Goal: Task Accomplishment & Management: Manage account settings

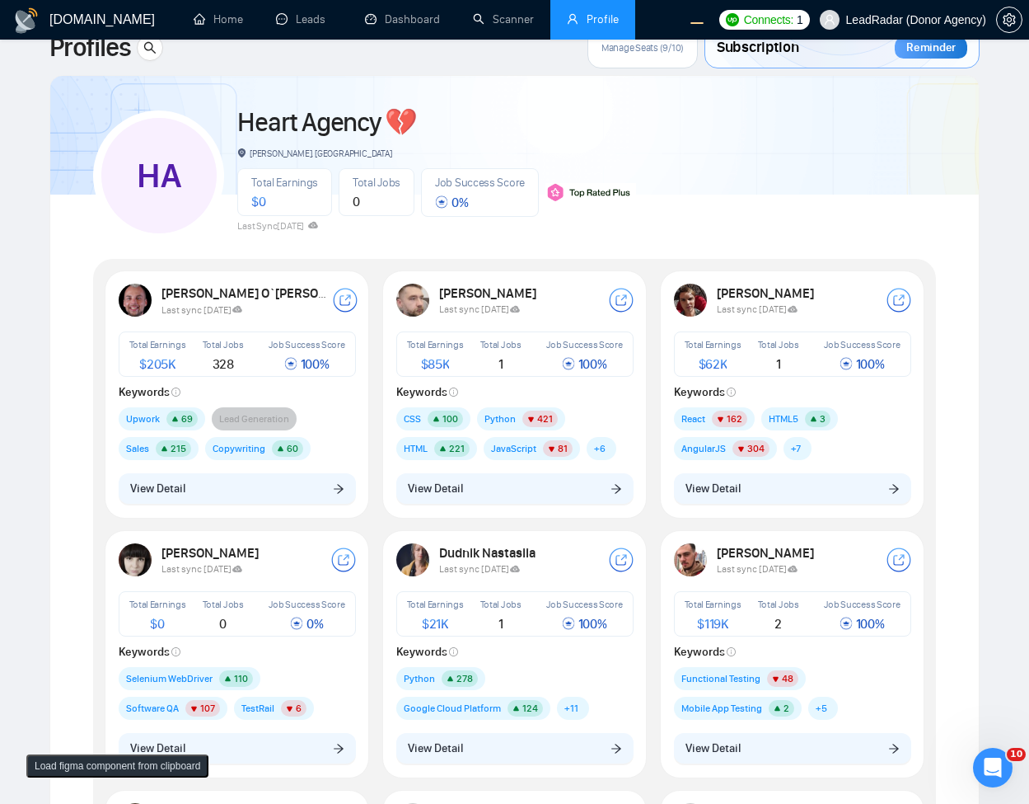
scroll to position [297, 0]
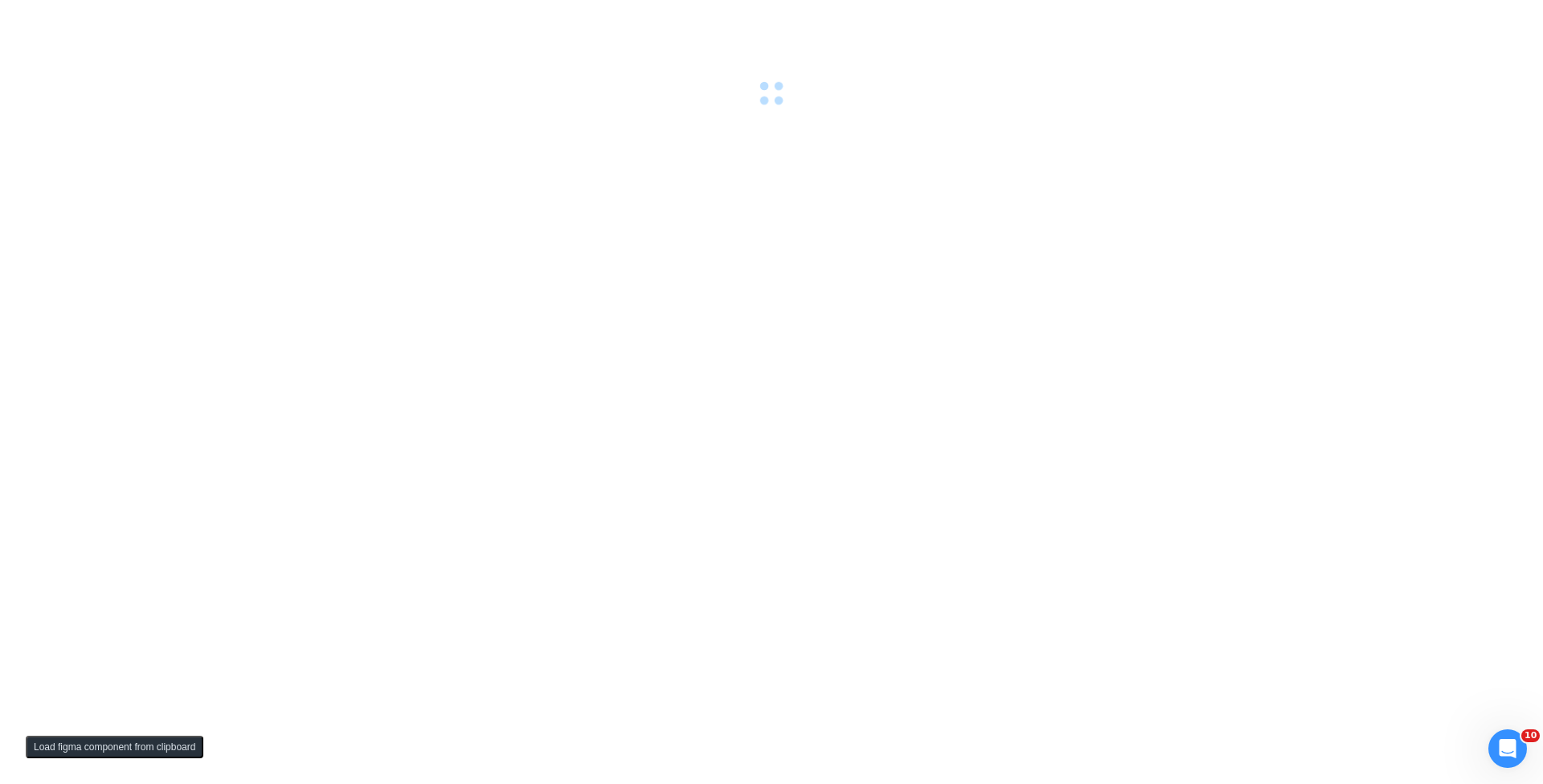
click at [616, 159] on div at bounding box center [772, 392] width 1543 height 784
click at [1507, 44] on div ": Unknown status Failed to fetch" at bounding box center [1369, 53] width 308 height 66
click at [1496, 41] on icon "close" at bounding box center [1501, 41] width 12 height 12
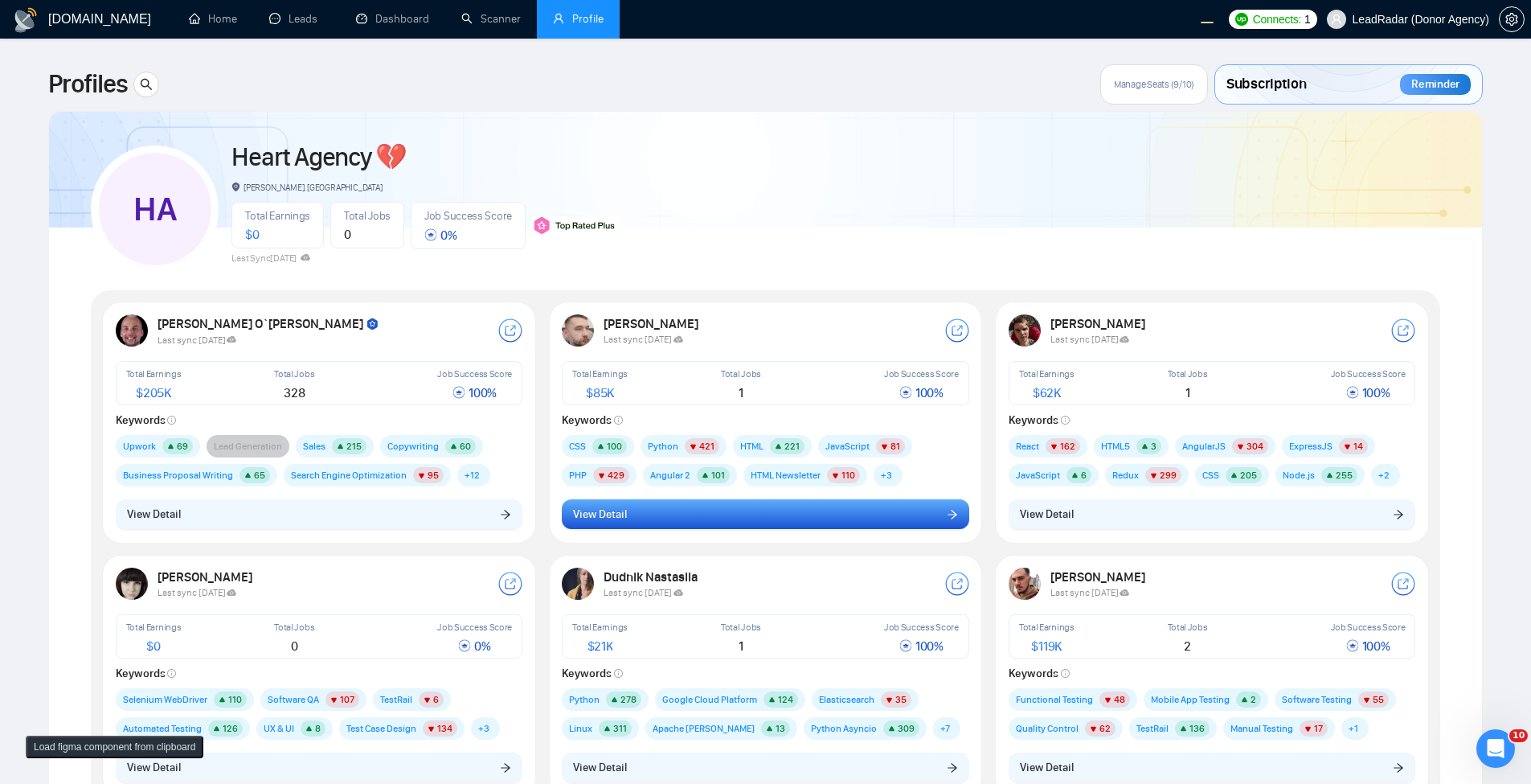
click at [730, 519] on button "View Detail" at bounding box center [766, 514] width 408 height 30
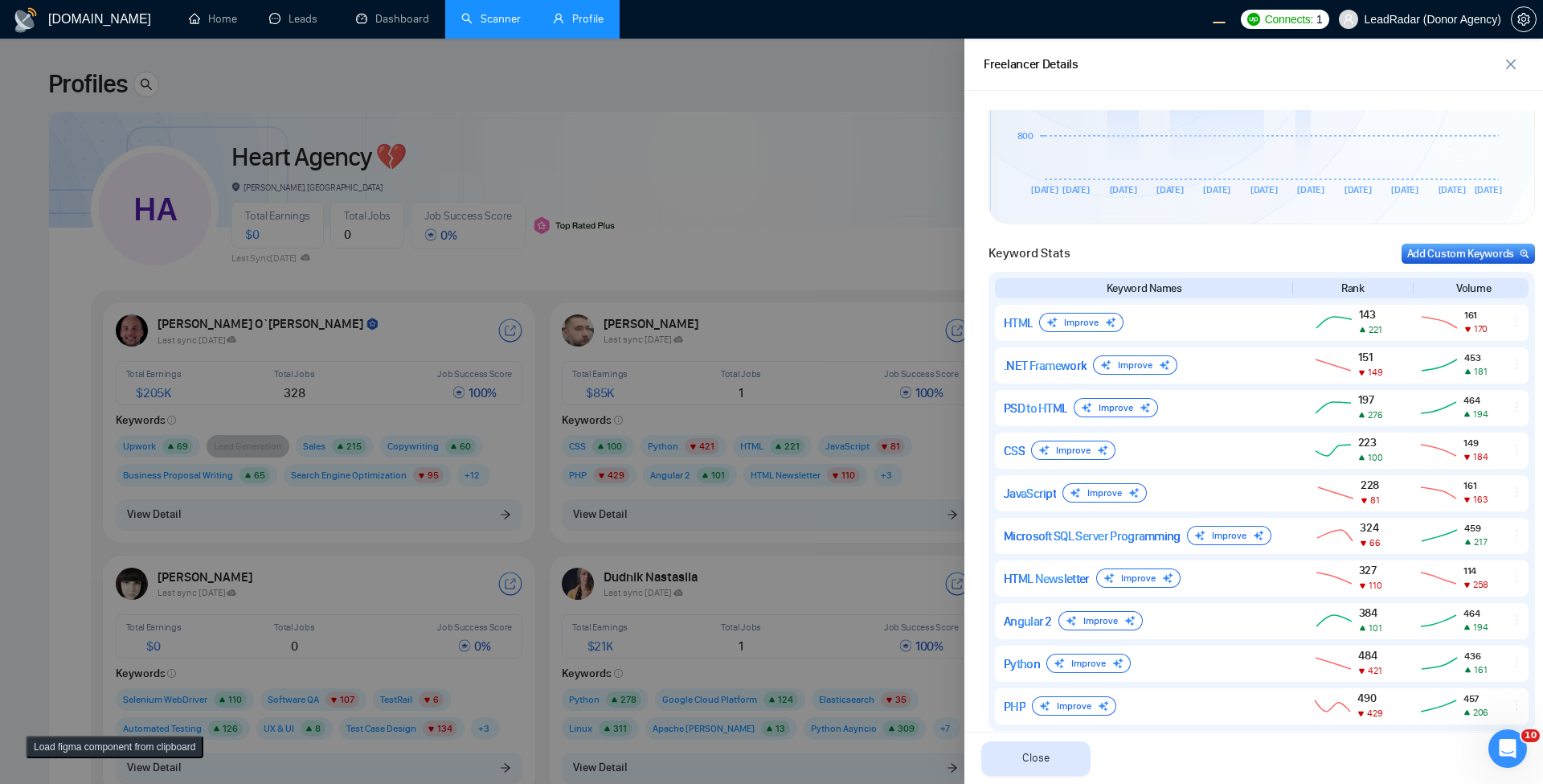
scroll to position [577, 0]
click at [633, 186] on div at bounding box center [772, 412] width 1543 height 745
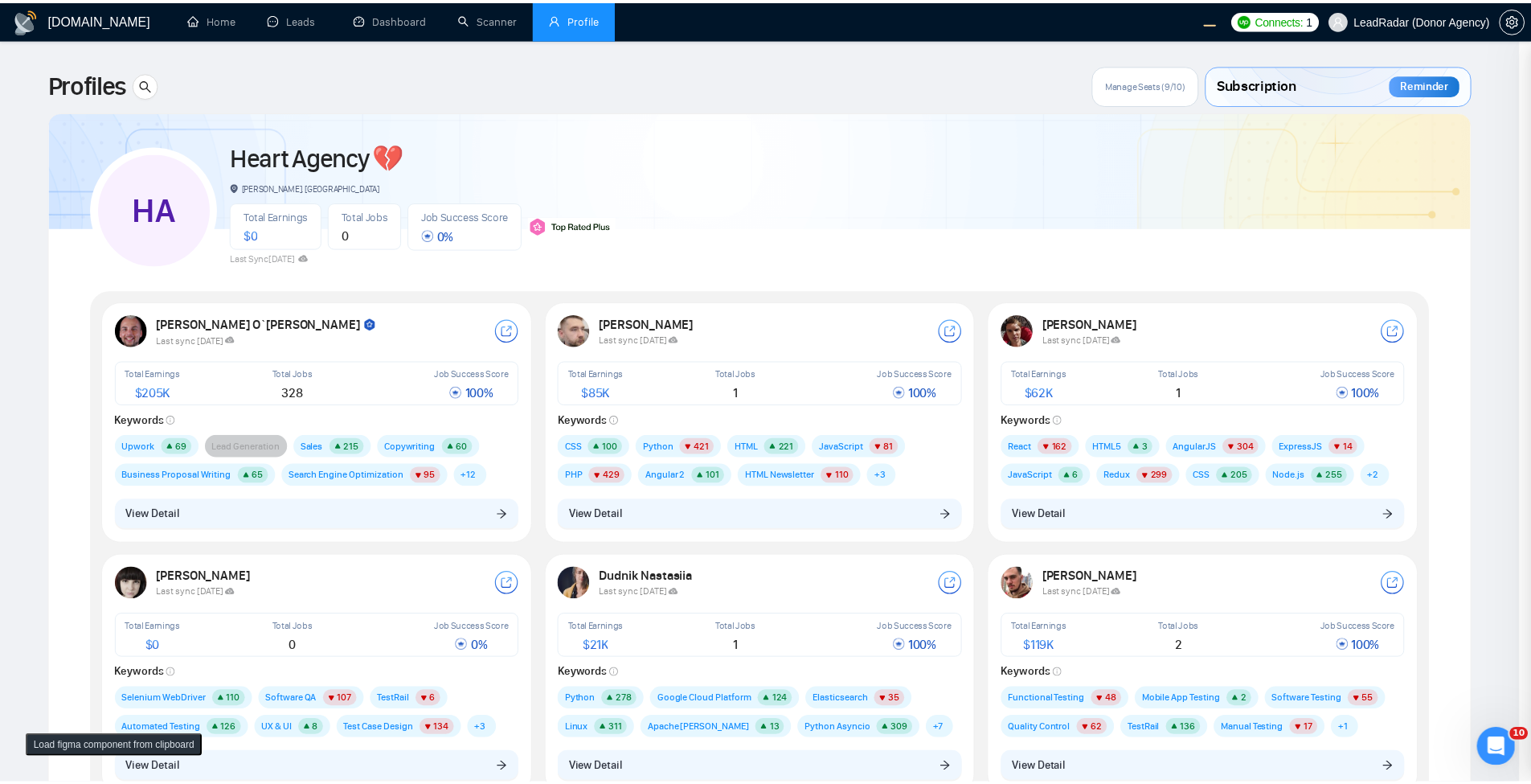
scroll to position [0, 0]
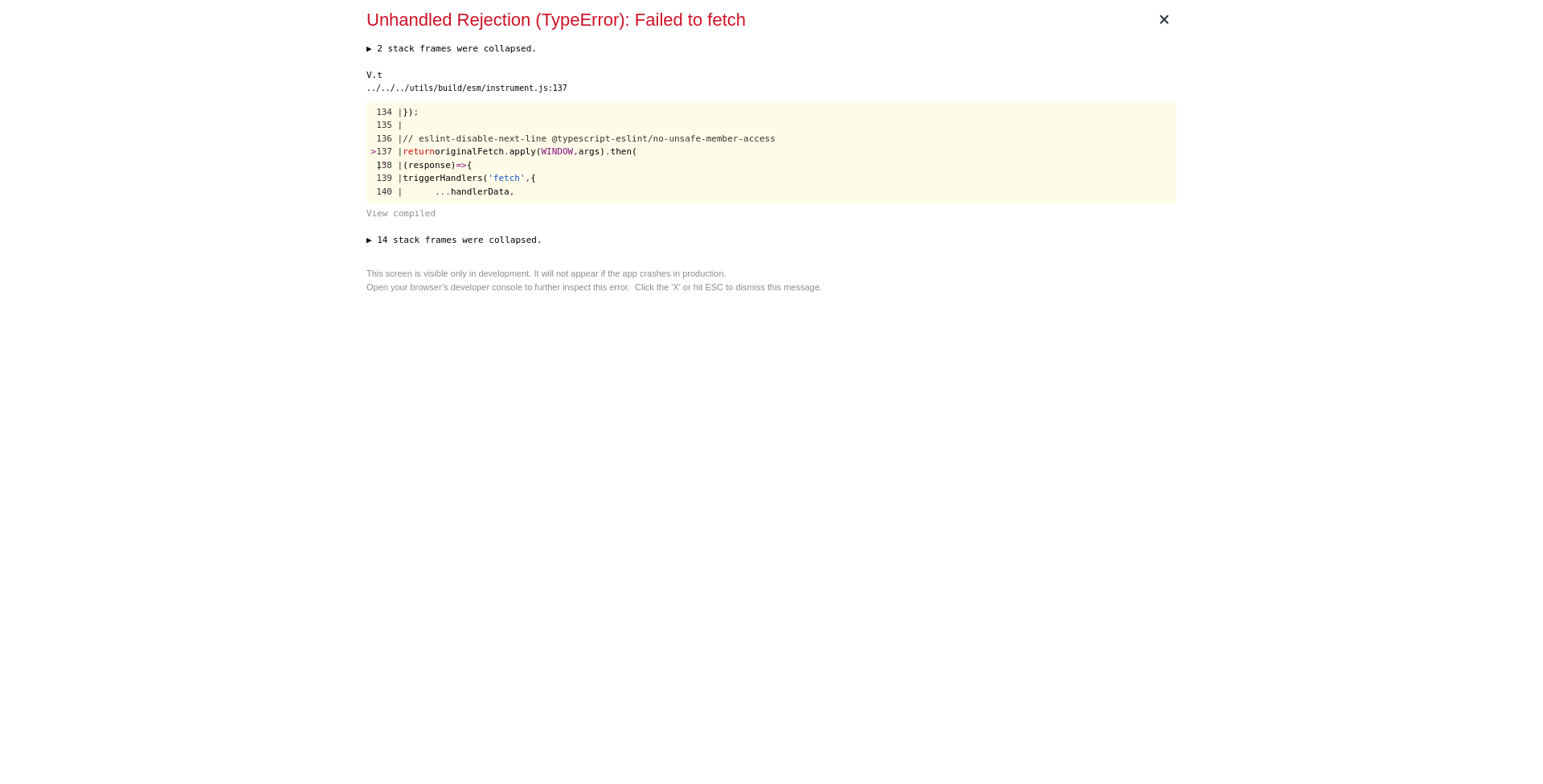
click at [772, 422] on div "× Unhandled Rejection (TypeError): Failed to fetch ▶ 2 stack frames were collap…" at bounding box center [772, 392] width 823 height 784
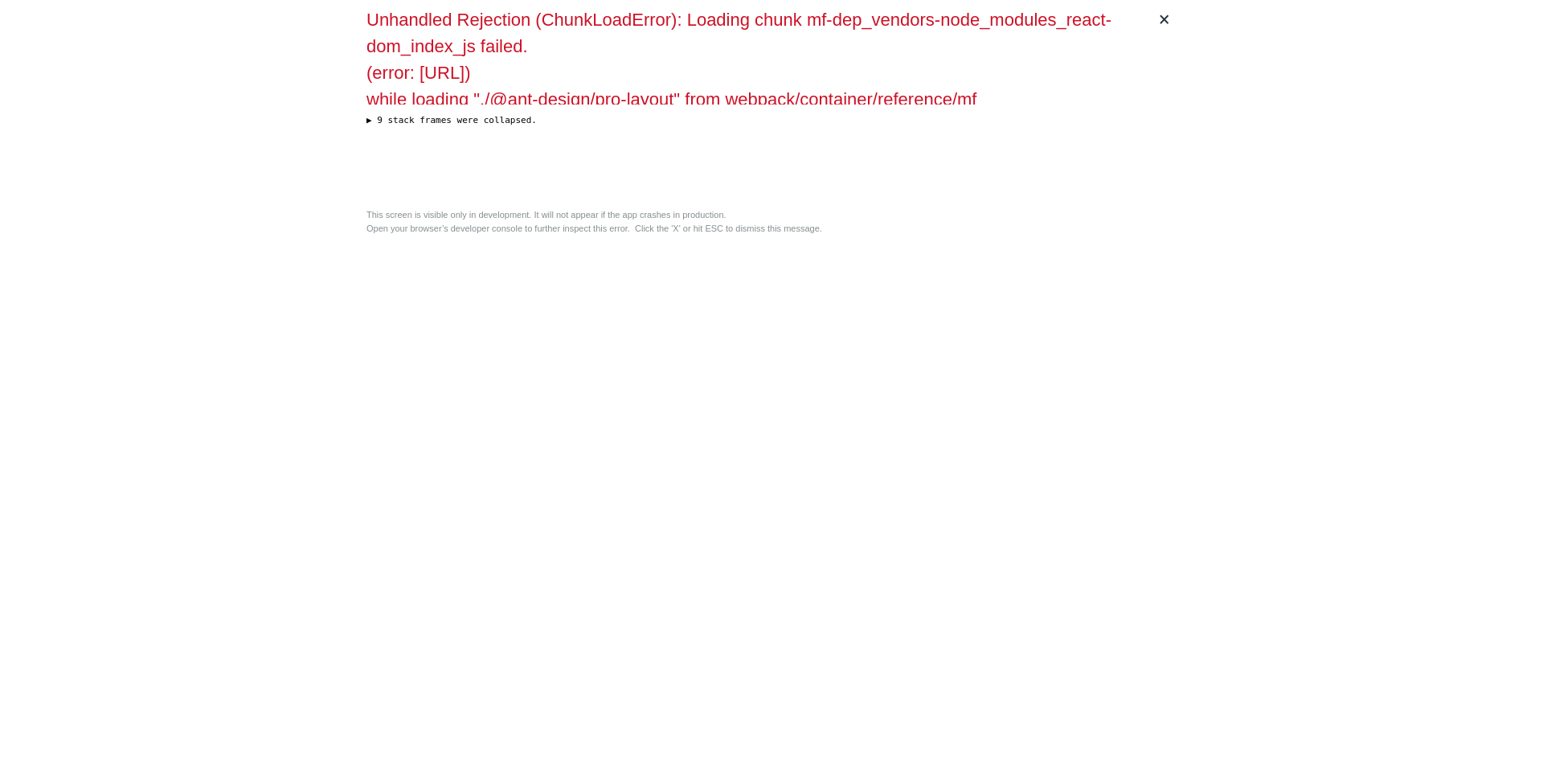
click at [624, 231] on div "× Unhandled Rejection (ChunkLoadError): Loading chunk mf-dep_vendors-node_modul…" at bounding box center [772, 392] width 823 height 784
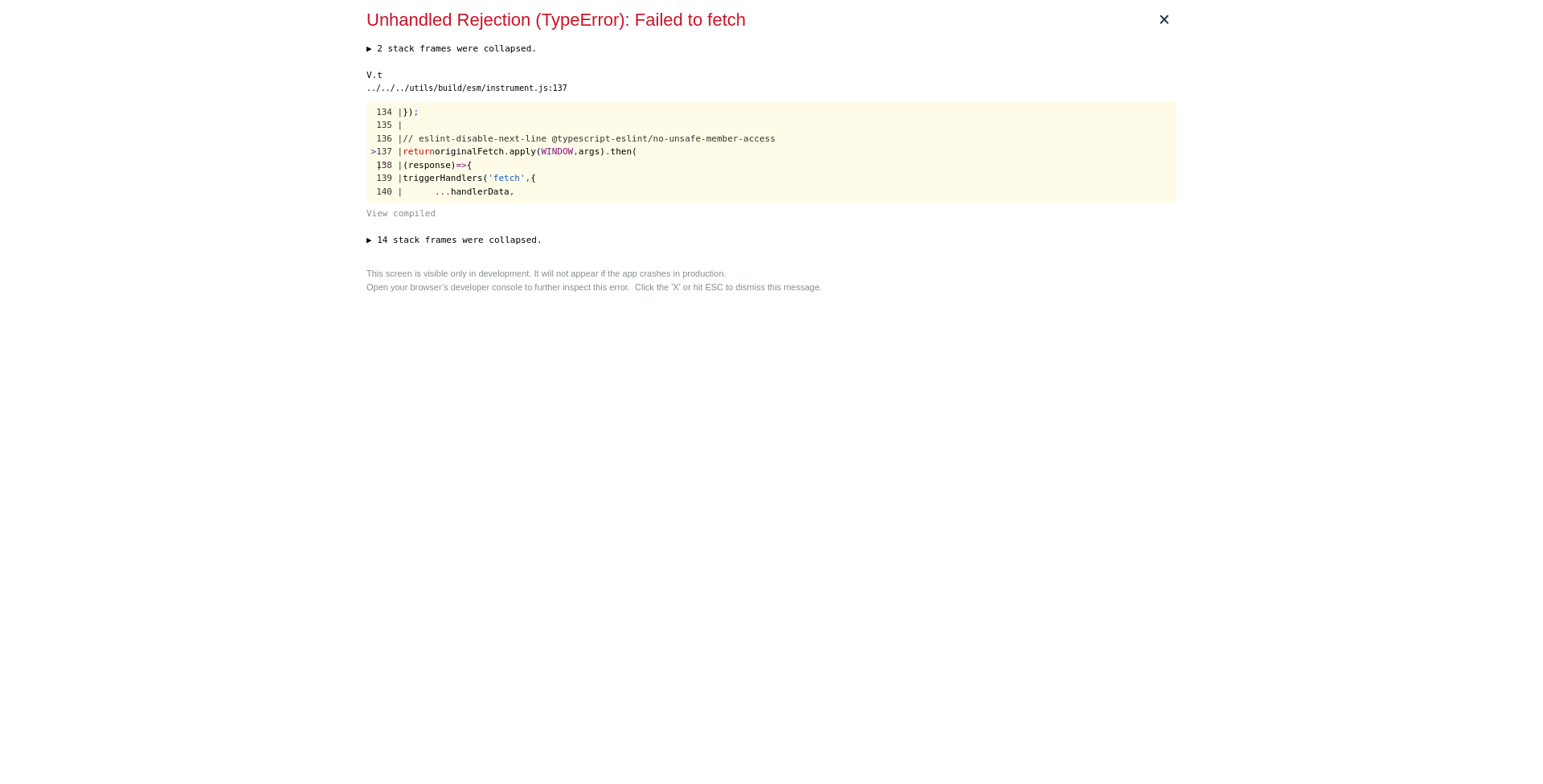
click at [624, 231] on div "▶ 2 stack frames were collapsed. e https://edge.fullstory.com/s/fs.js:4:60118 e…" at bounding box center [772, 151] width 811 height 217
click at [741, 356] on div "× Unhandled Rejection (TypeError): Failed to fetch ▶ 2 stack frames were collap…" at bounding box center [772, 392] width 823 height 784
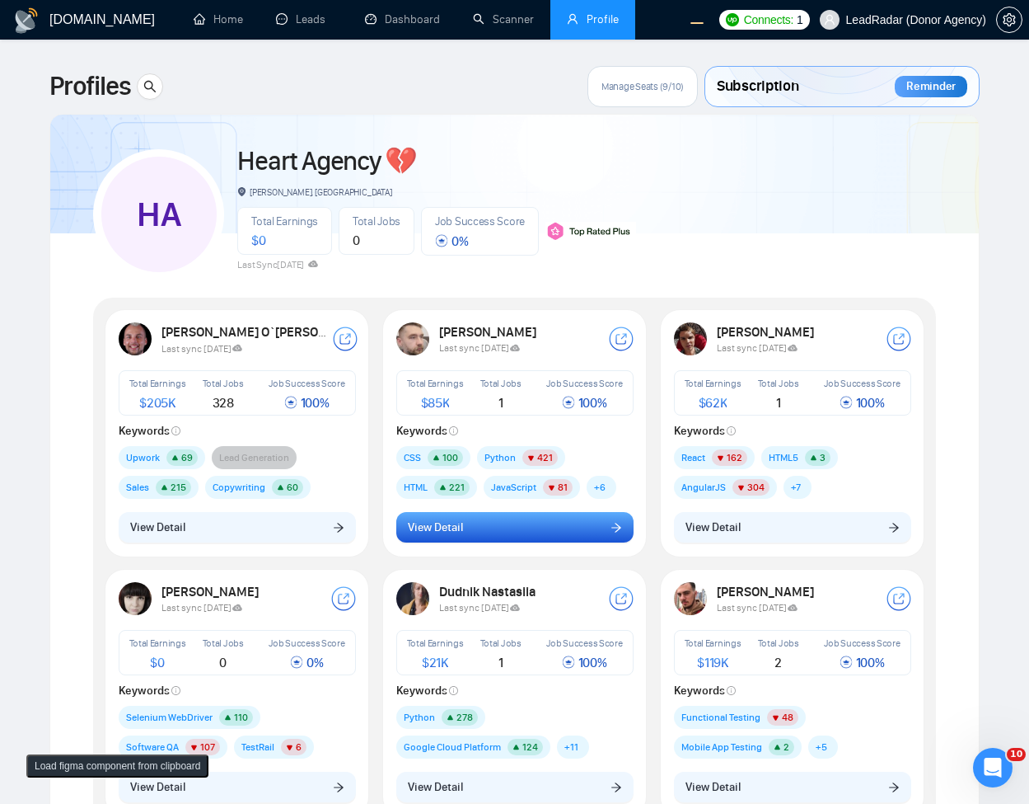
click at [551, 523] on button "View Detail" at bounding box center [514, 527] width 237 height 31
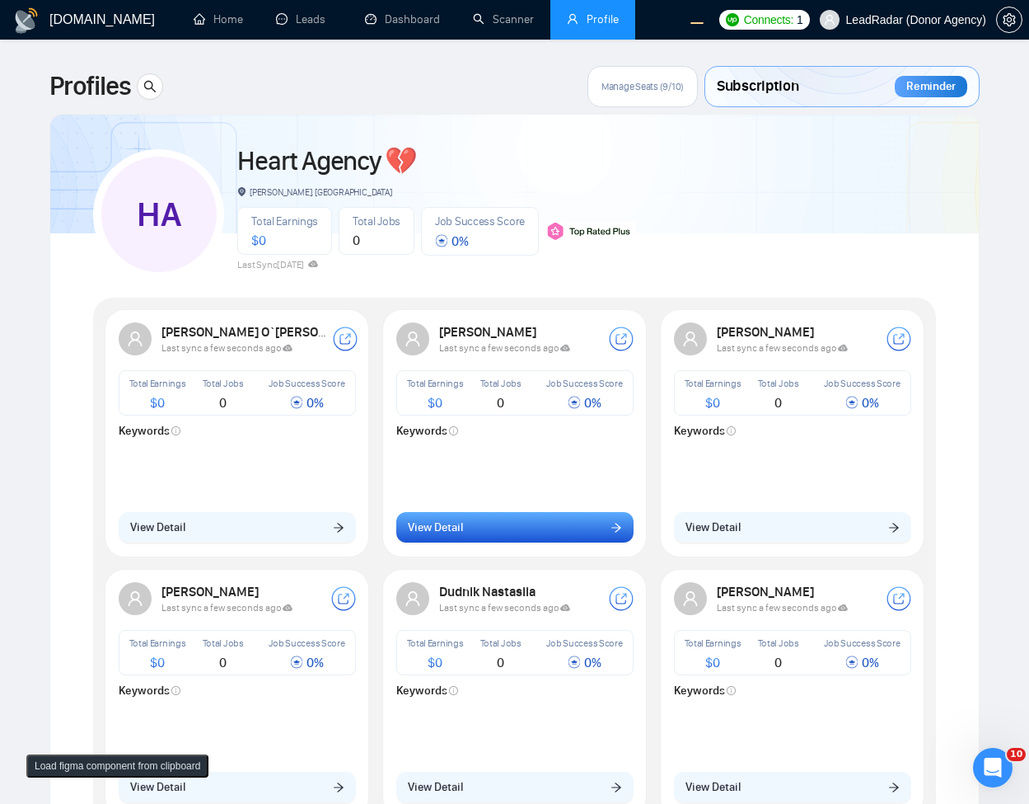
click at [498, 522] on button "View Detail" at bounding box center [514, 527] width 237 height 31
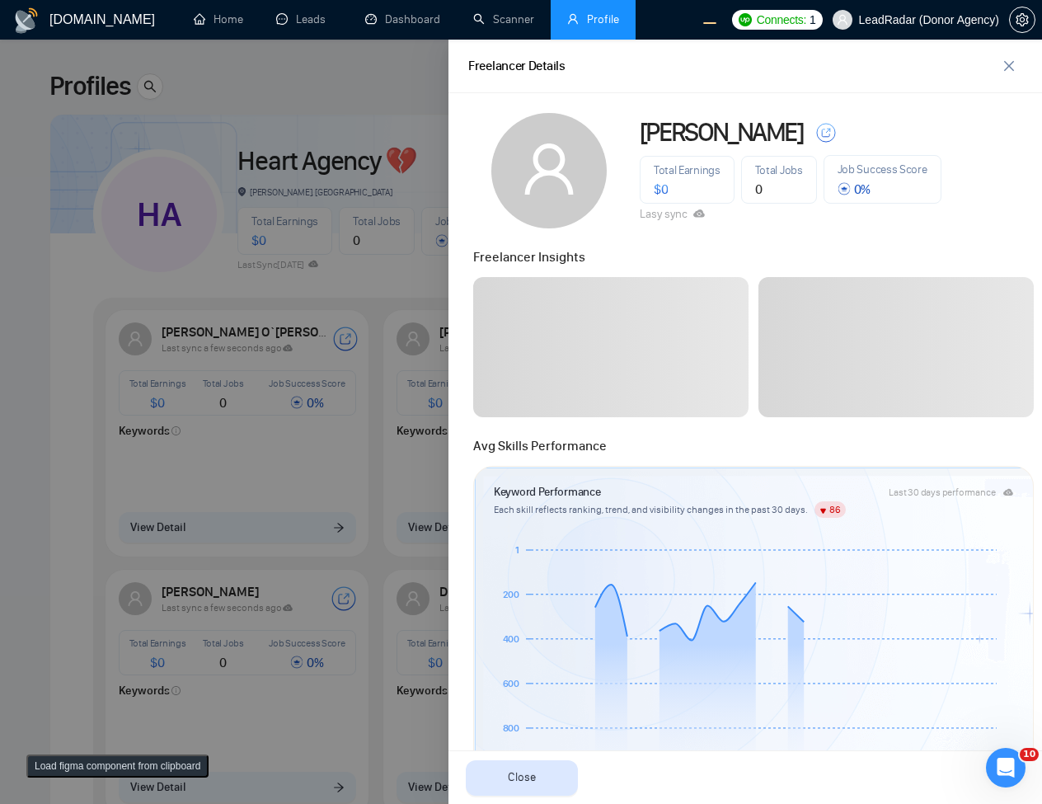
click at [248, 410] on div at bounding box center [521, 422] width 1042 height 764
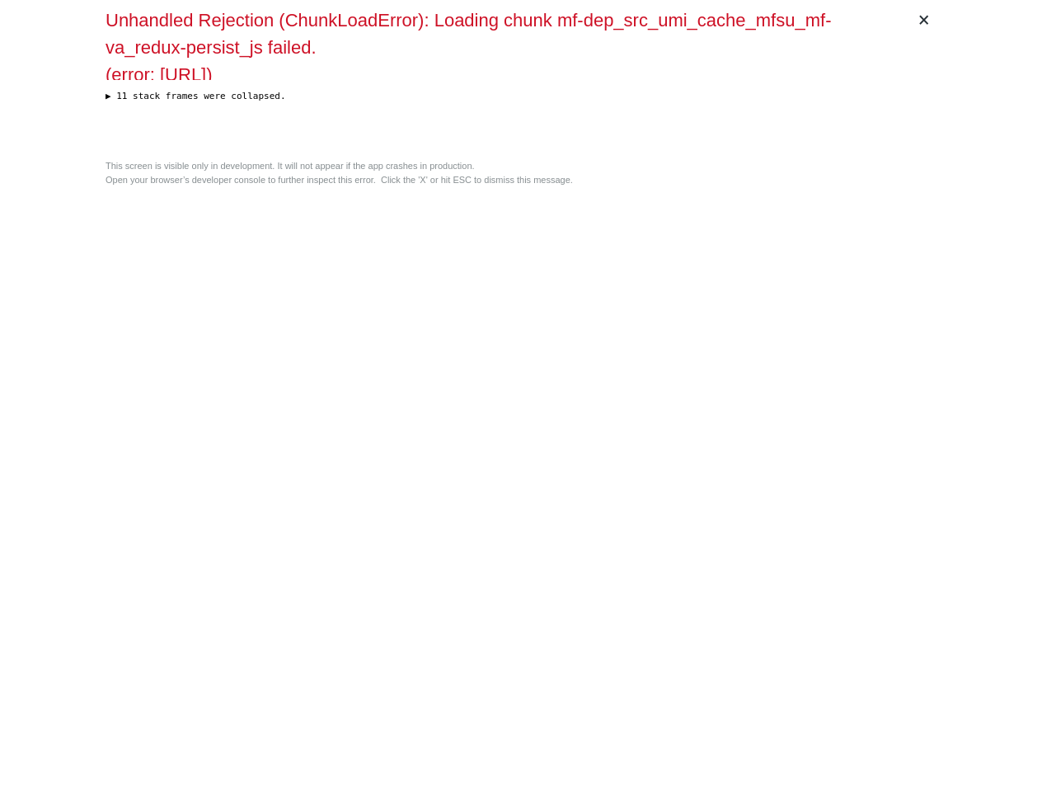
click at [616, 152] on div "Unhandled Rejection (ChunkLoadError): Loading chunk mf-dep_src_umi_cache_mfsu_m…" at bounding box center [520, 80] width 831 height 146
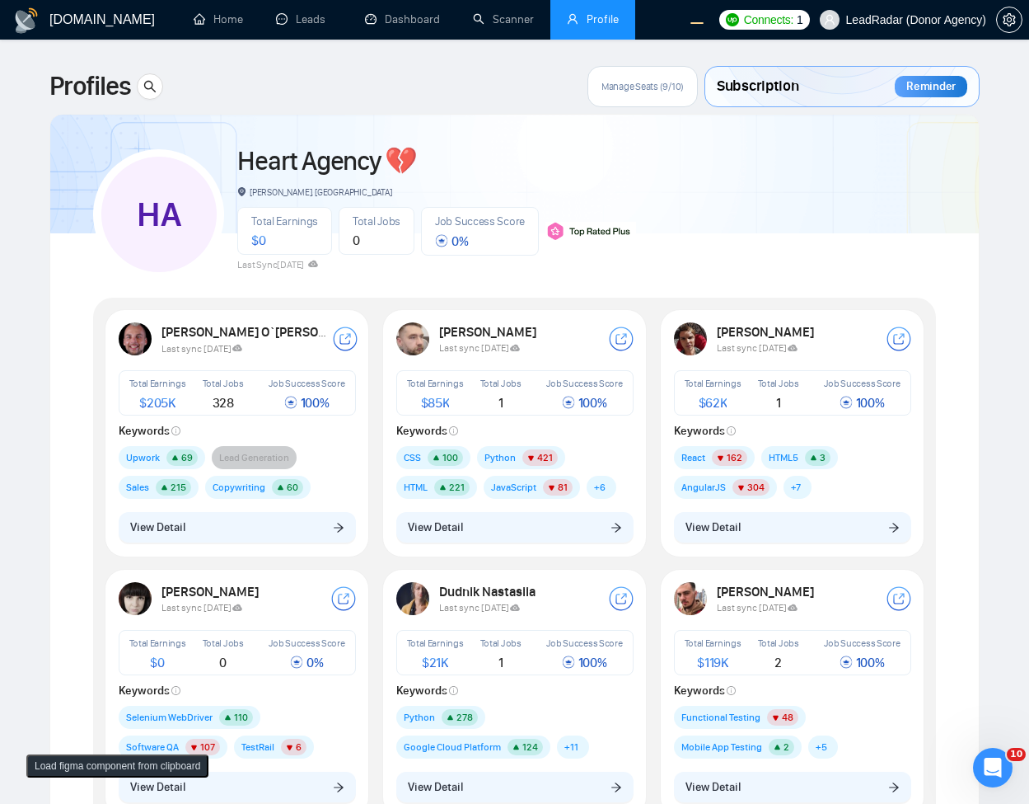
click at [503, 546] on div "Oleksandr Makarov Last sync 6 days ago Total Earnings $ 85K Total Jobs 1 Job Su…" at bounding box center [515, 432] width 257 height 240
click at [508, 525] on button "View Detail" at bounding box center [514, 527] width 237 height 31
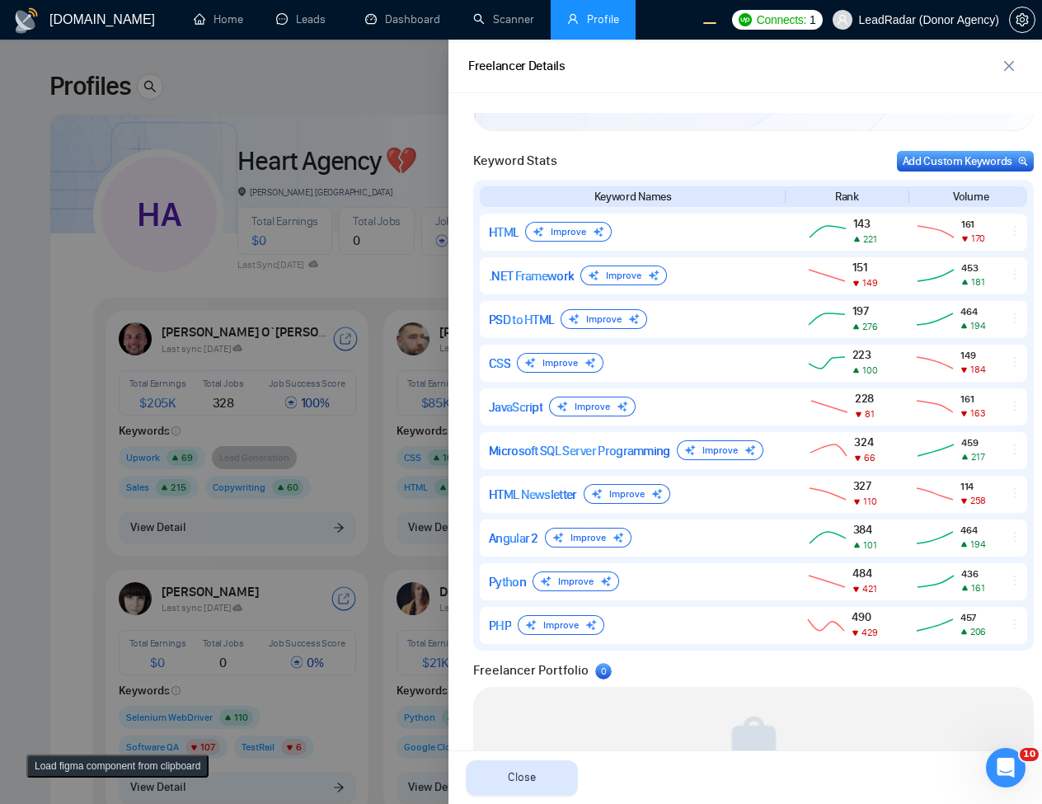
scroll to position [691, 0]
click at [363, 419] on div at bounding box center [521, 422] width 1042 height 764
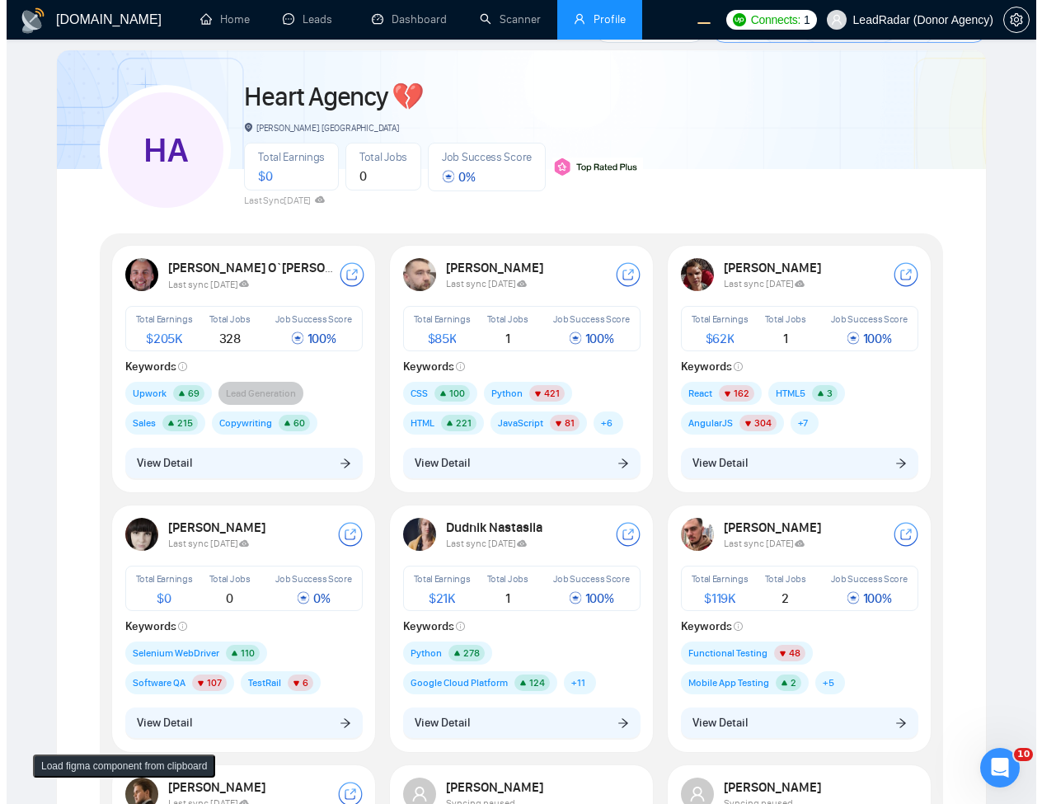
scroll to position [99, 0]
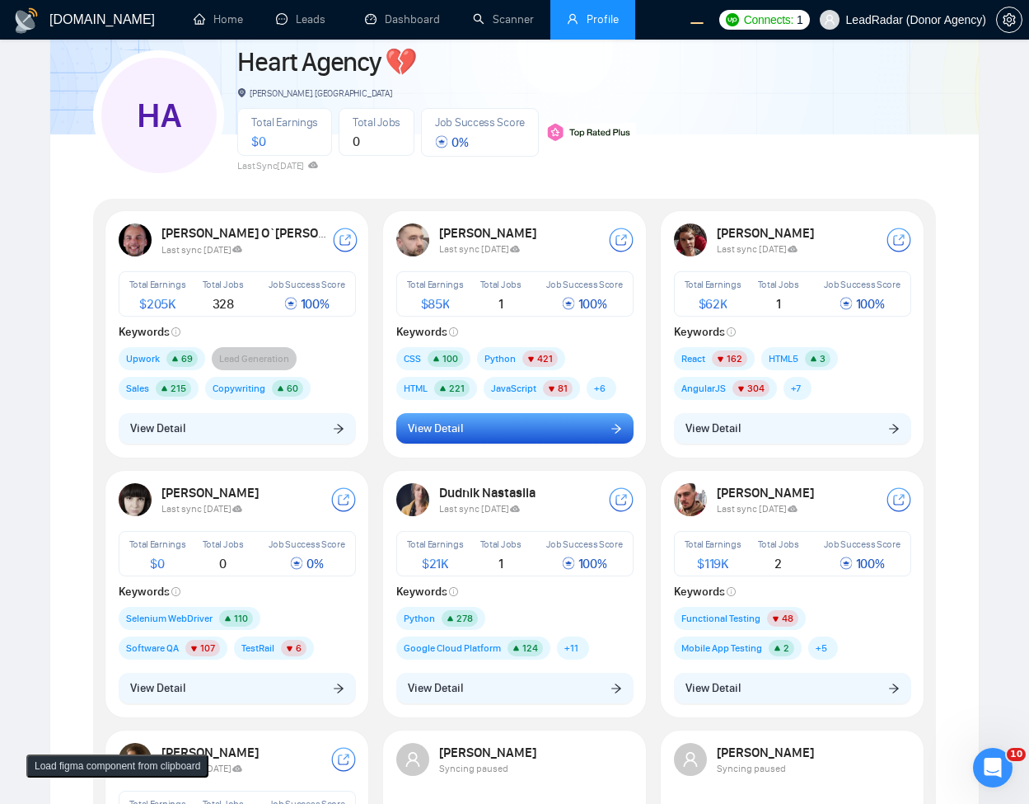
click at [583, 443] on button "View Detail" at bounding box center [514, 428] width 237 height 31
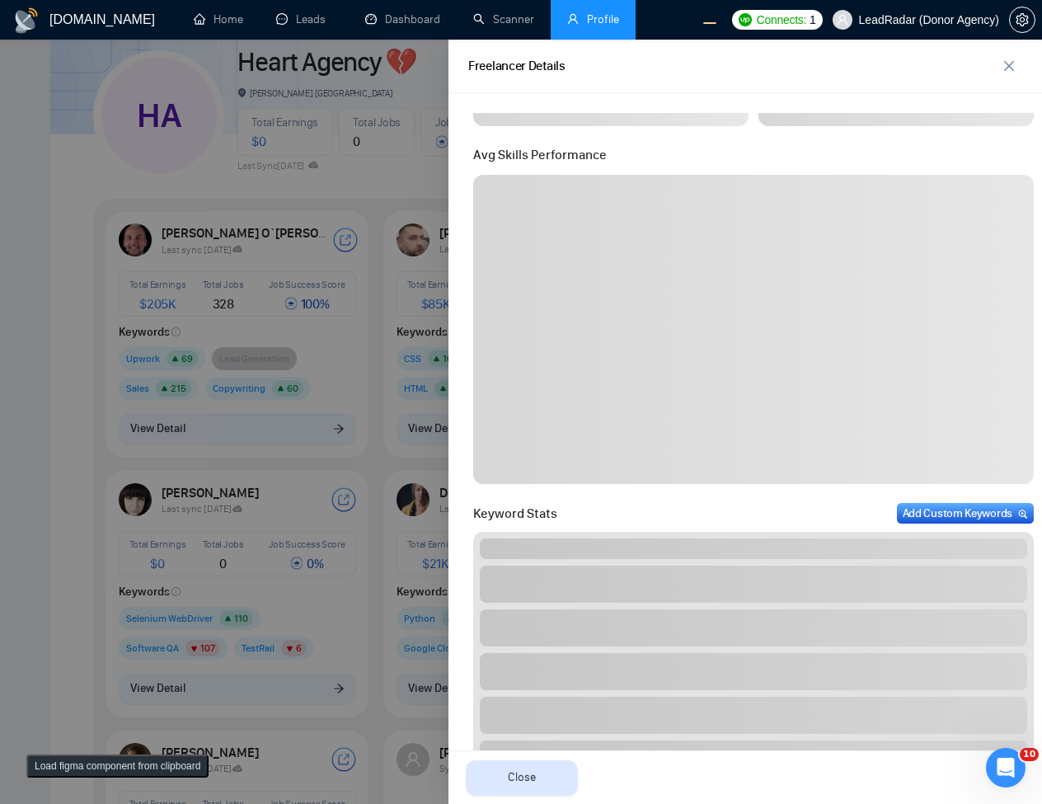
scroll to position [297, 0]
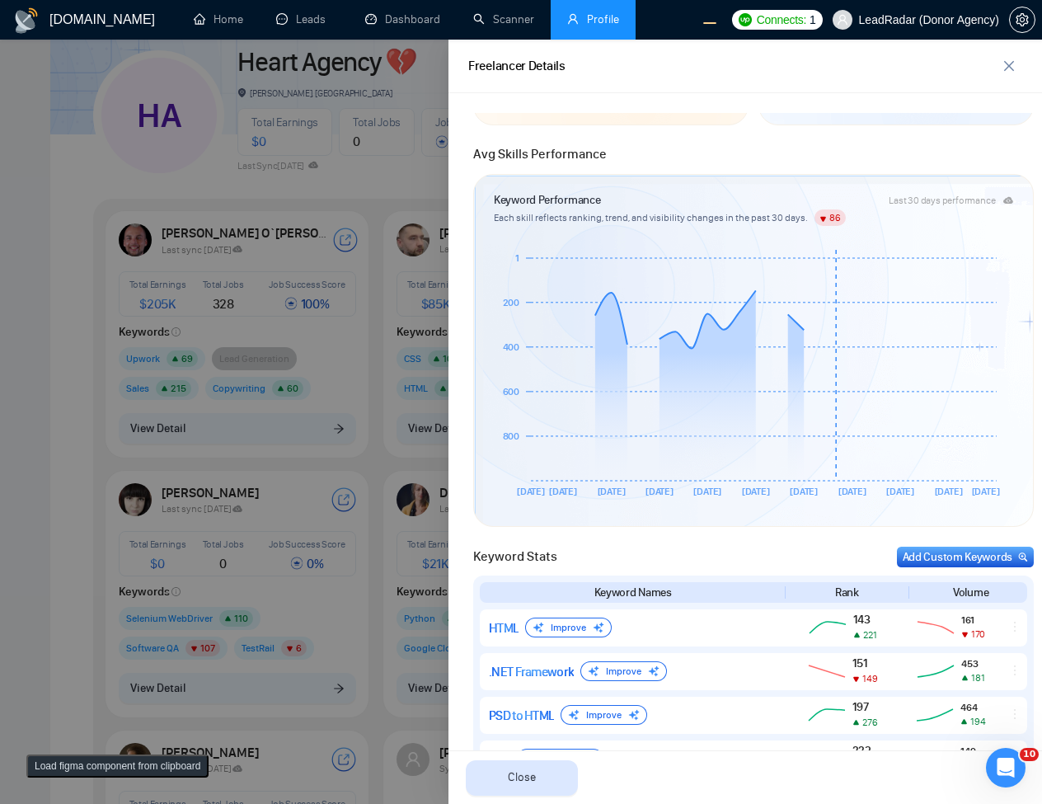
click at [836, 338] on icon "Jul 29 Jul 31 Aug 03 Aug 06 Aug 09 Aug 12 Aug 15 Aug 18 Aug 21 Aug 24 Aug 27 80…" at bounding box center [747, 378] width 507 height 264
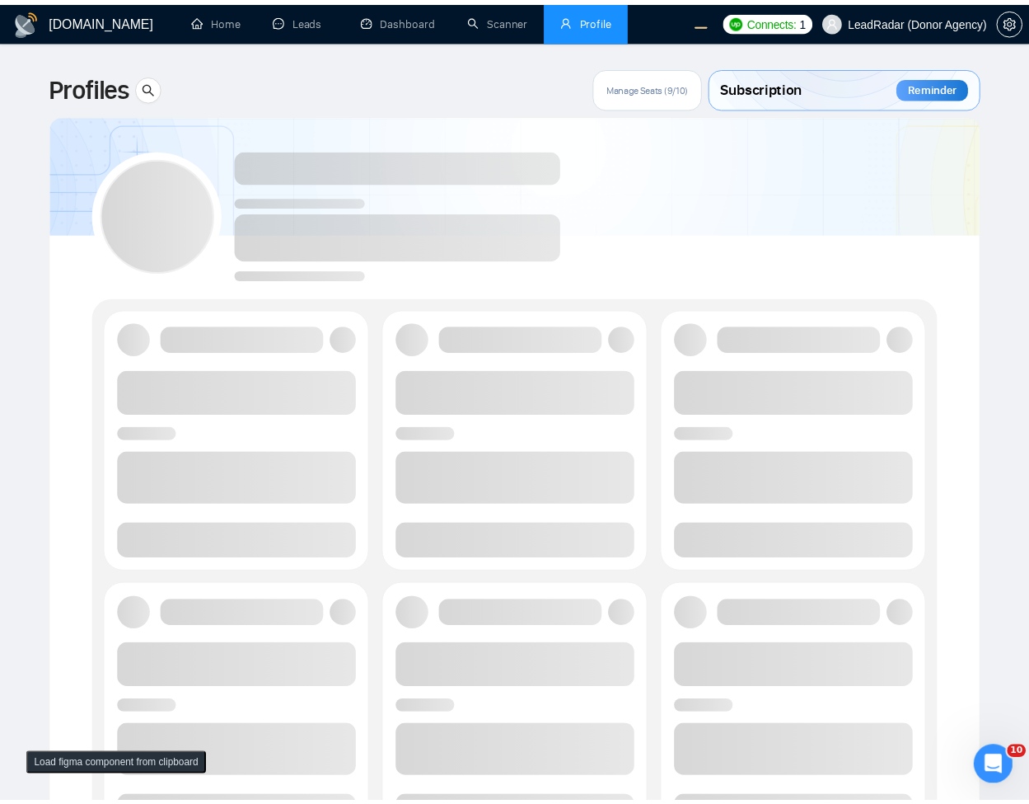
scroll to position [96, 0]
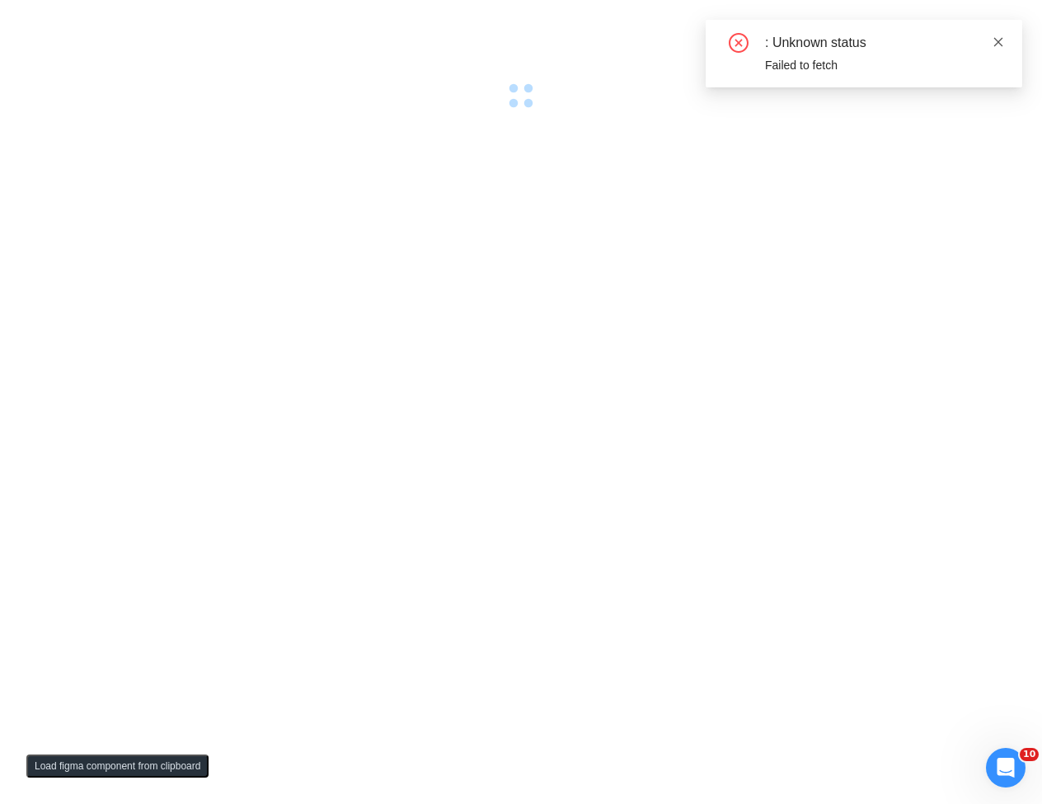
click at [997, 41] on icon "close" at bounding box center [998, 41] width 9 height 9
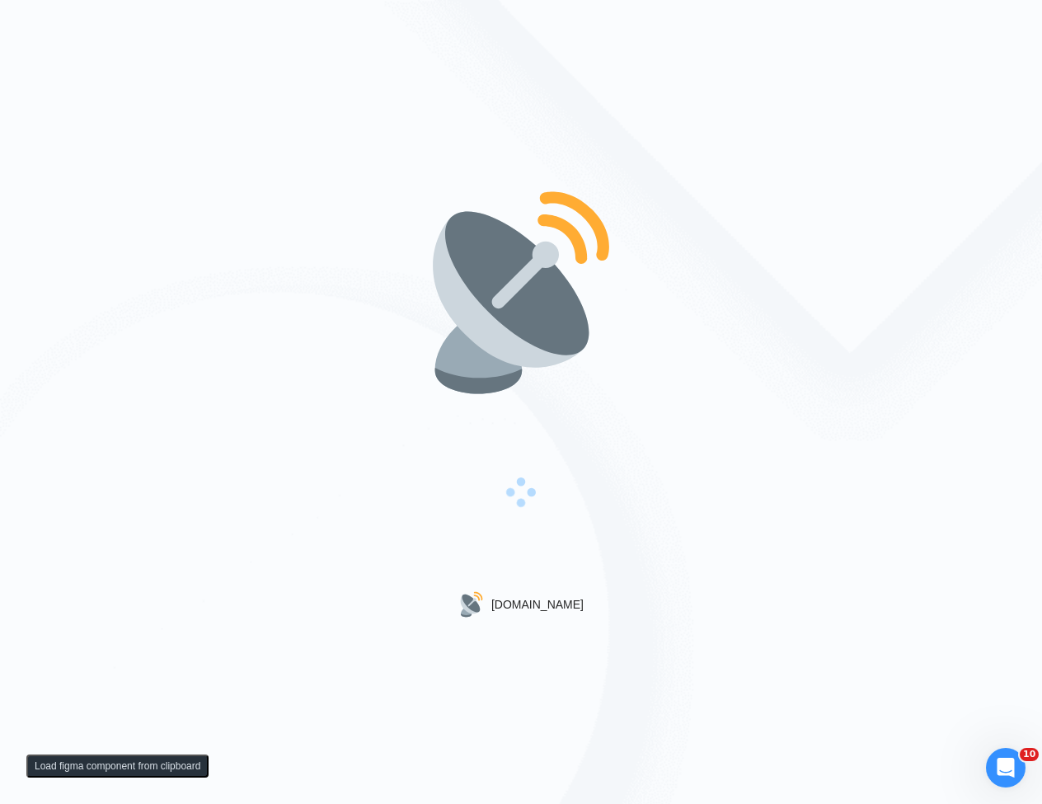
click at [772, 321] on div "[DOMAIN_NAME]" at bounding box center [521, 402] width 1042 height 804
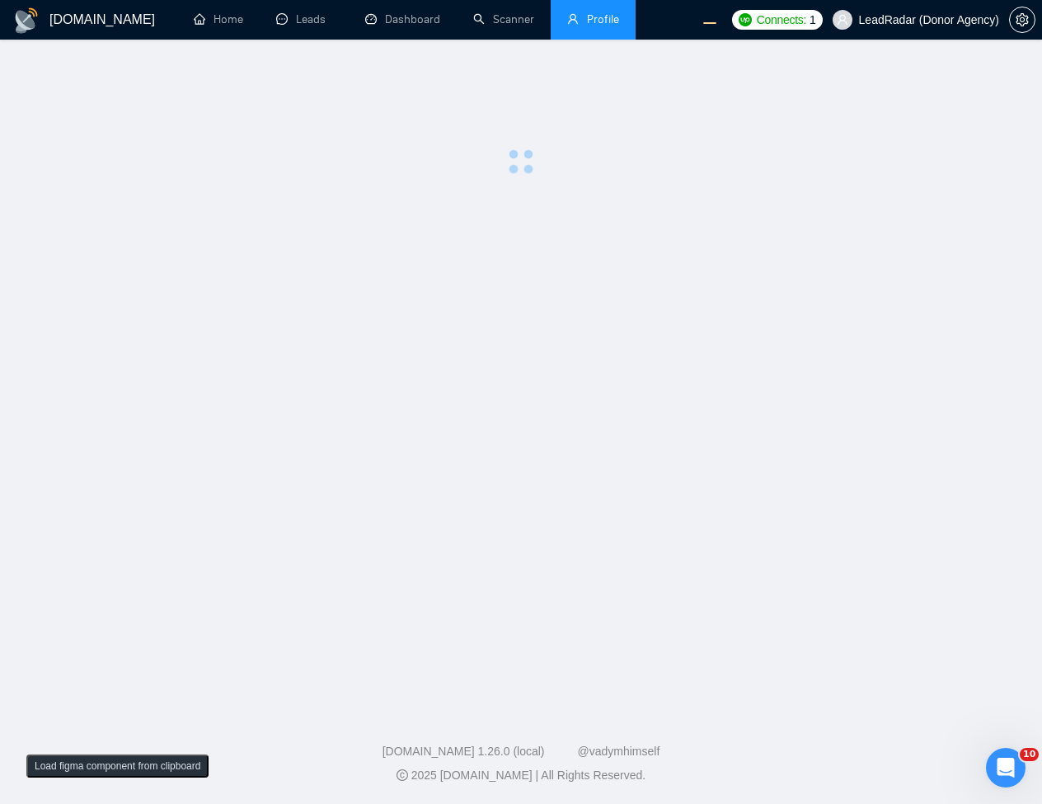
click at [676, 259] on main at bounding box center [520, 371] width 989 height 611
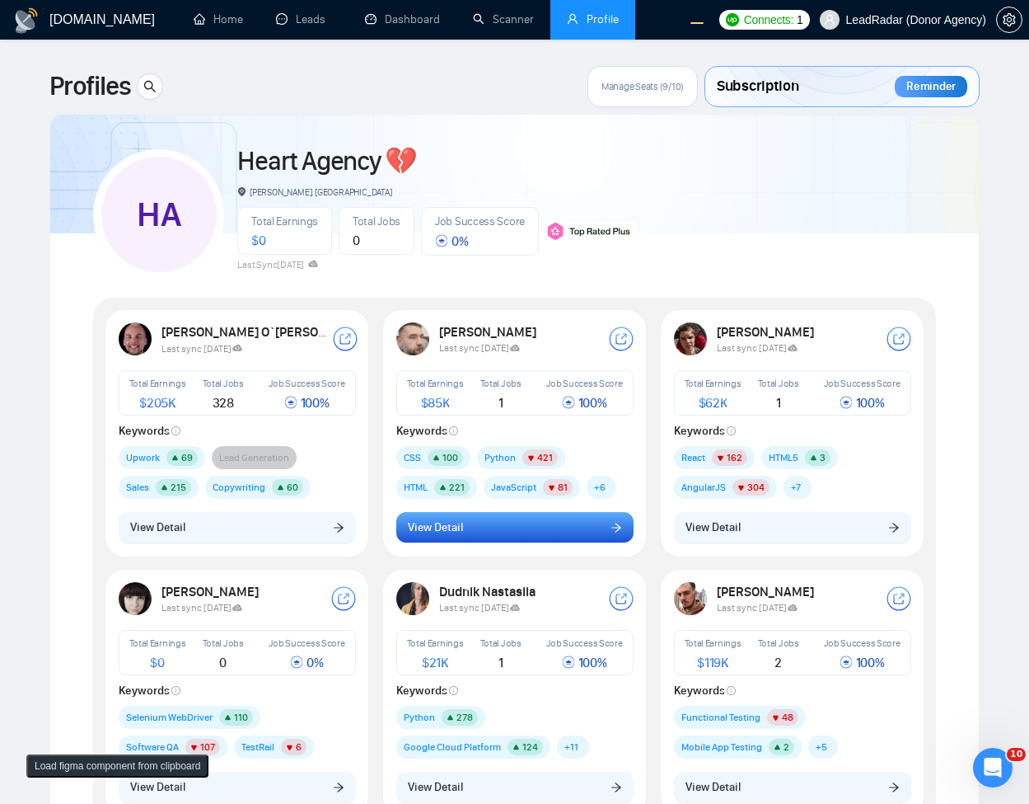
click at [499, 532] on button "View Detail" at bounding box center [514, 527] width 237 height 31
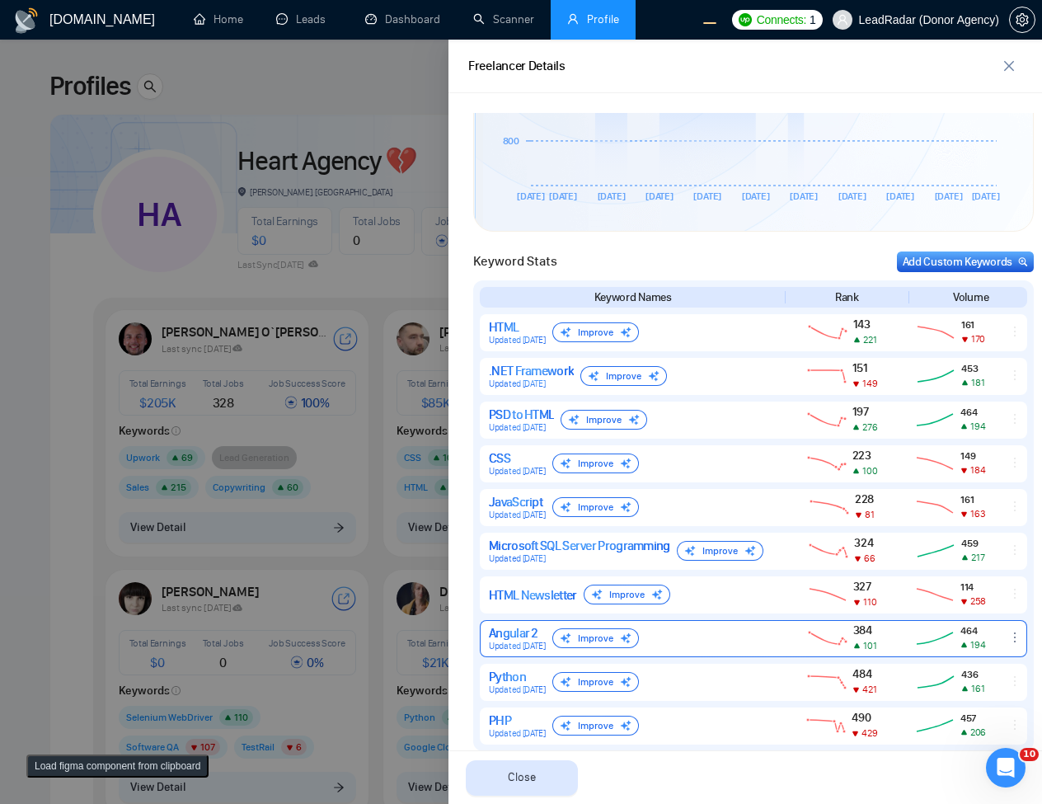
scroll to position [692, 0]
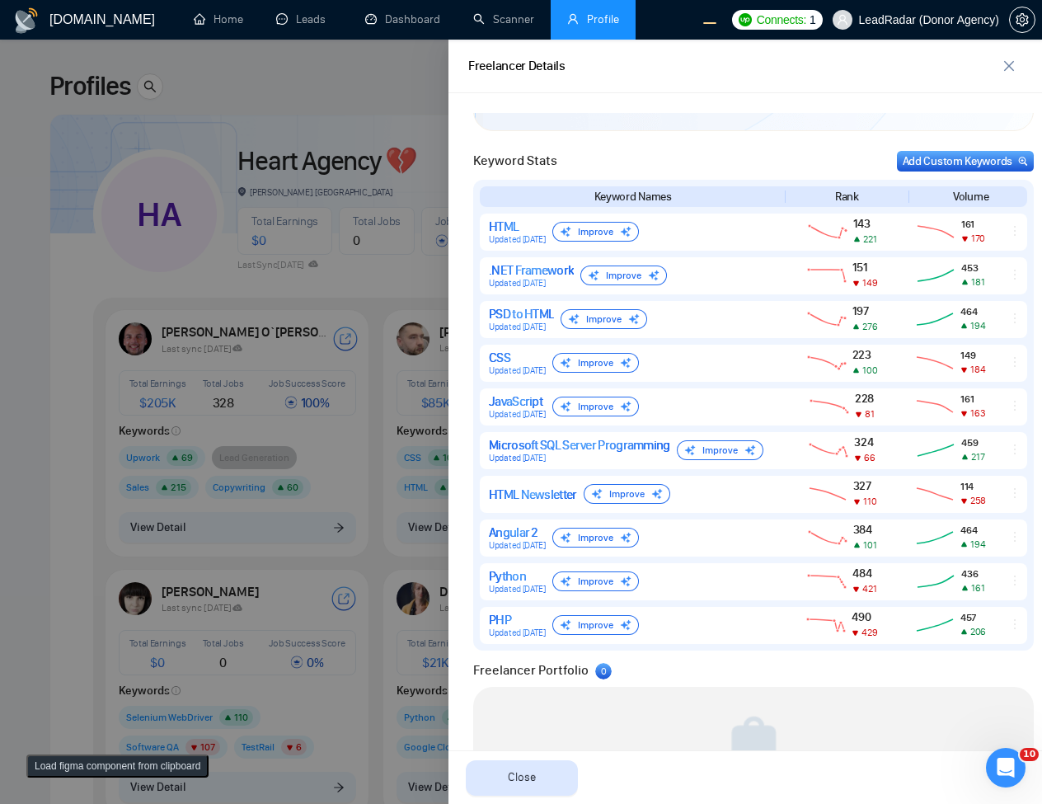
click at [388, 208] on div at bounding box center [521, 422] width 1042 height 764
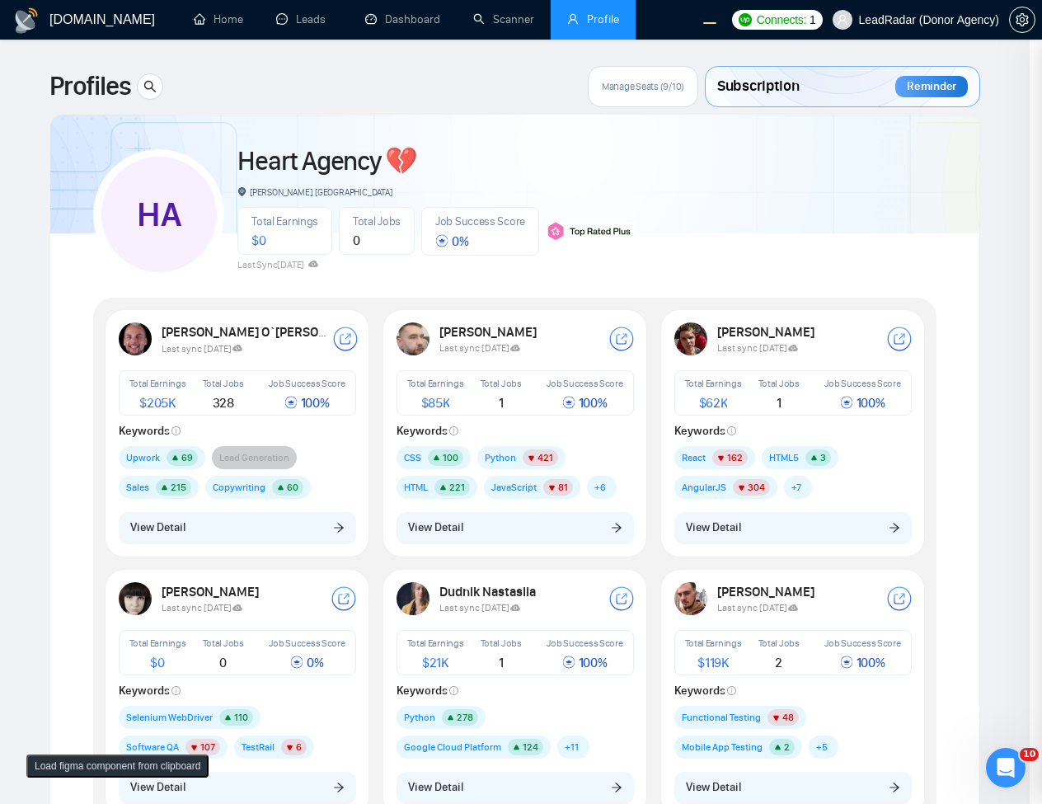
scroll to position [0, 0]
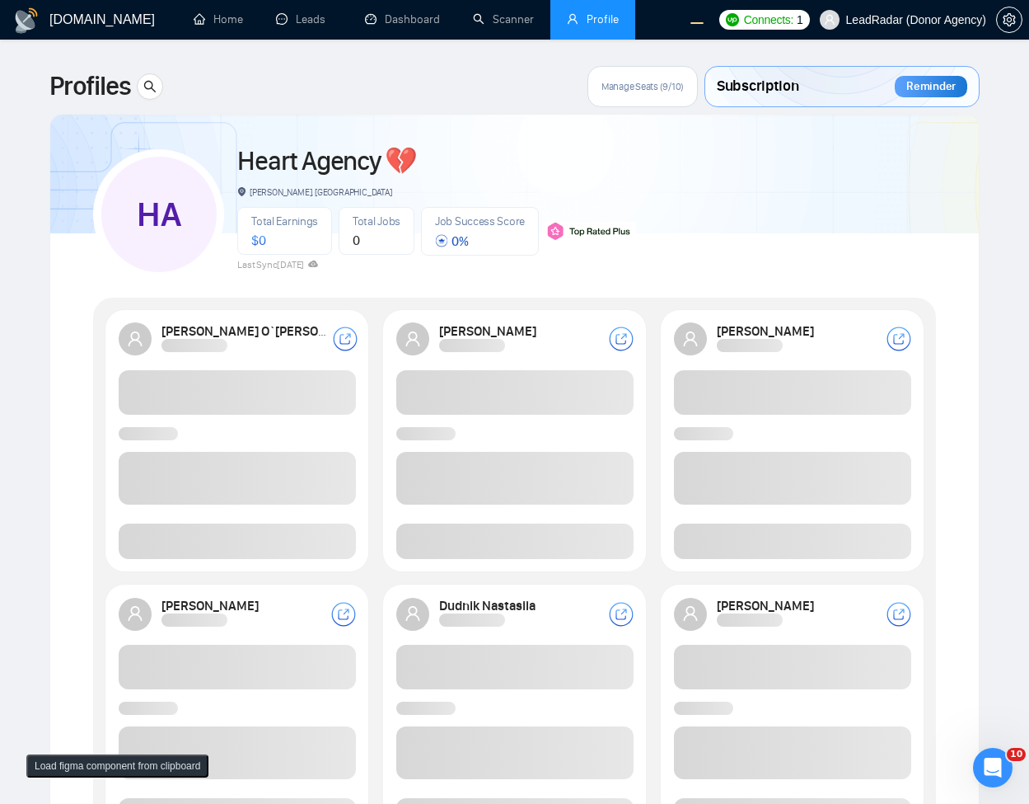
click at [545, 551] on div "Oleksandr Makarov" at bounding box center [515, 440] width 257 height 256
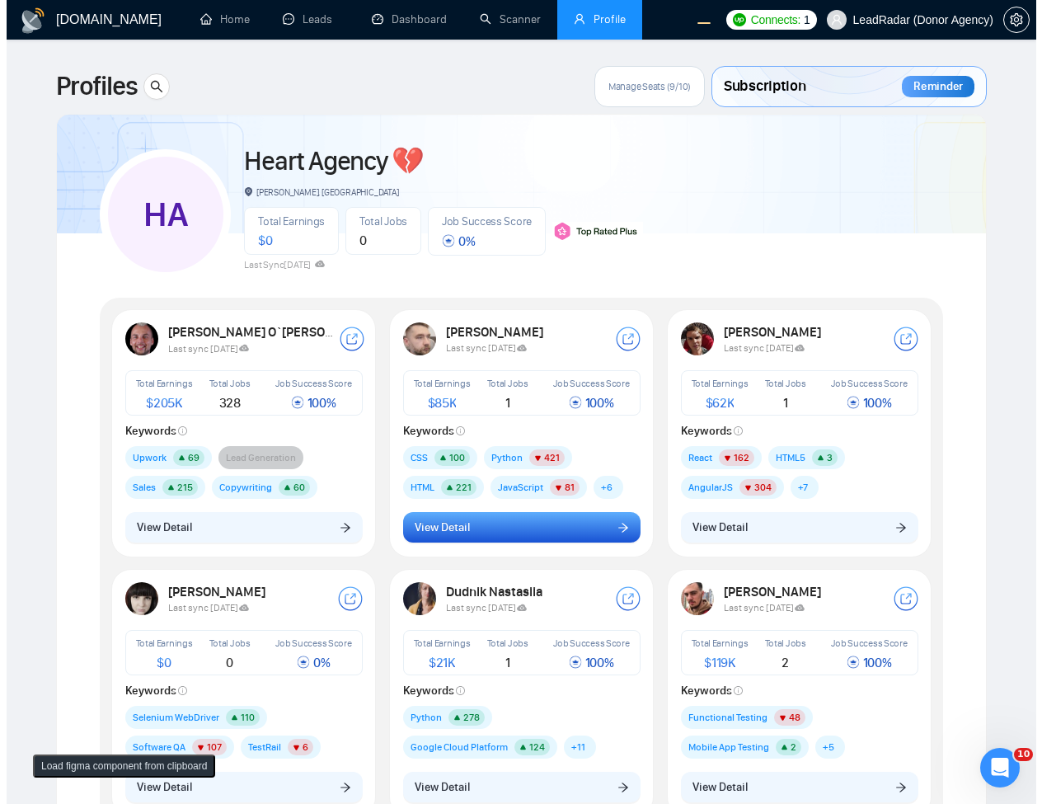
scroll to position [297, 0]
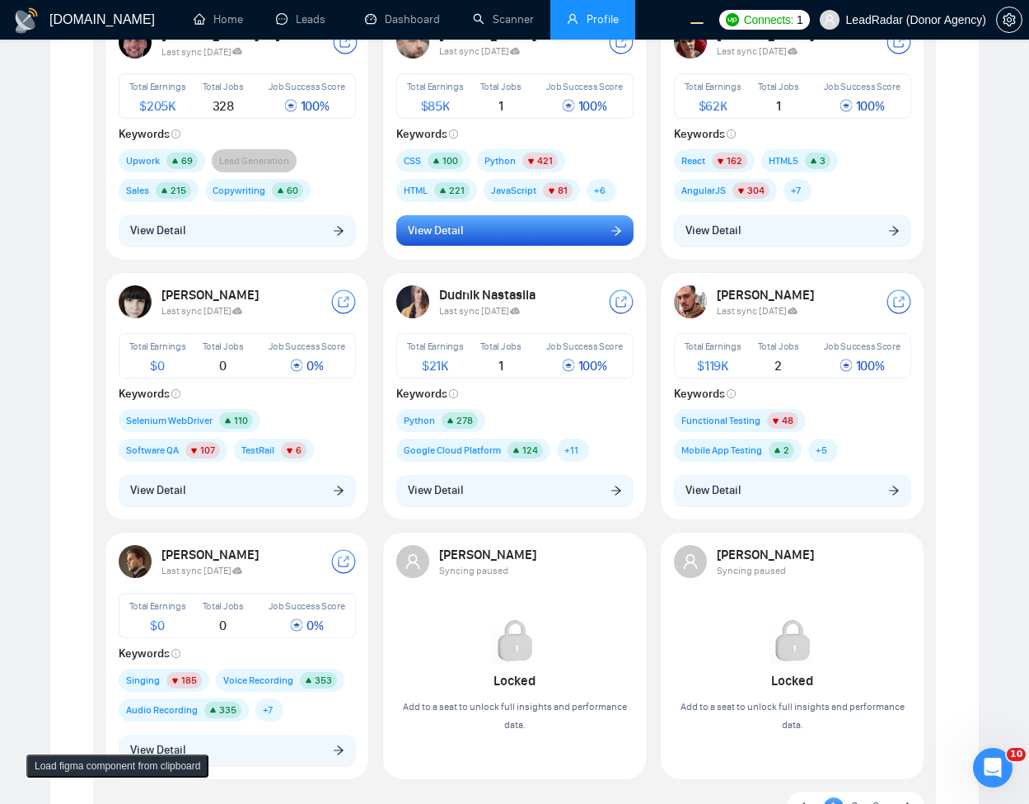
click at [569, 239] on button "View Detail" at bounding box center [514, 230] width 237 height 31
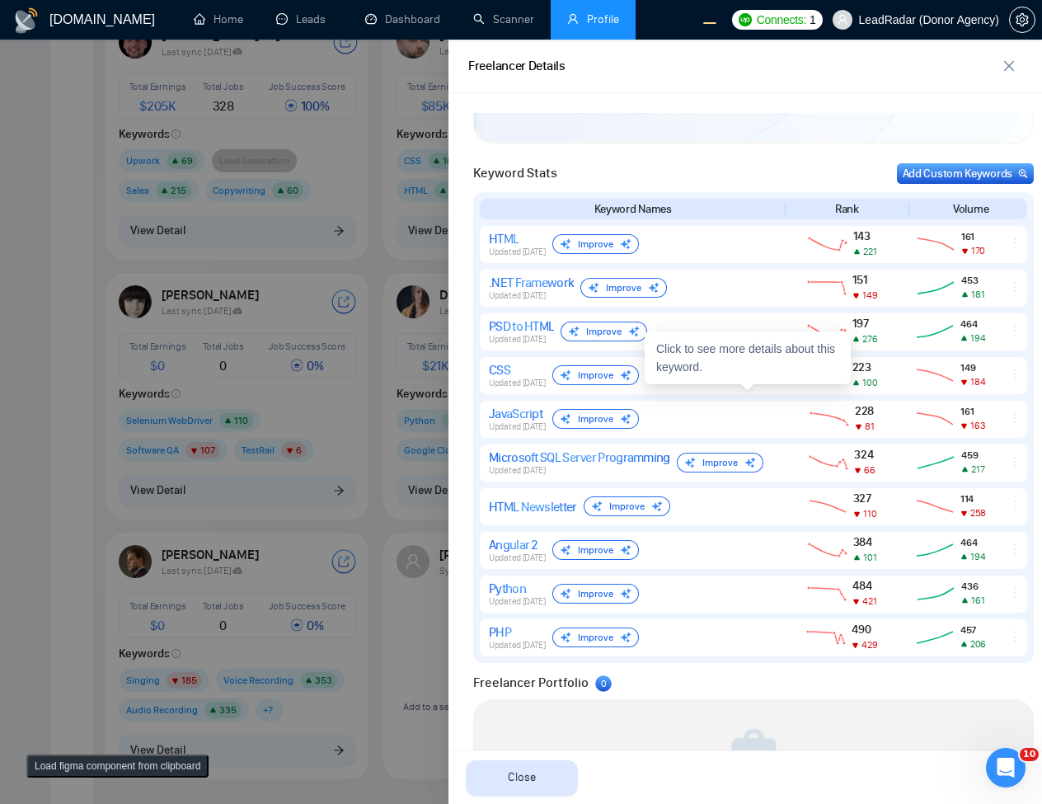
scroll to position [692, 0]
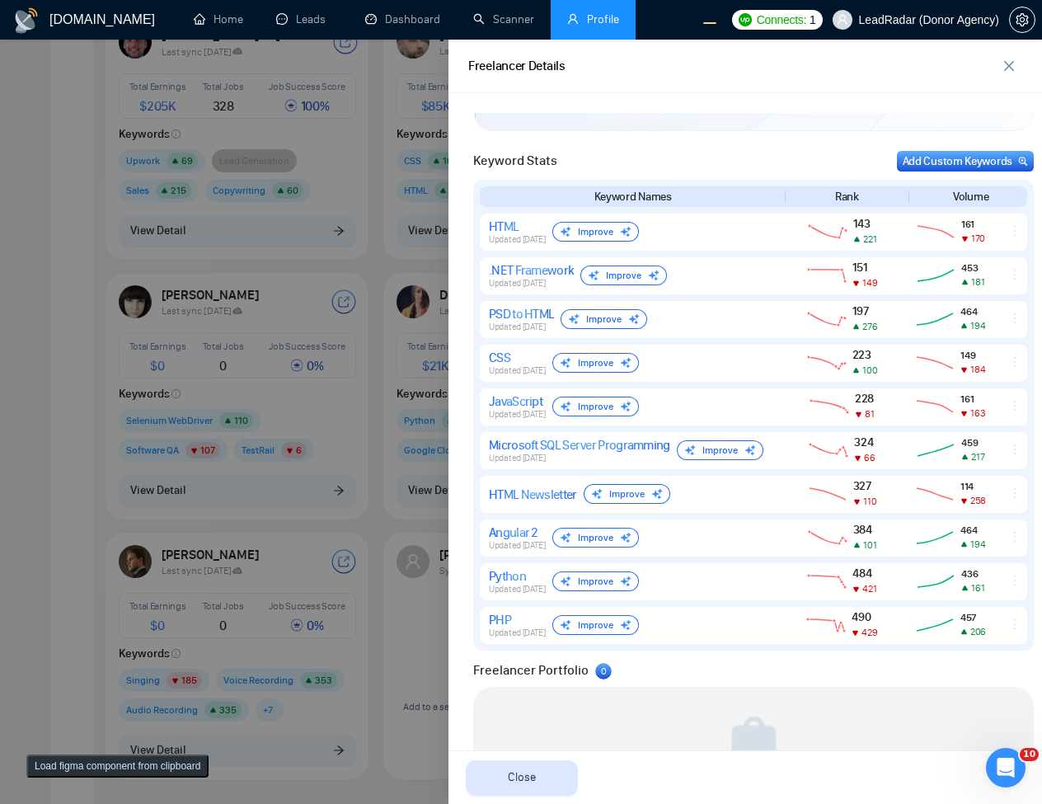
click at [313, 433] on div at bounding box center [521, 422] width 1042 height 764
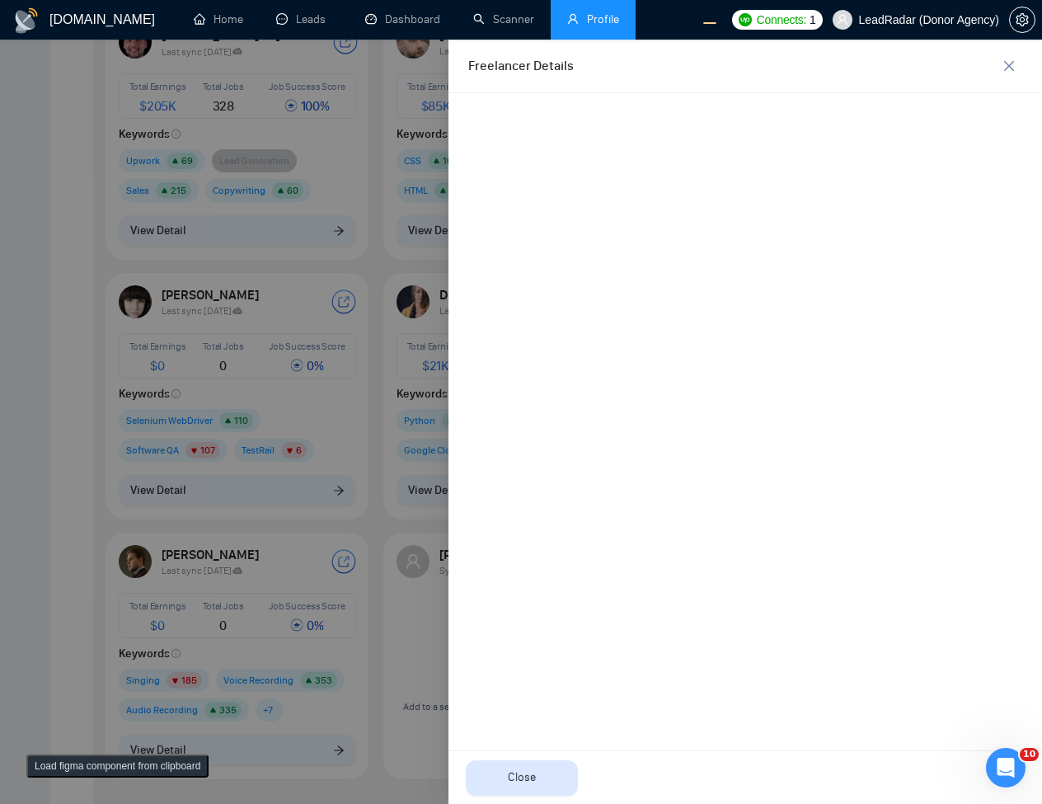
scroll to position [0, 0]
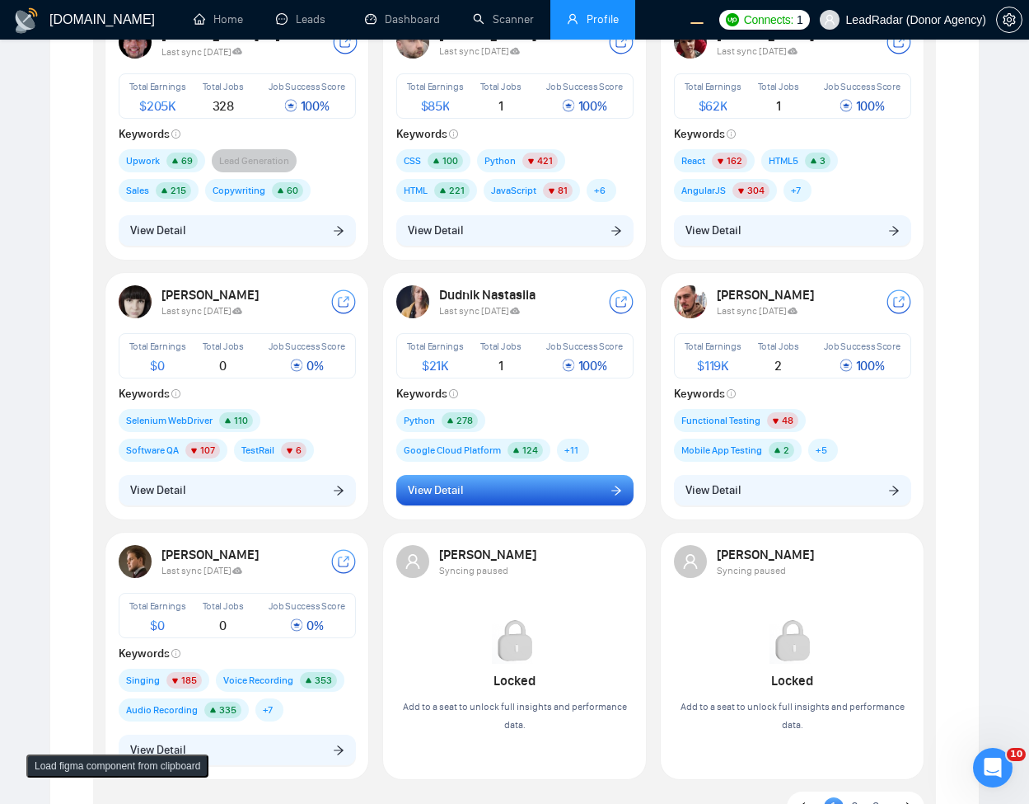
click at [512, 494] on button "View Detail" at bounding box center [514, 490] width 237 height 31
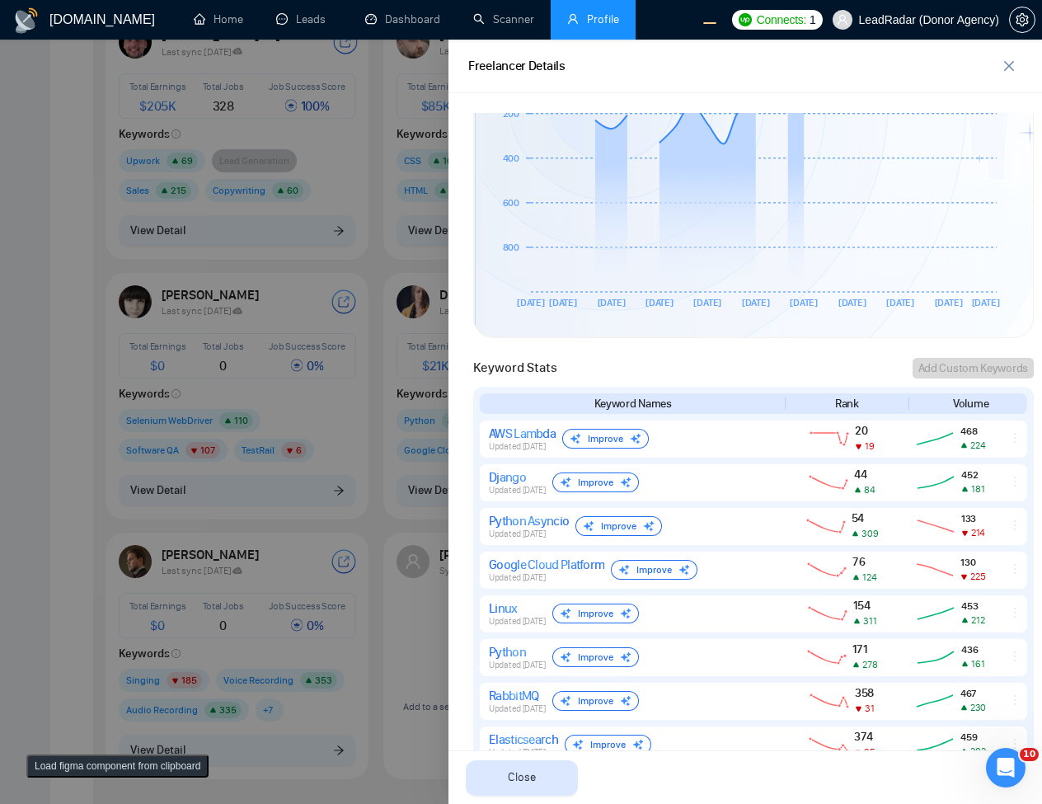
scroll to position [692, 0]
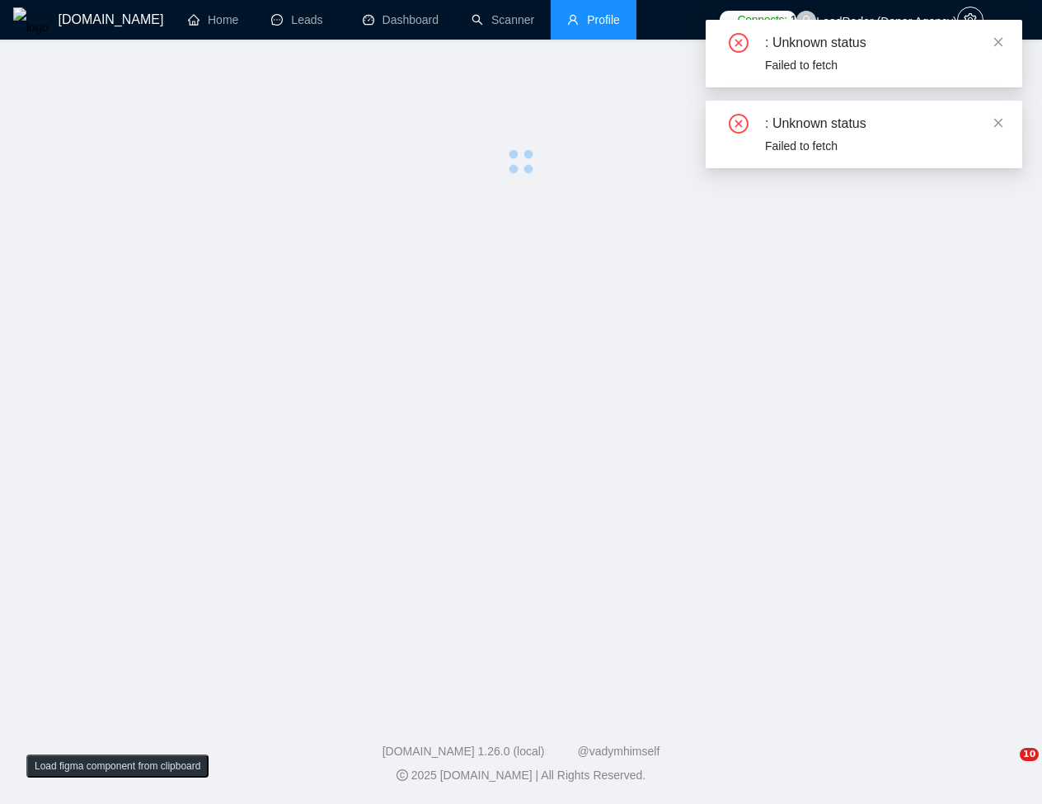
click at [991, 37] on div ": Unknown status" at bounding box center [883, 43] width 237 height 20
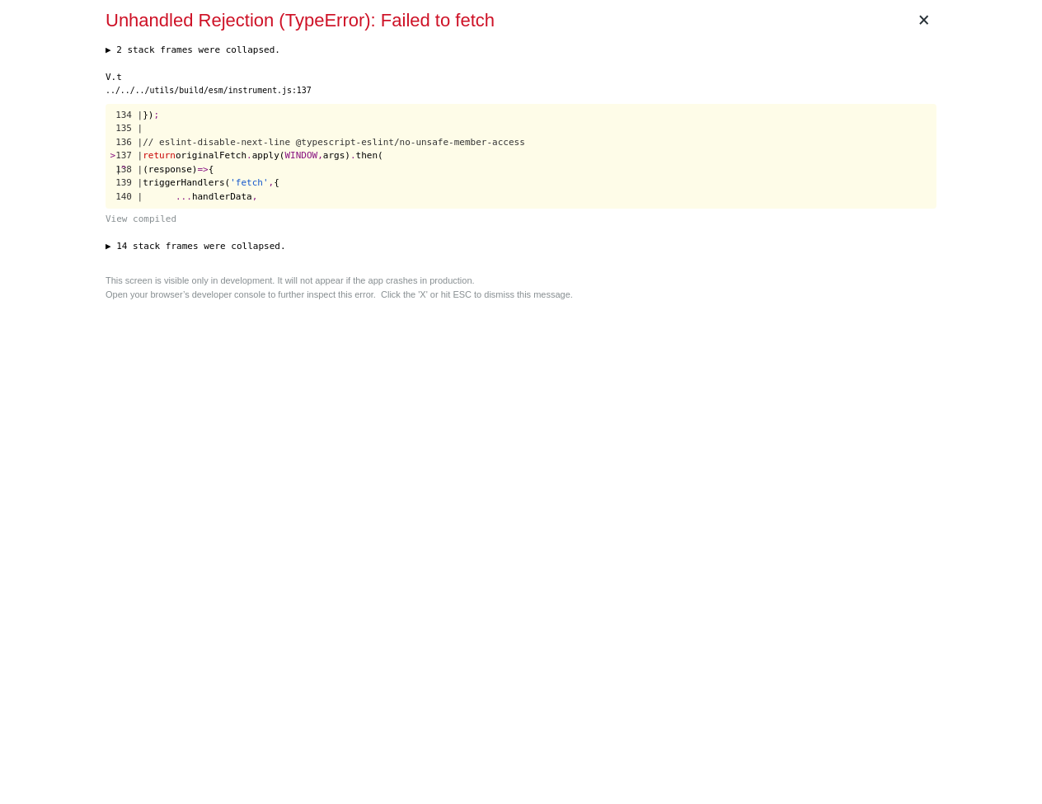
click at [822, 262] on div "▶ 2 stack frames were collapsed. e https://edge.fullstory.com/s/fs.js:4:60118 e…" at bounding box center [520, 155] width 831 height 223
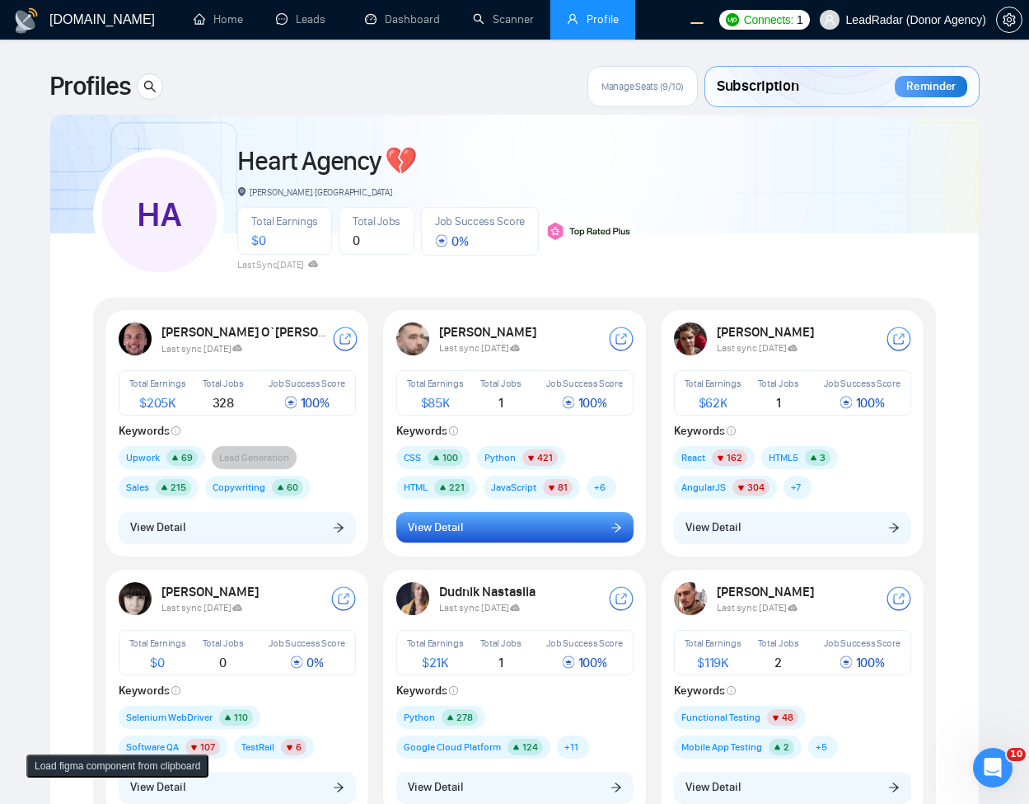
click at [537, 516] on button "View Detail" at bounding box center [514, 527] width 237 height 31
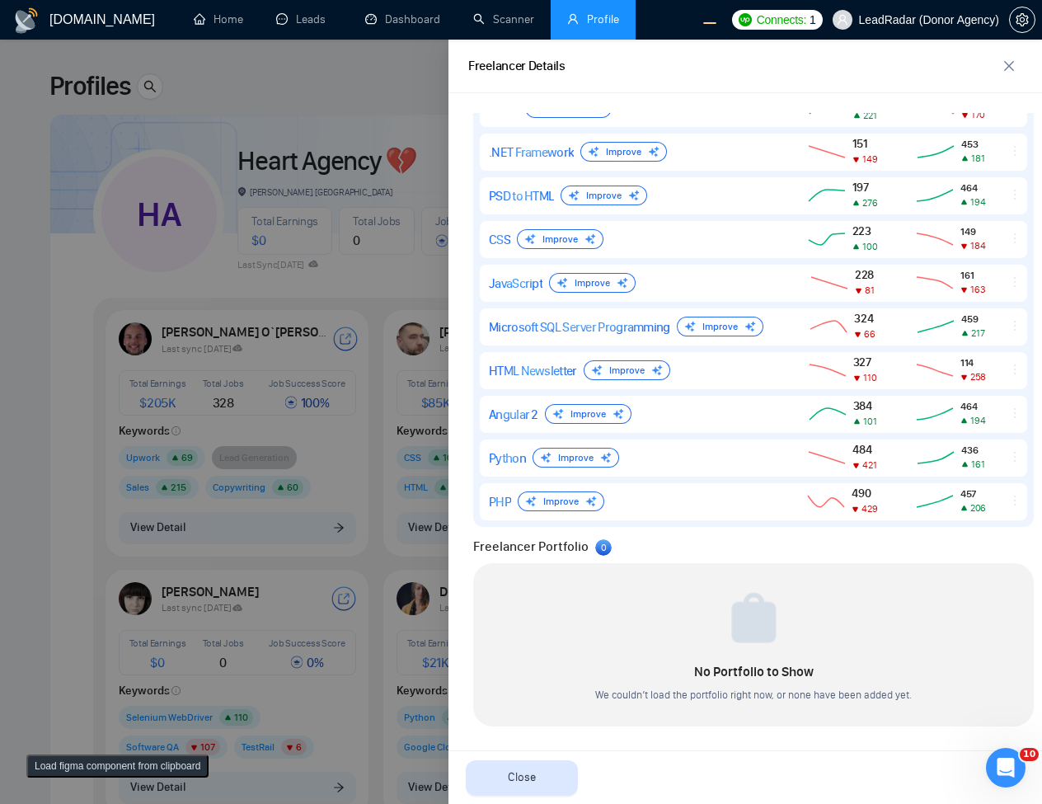
scroll to position [618, 0]
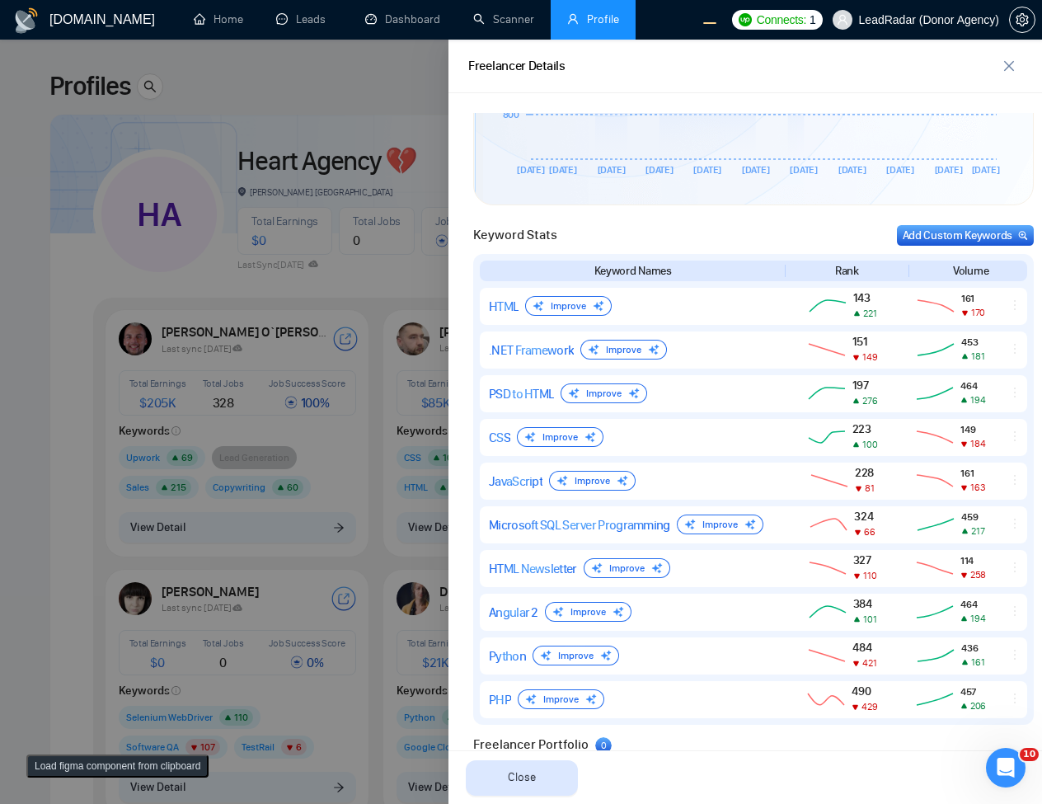
click at [309, 366] on div at bounding box center [521, 422] width 1042 height 764
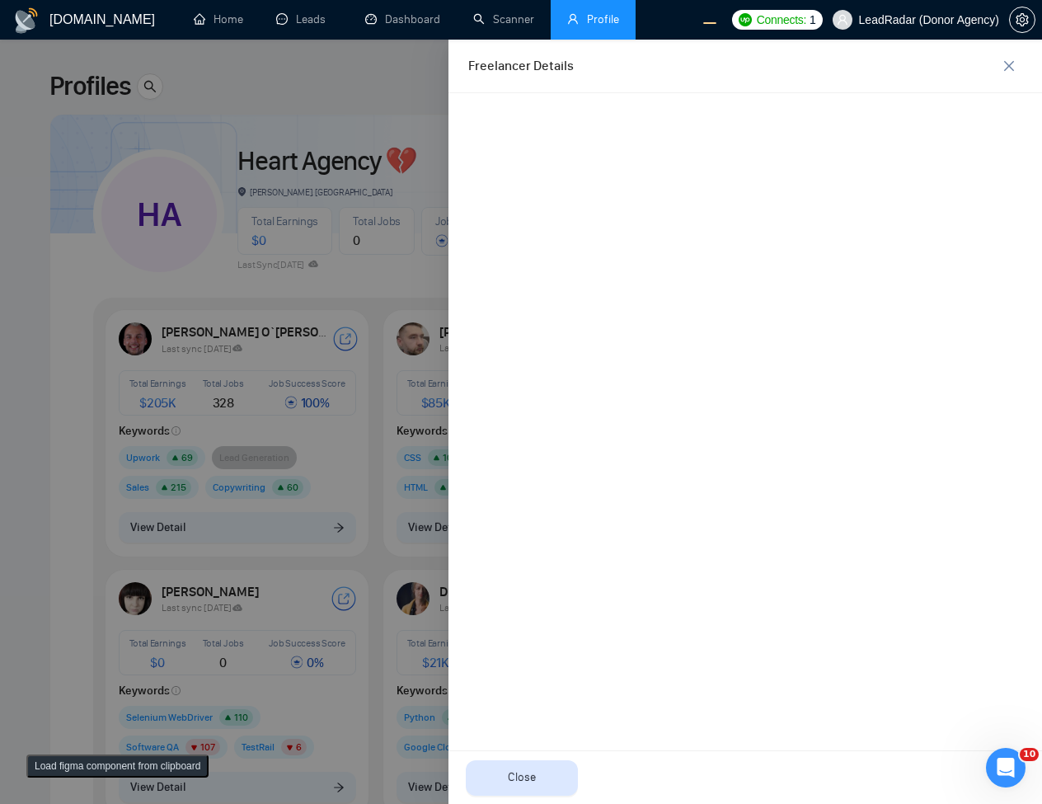
scroll to position [0, 0]
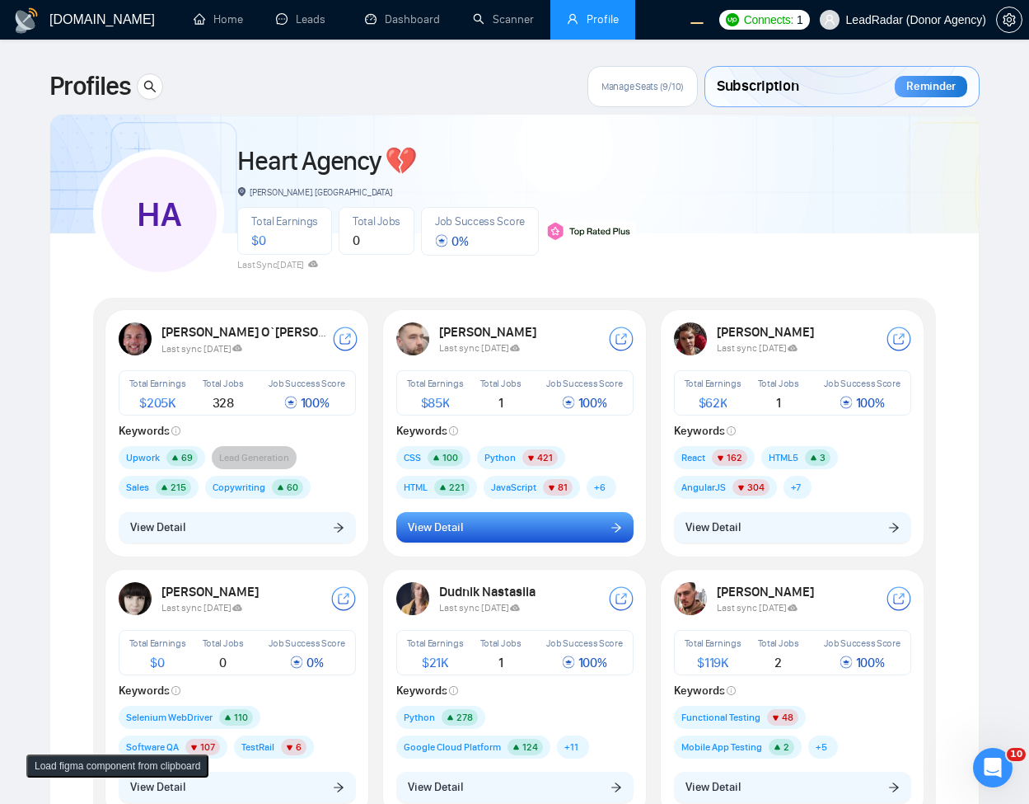
click at [575, 540] on button "View Detail" at bounding box center [514, 527] width 237 height 31
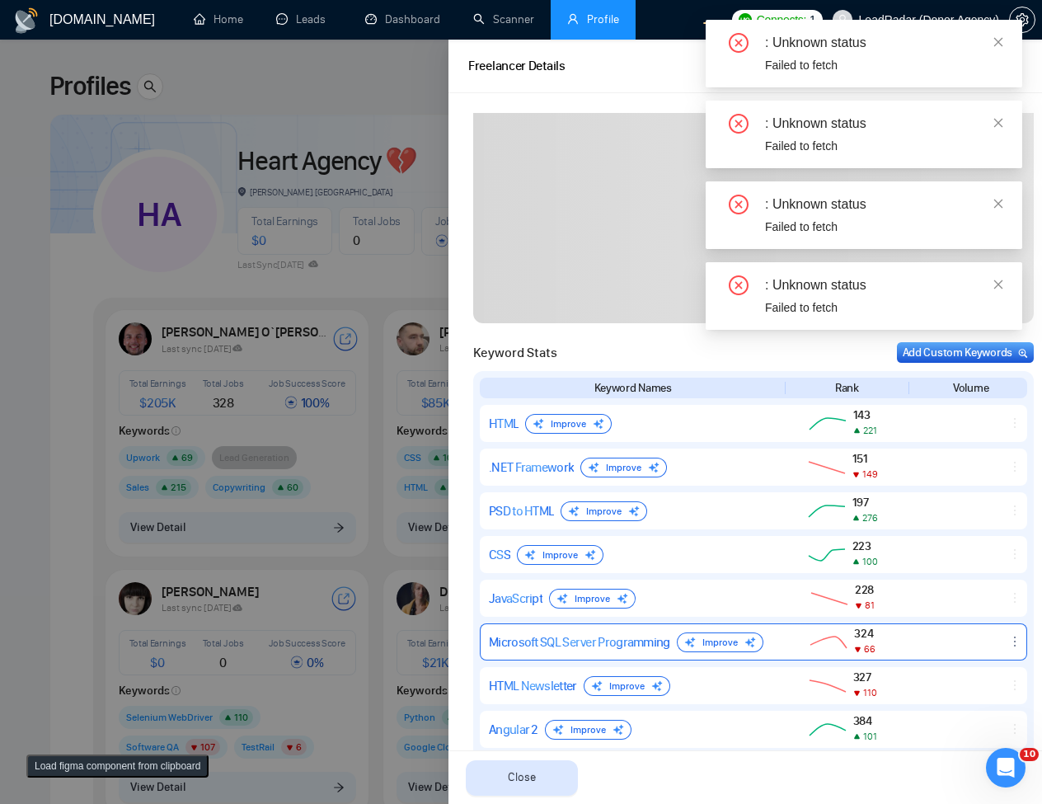
scroll to position [593, 0]
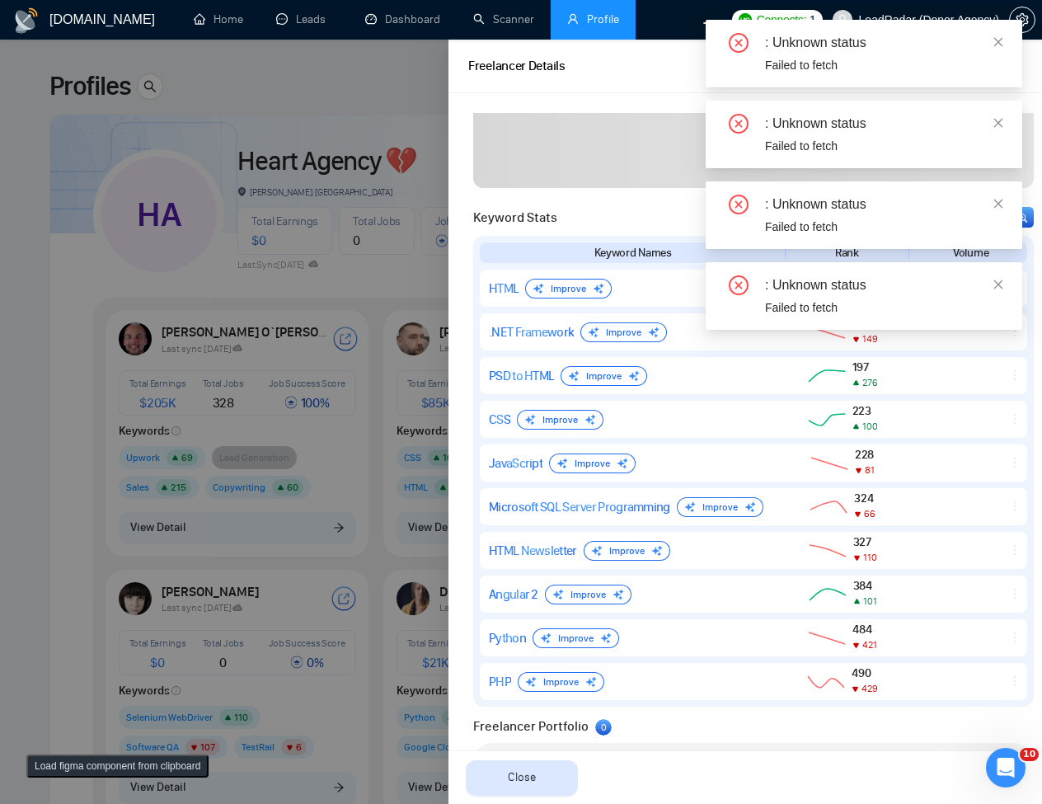
click at [284, 272] on div at bounding box center [521, 422] width 1042 height 764
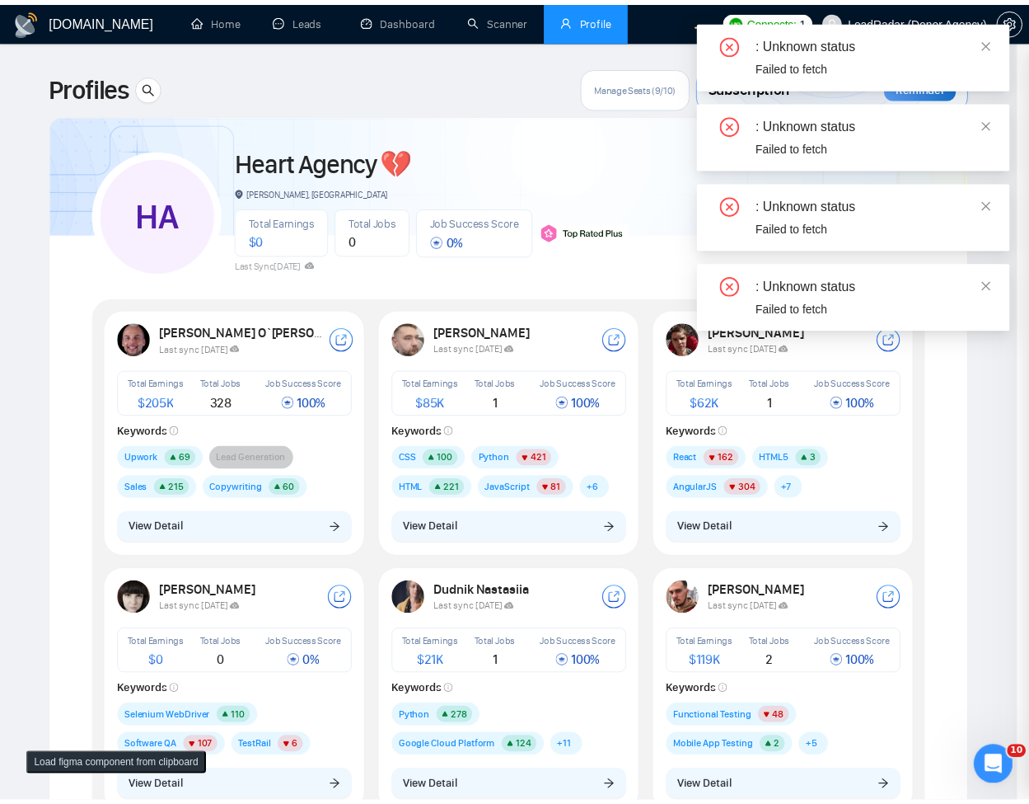
scroll to position [0, 0]
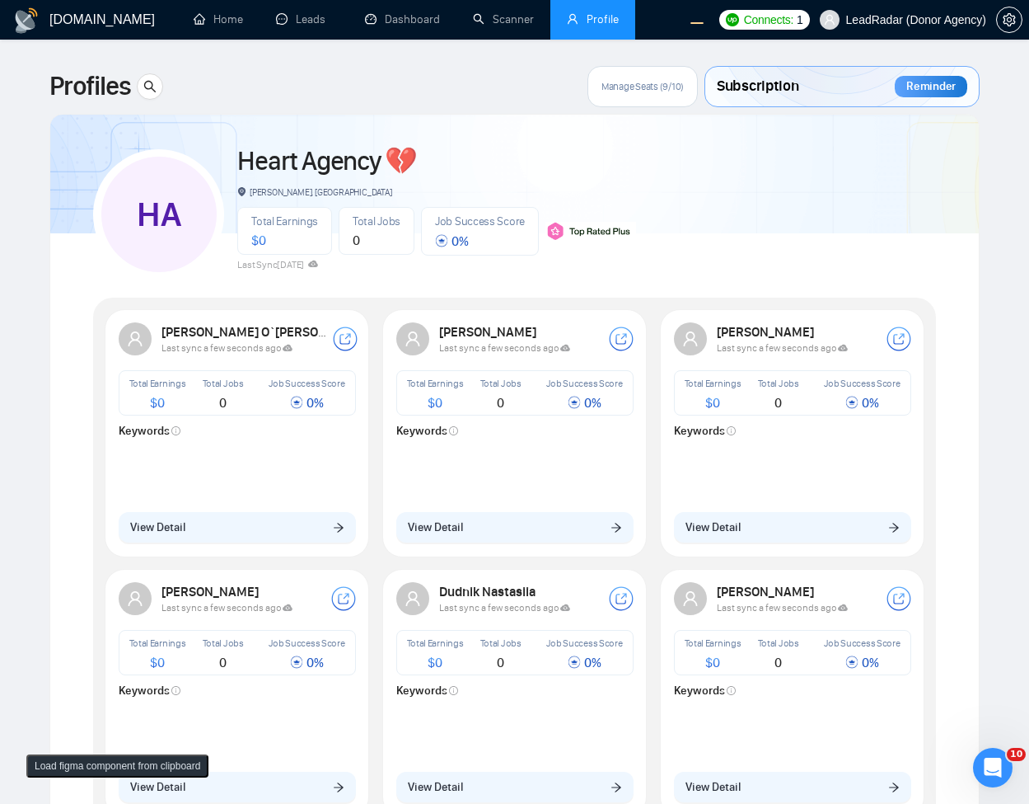
click at [738, 216] on div "HA Heart Agency 💔 Boardman, United States Total Earnings $ 0 Total Jobs 0 Job S…" at bounding box center [514, 207] width 843 height 146
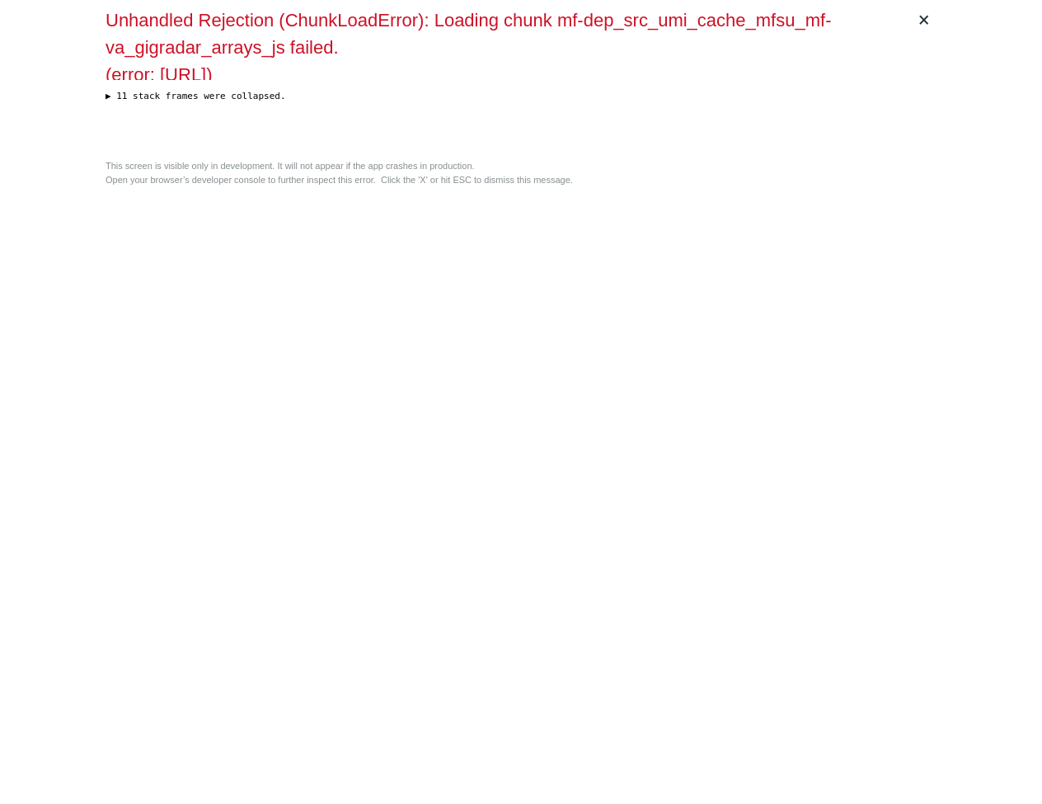
click at [616, 277] on div "× Unhandled Rejection (ChunkLoadError): Loading chunk mf-dep_src_umi_cache_mfsu…" at bounding box center [521, 402] width 844 height 804
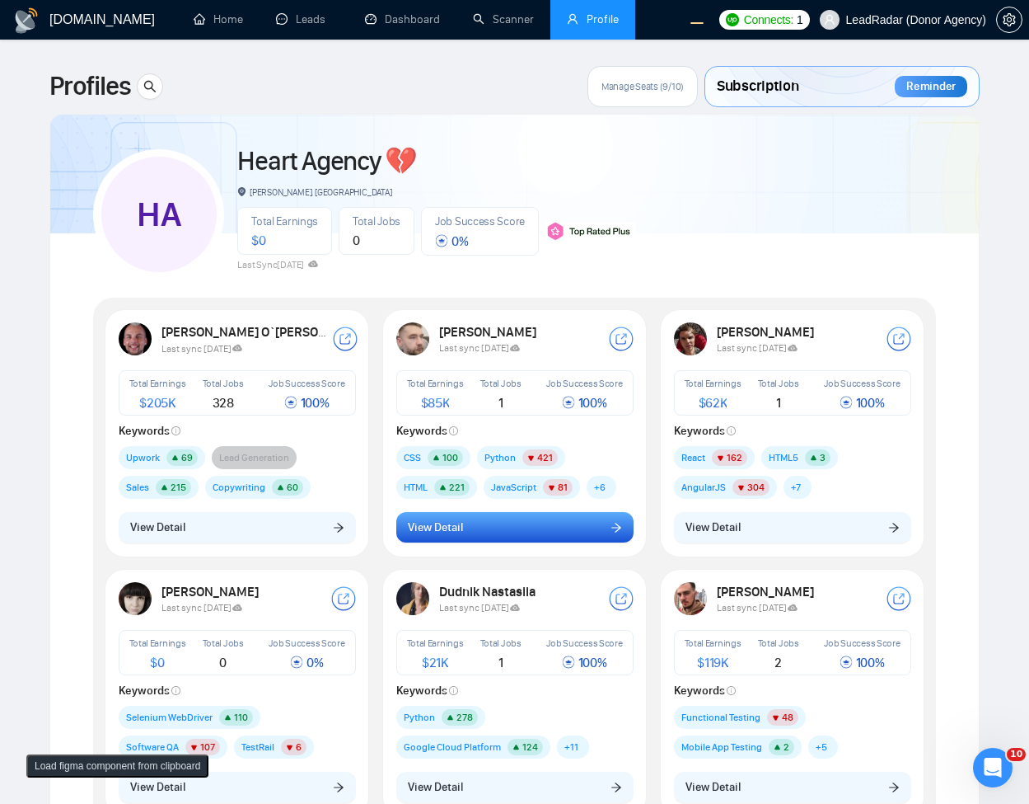
click at [553, 533] on button "View Detail" at bounding box center [514, 527] width 237 height 31
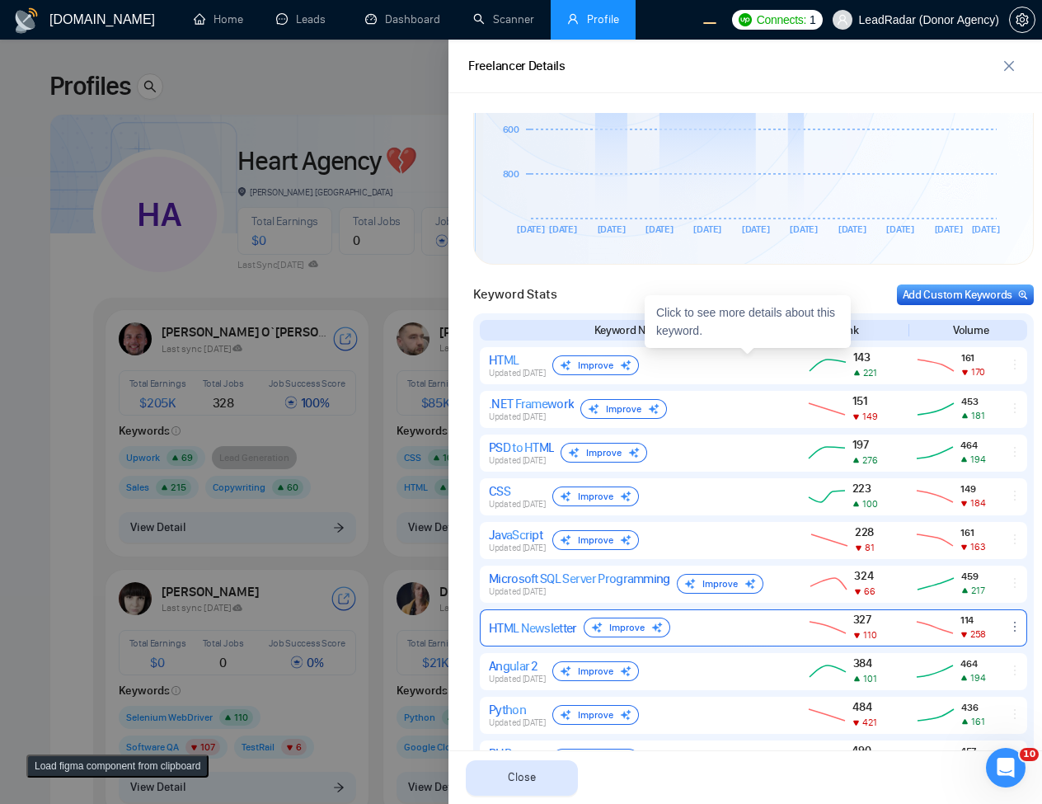
scroll to position [816, 0]
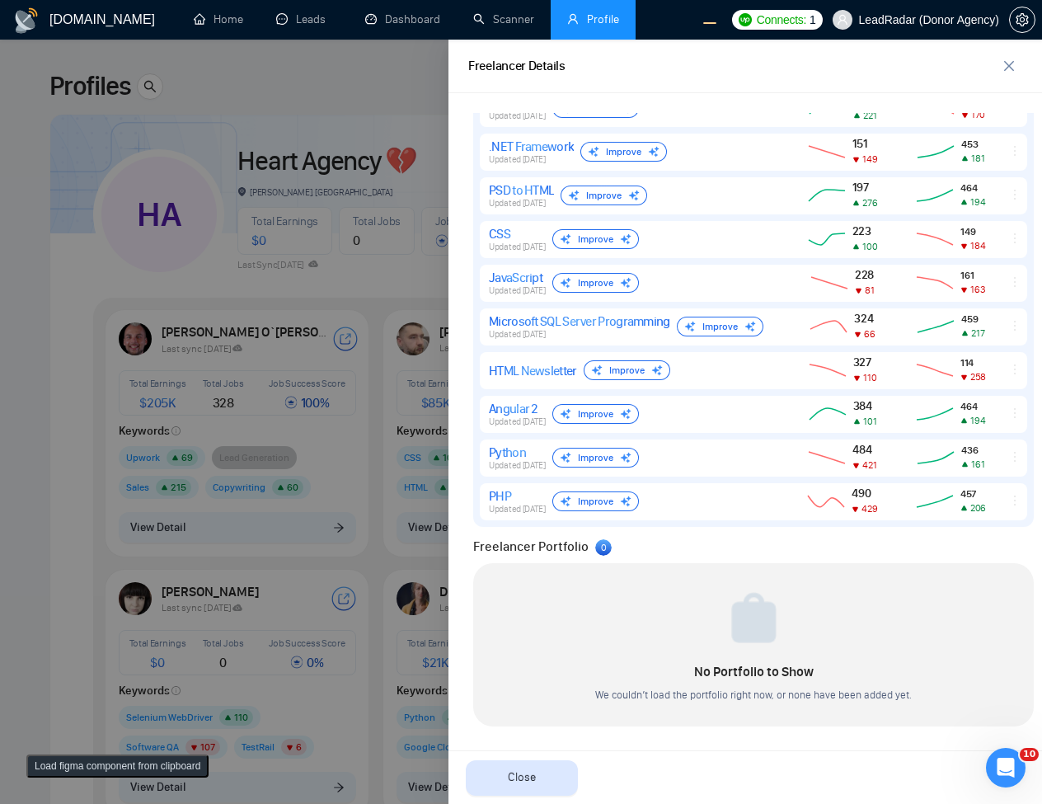
click at [396, 247] on div at bounding box center [521, 422] width 1042 height 764
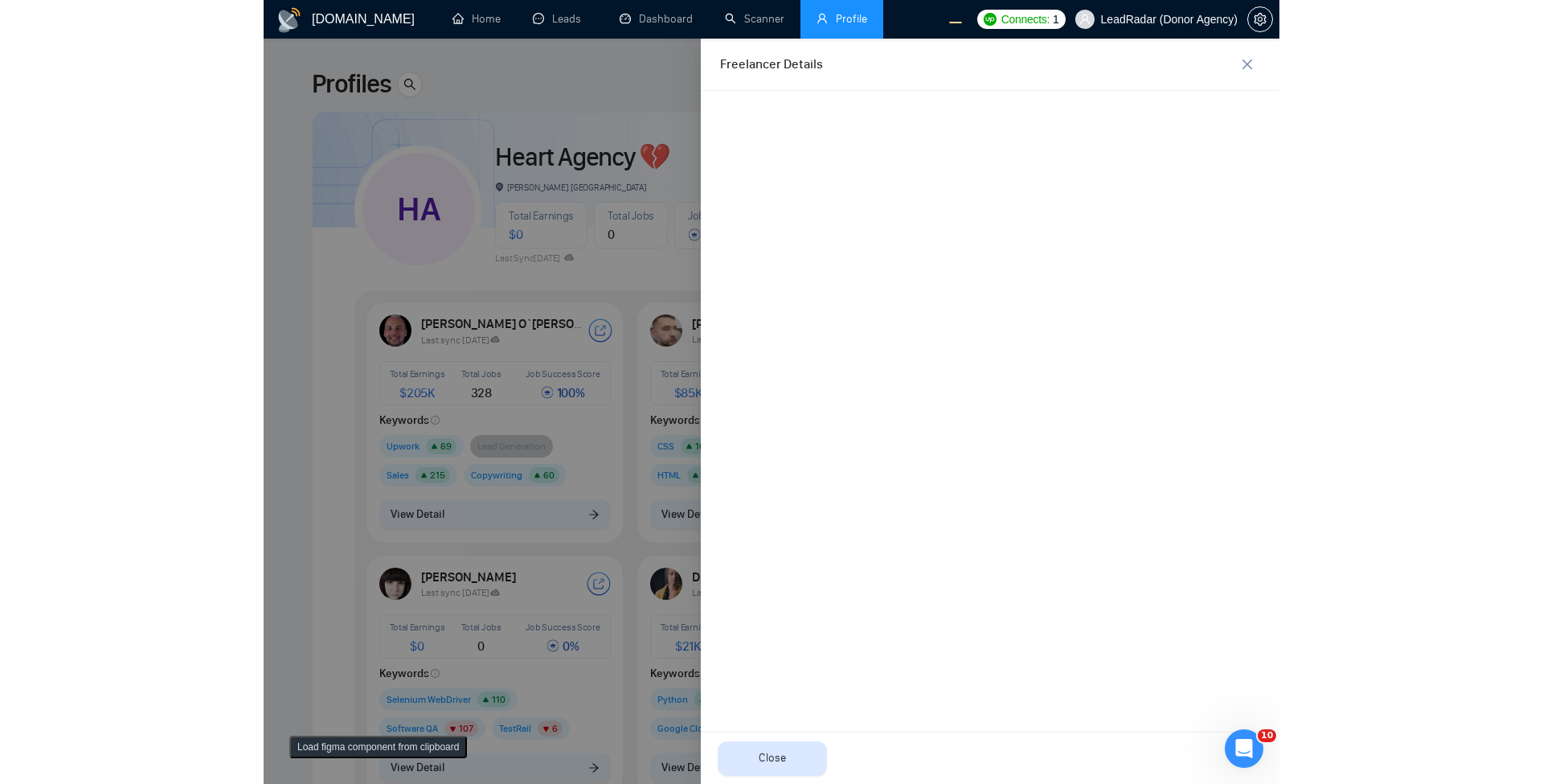
scroll to position [0, 0]
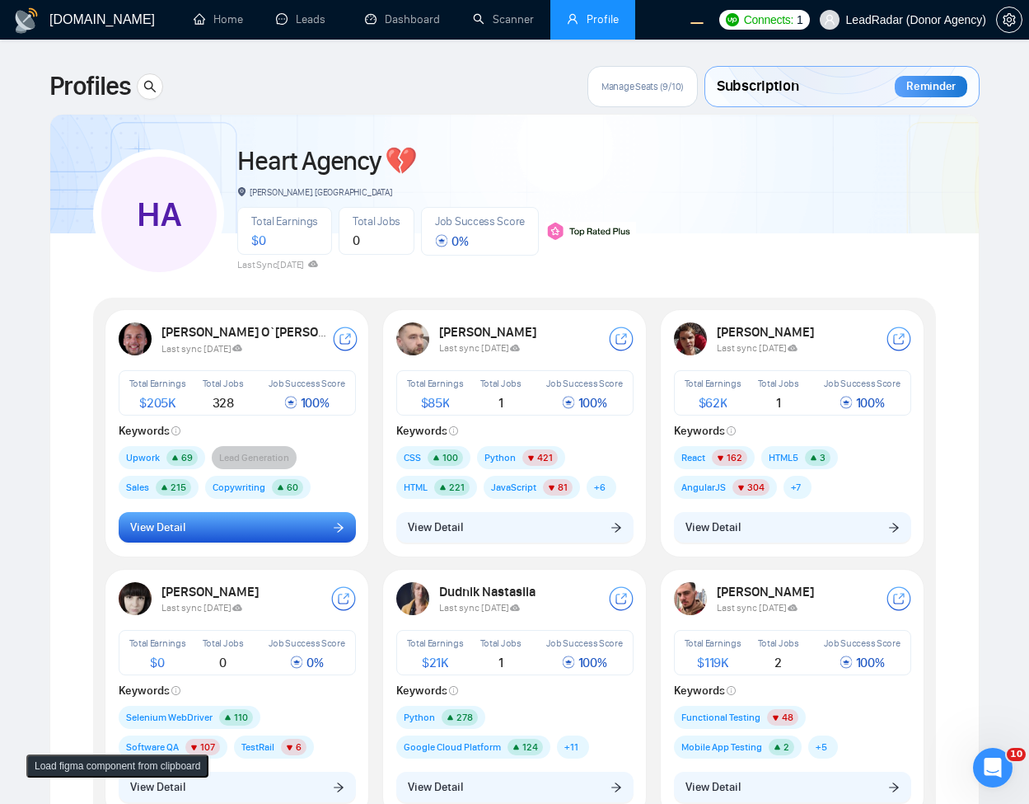
click at [203, 533] on button "View Detail" at bounding box center [237, 527] width 237 height 31
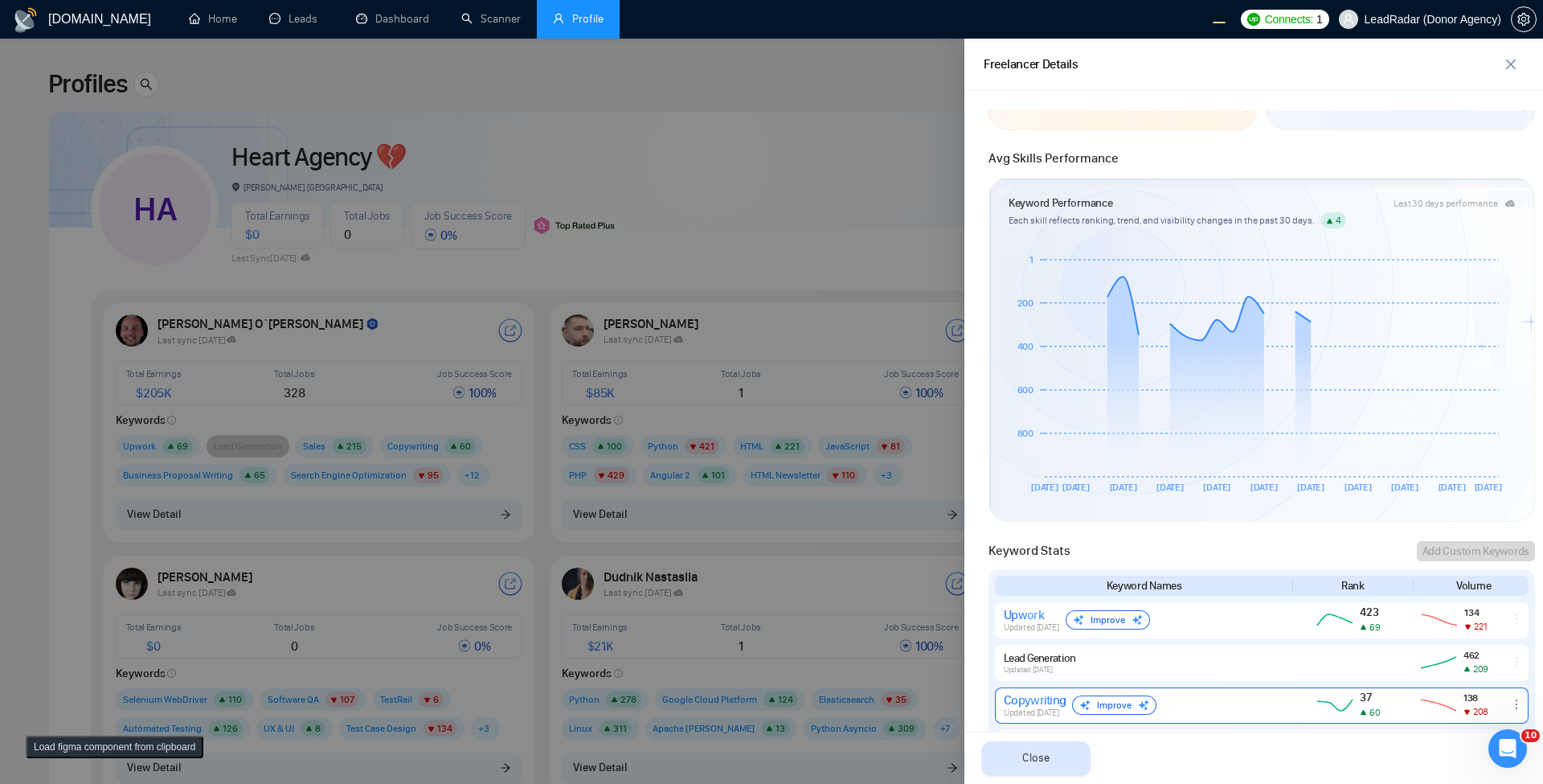
scroll to position [482, 0]
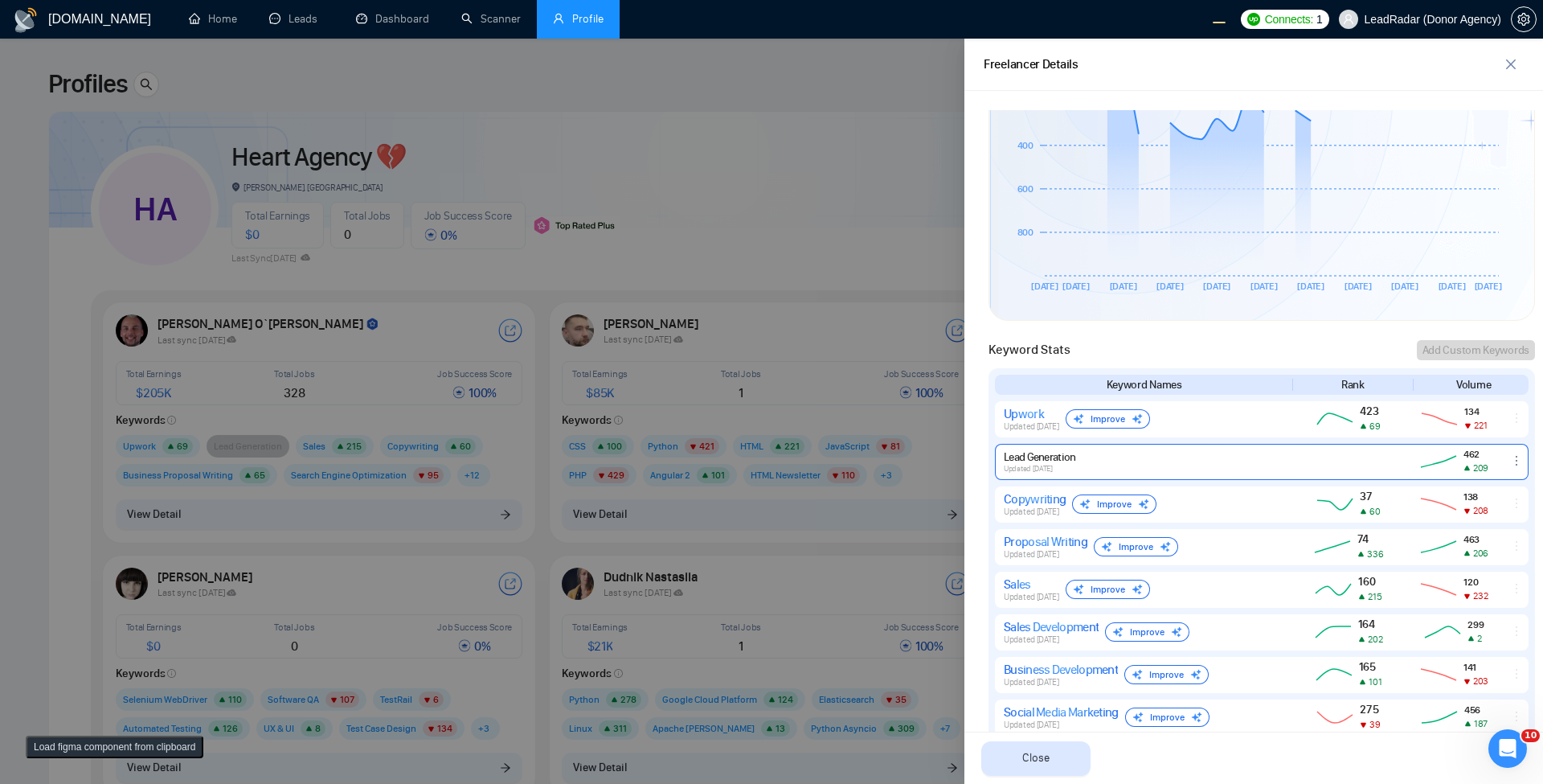
click at [1015, 459] on div "Lead Generation Updated 3 months ago" at bounding box center [1142, 462] width 277 height 23
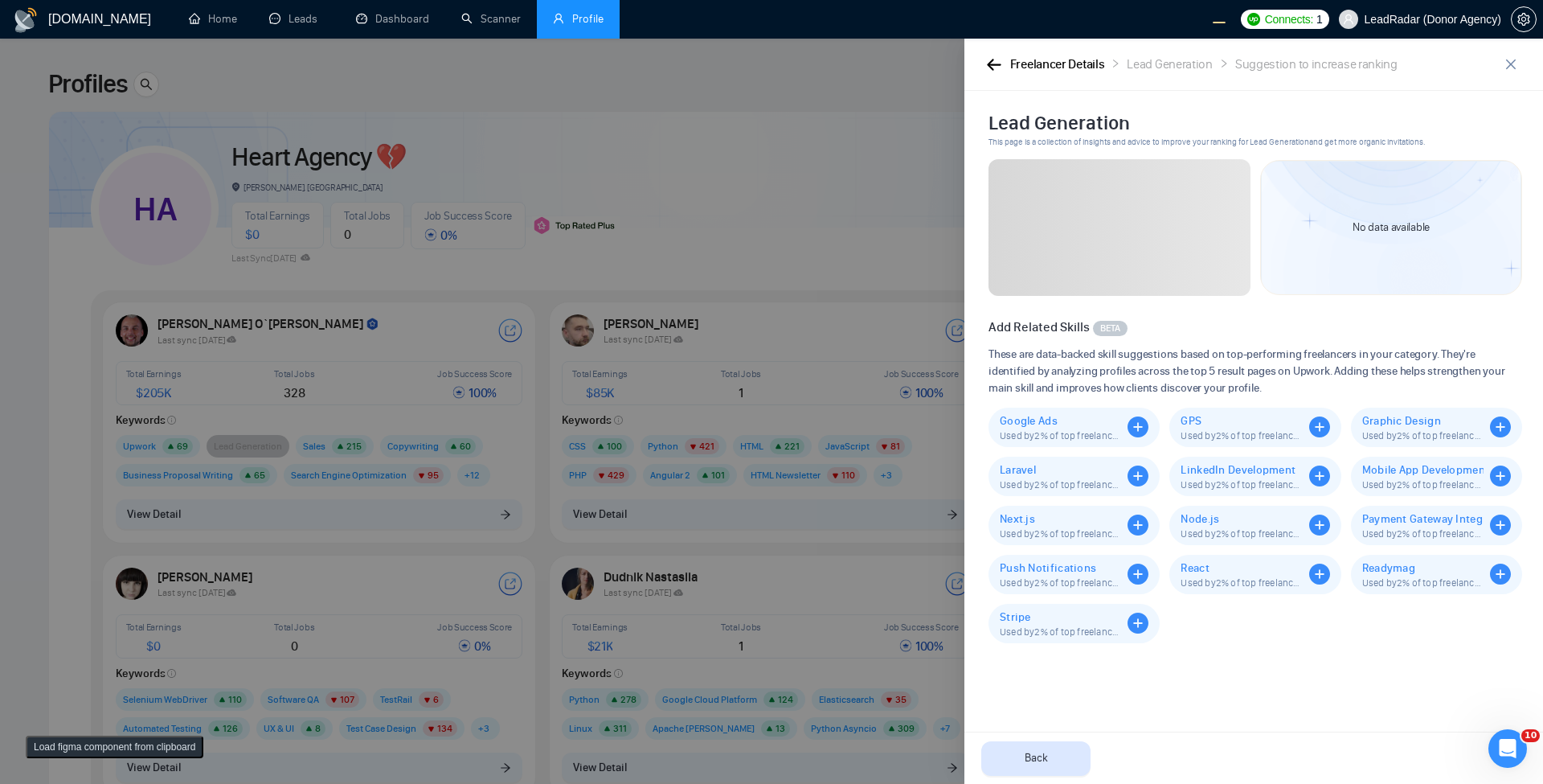
scroll to position [0, 0]
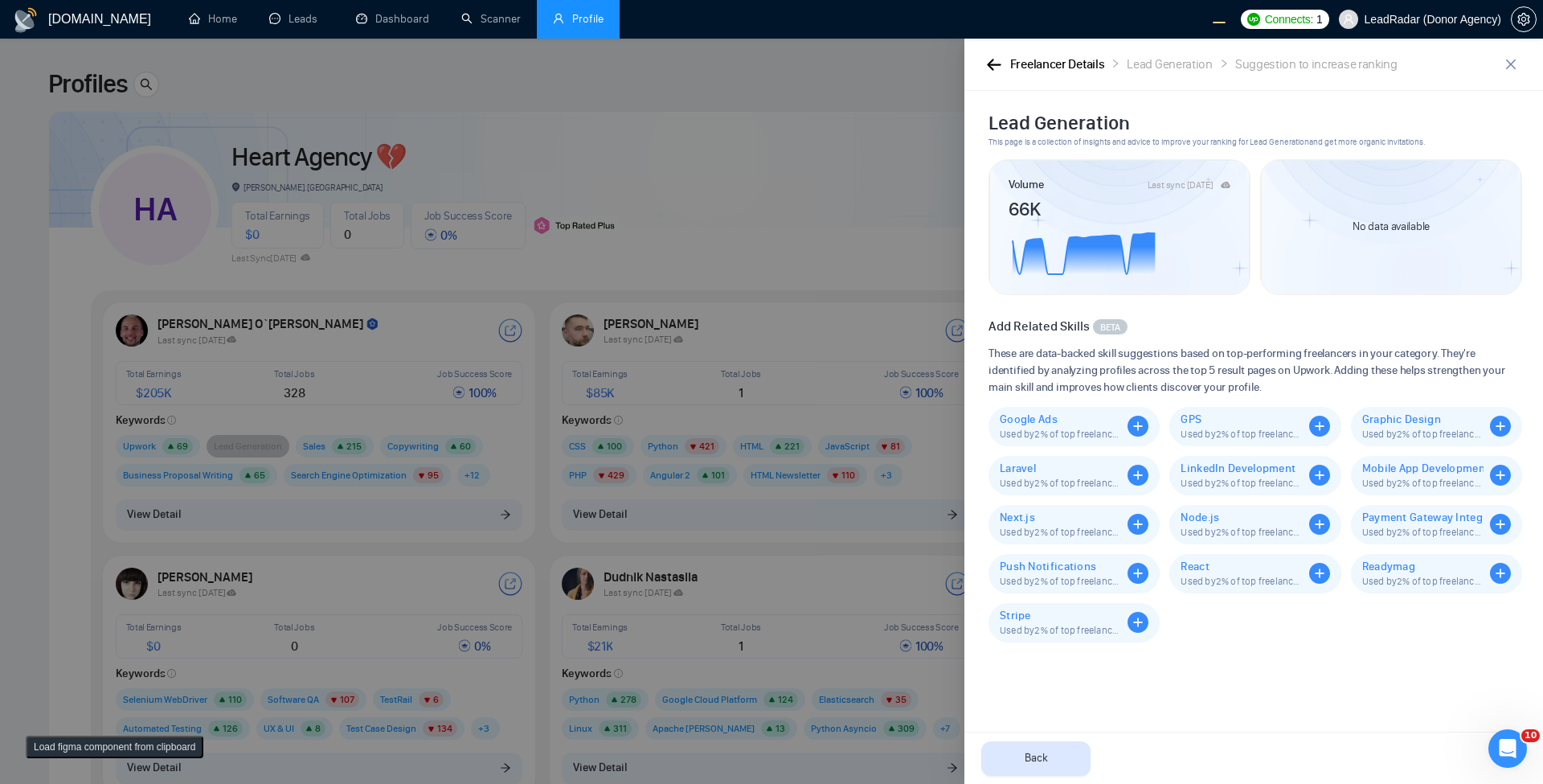
click at [978, 60] on div "Freelancer Details Lead Generation Suggestion to increase ranking" at bounding box center [1253, 65] width 578 height 53
click at [993, 70] on icon "button" at bounding box center [994, 64] width 14 height 12
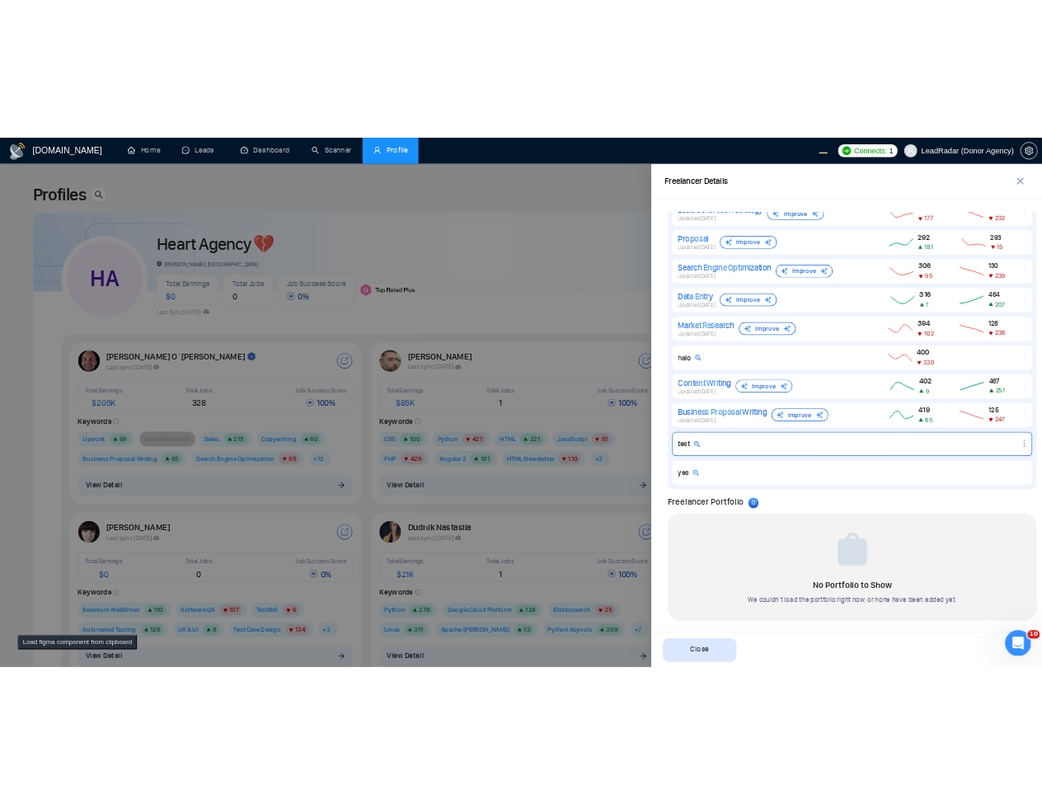
scroll to position [1165, 0]
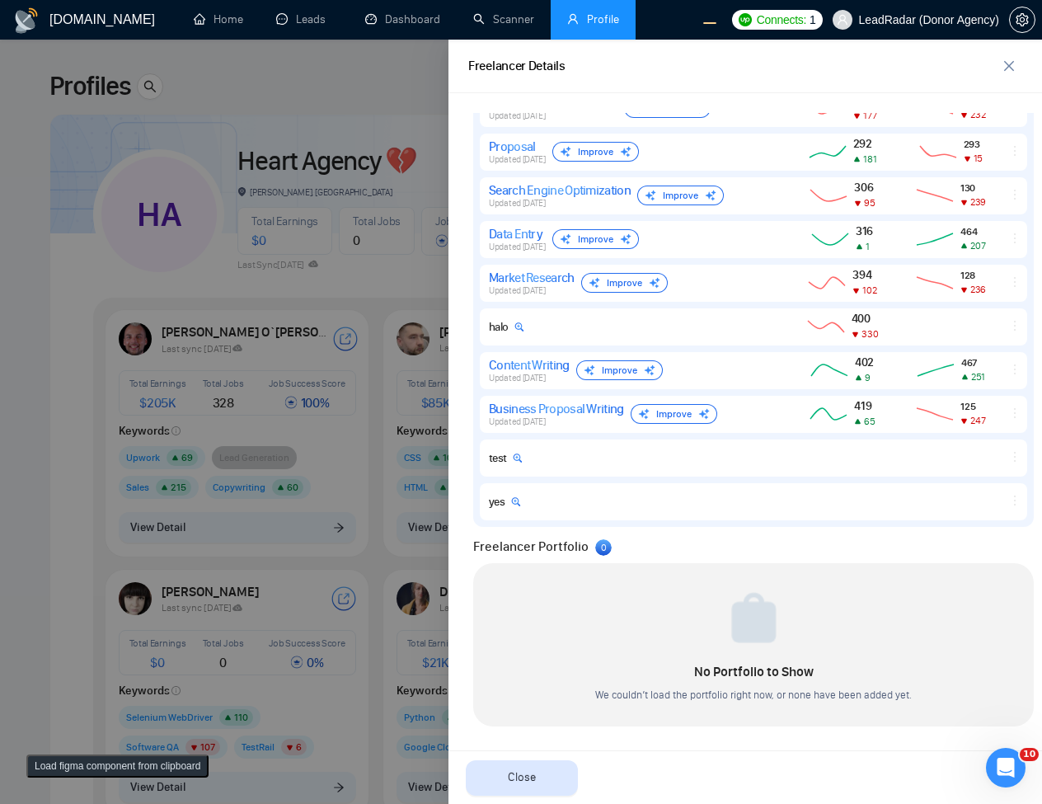
click at [251, 143] on div at bounding box center [521, 422] width 1042 height 764
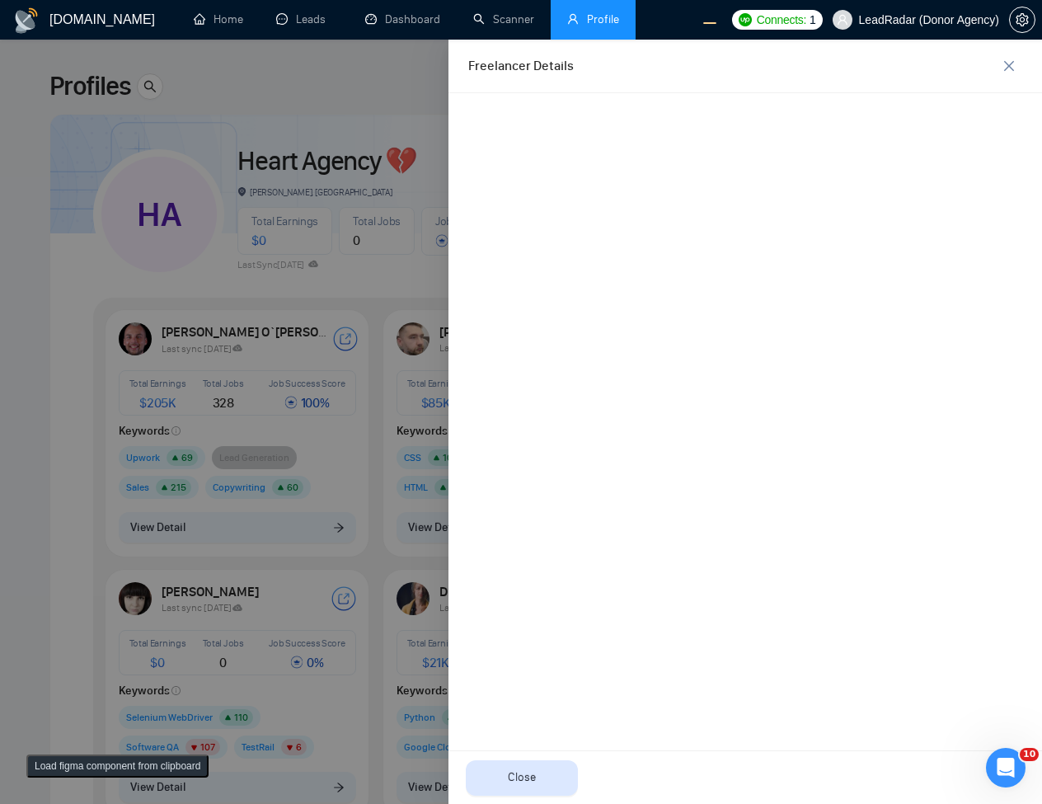
scroll to position [0, 0]
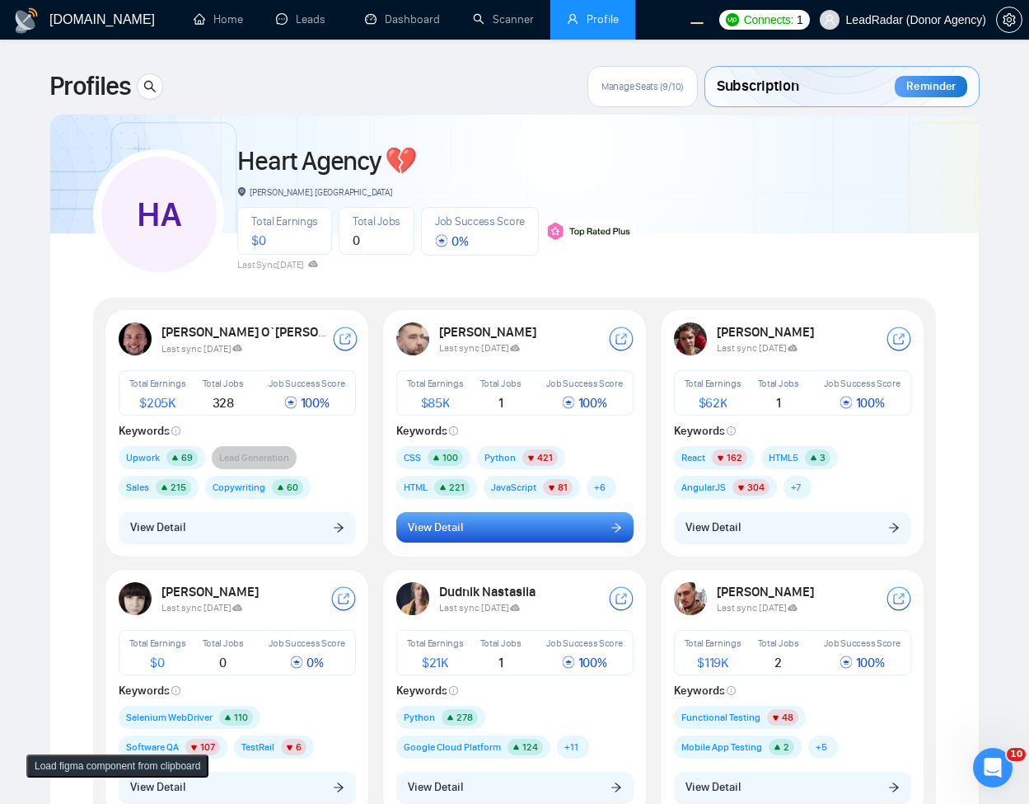
click at [425, 542] on button "View Detail" at bounding box center [514, 527] width 237 height 31
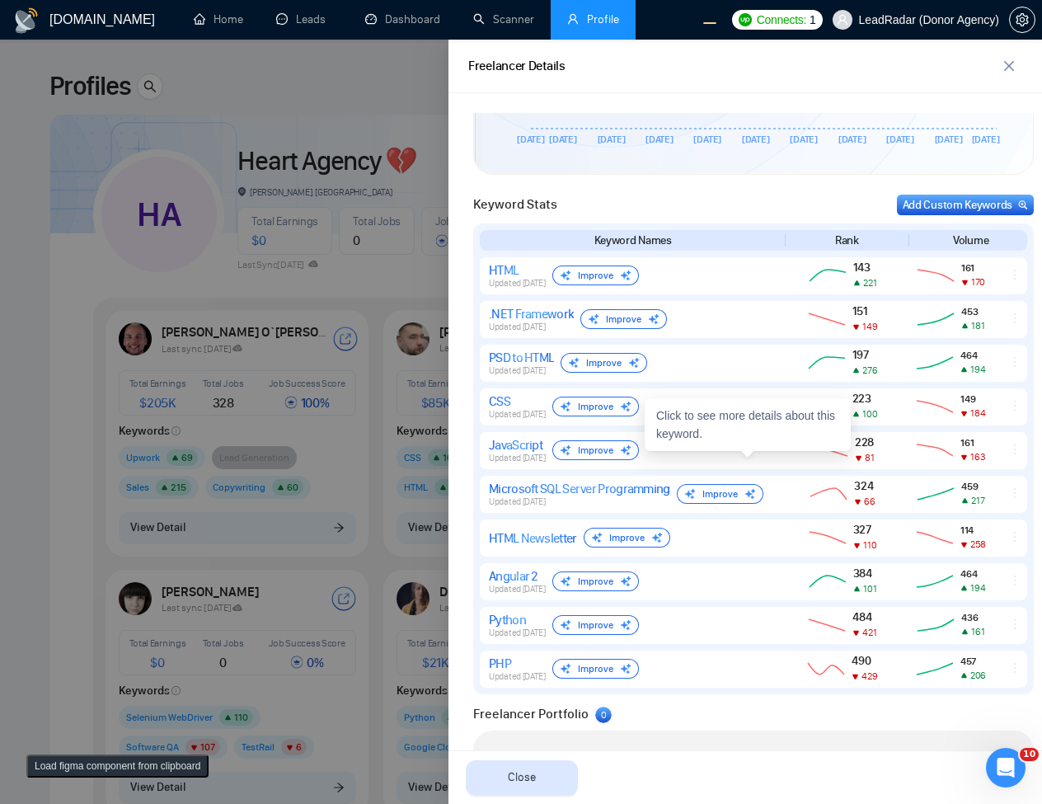
scroll to position [670, 0]
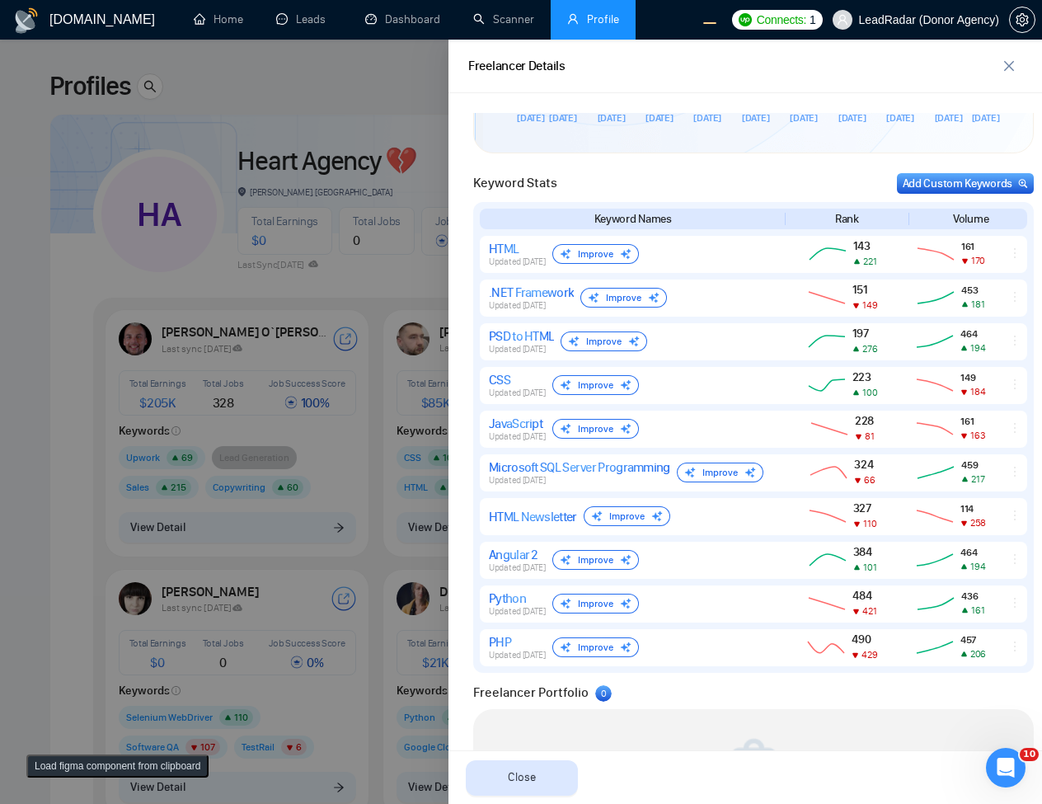
click at [272, 449] on div at bounding box center [521, 422] width 1042 height 764
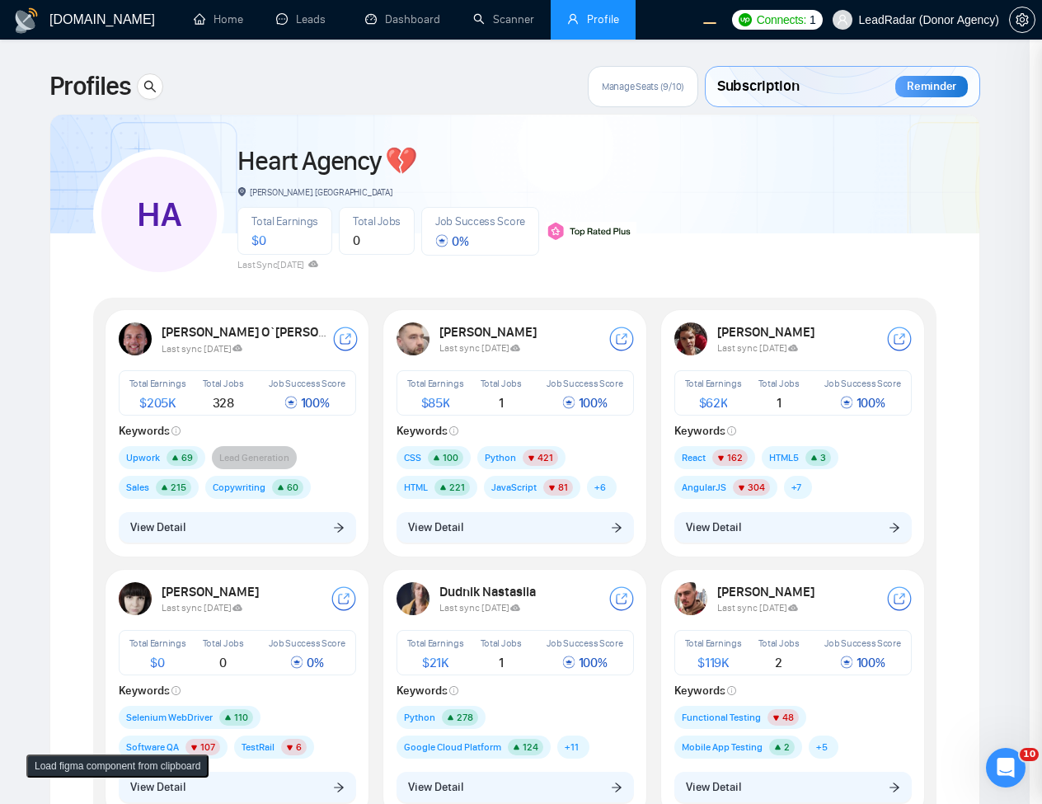
scroll to position [0, 0]
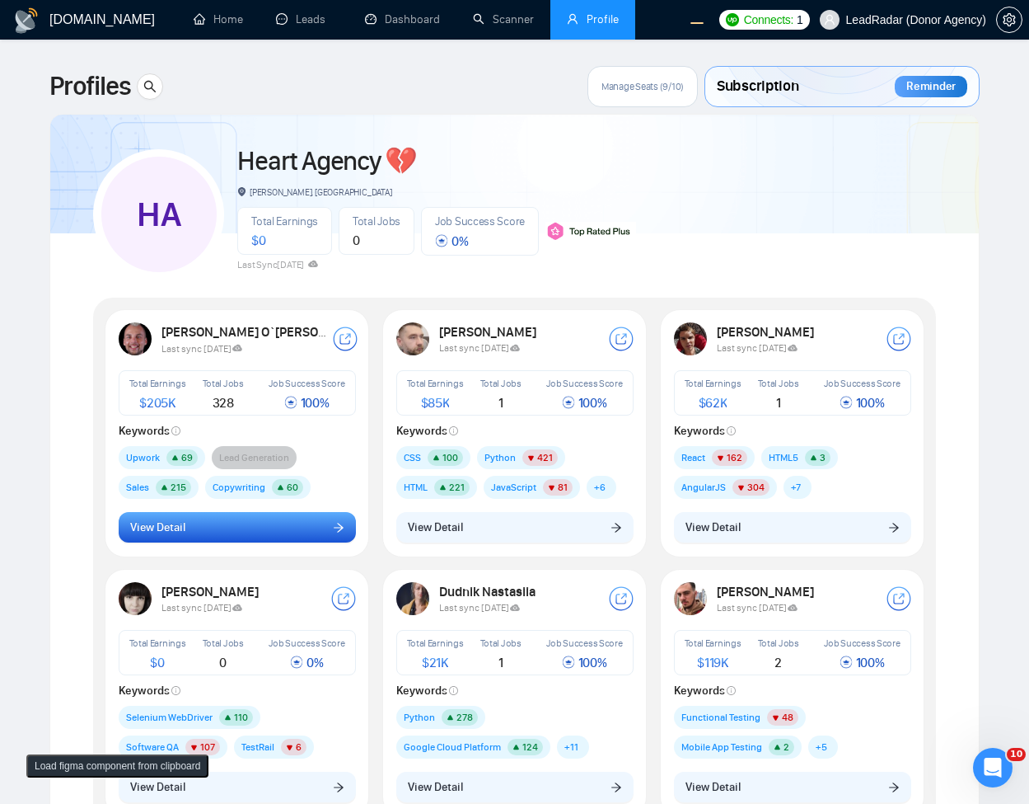
click at [335, 519] on button "View Detail" at bounding box center [237, 527] width 237 height 31
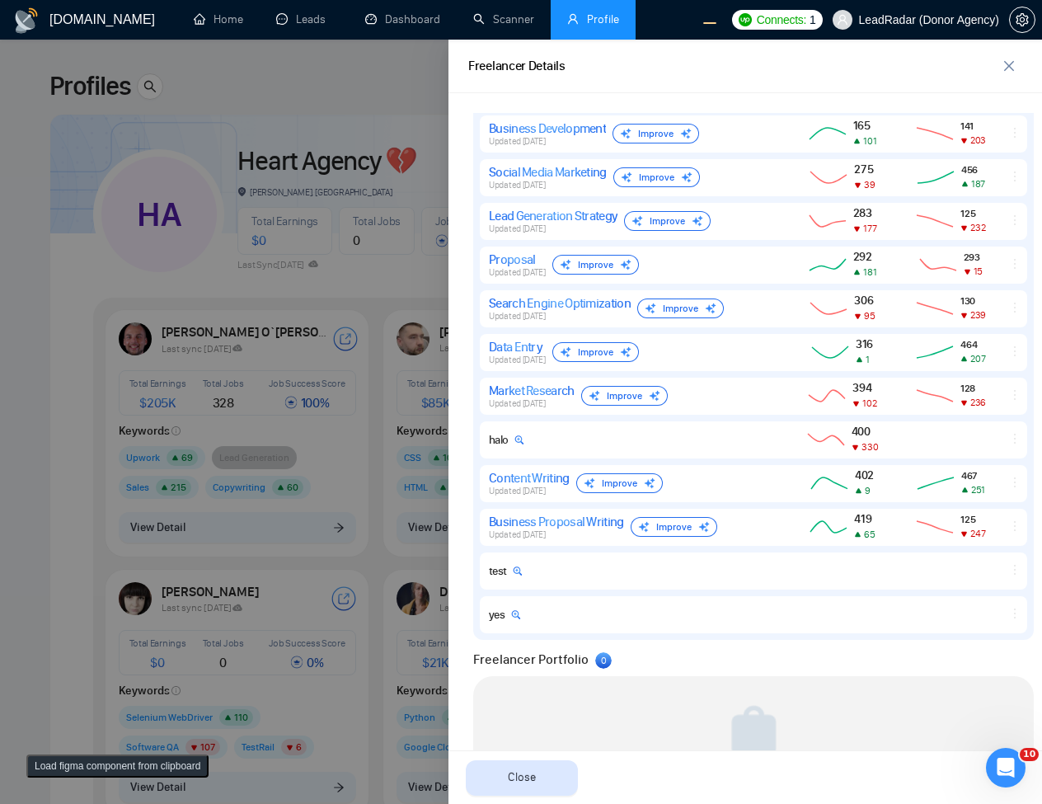
scroll to position [1088, 0]
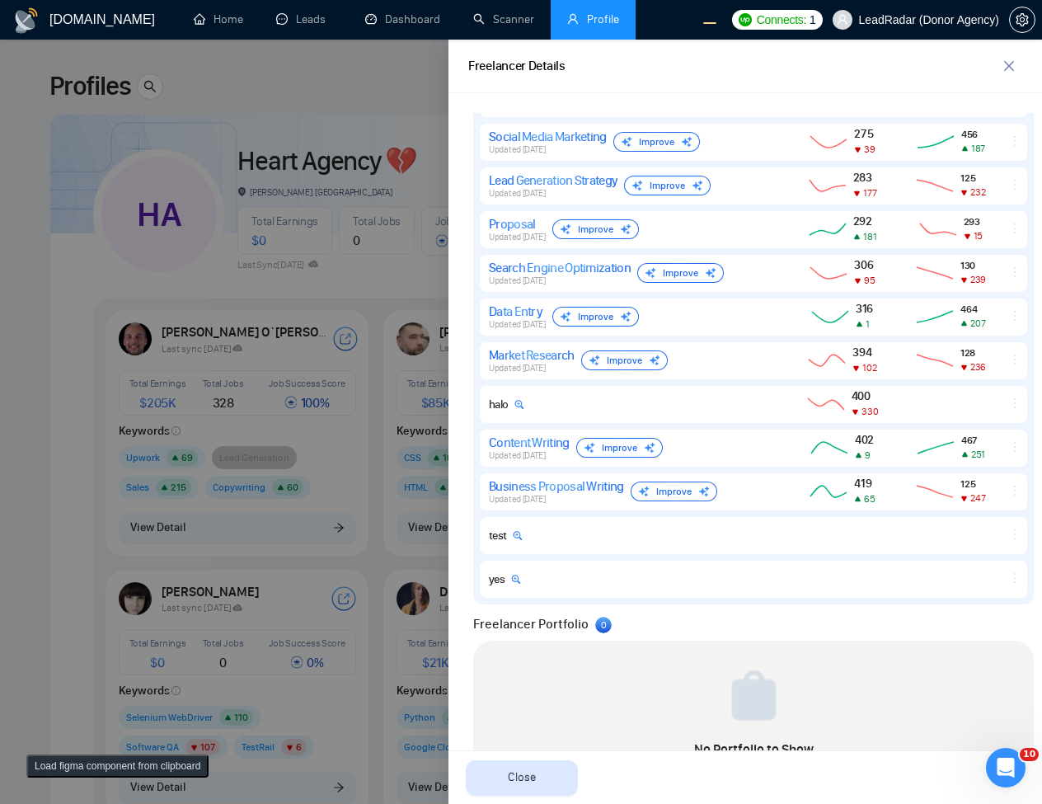
click at [398, 246] on div at bounding box center [521, 422] width 1042 height 764
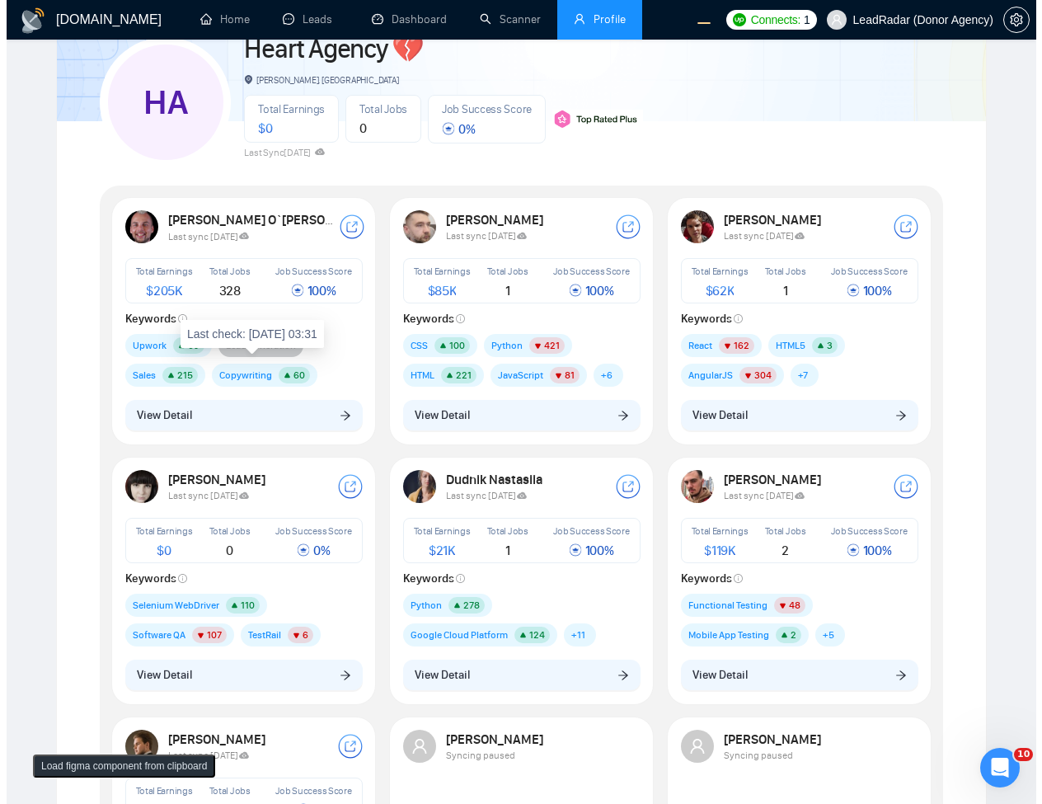
scroll to position [198, 0]
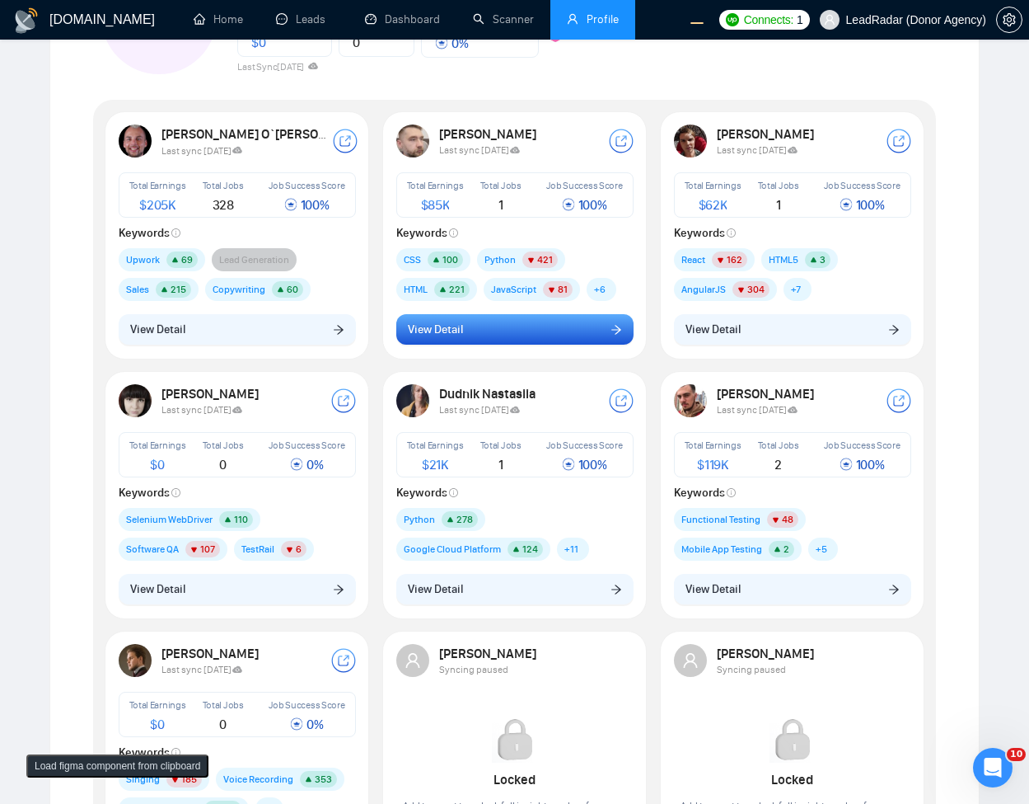
click at [442, 340] on button "View Detail" at bounding box center [514, 329] width 237 height 31
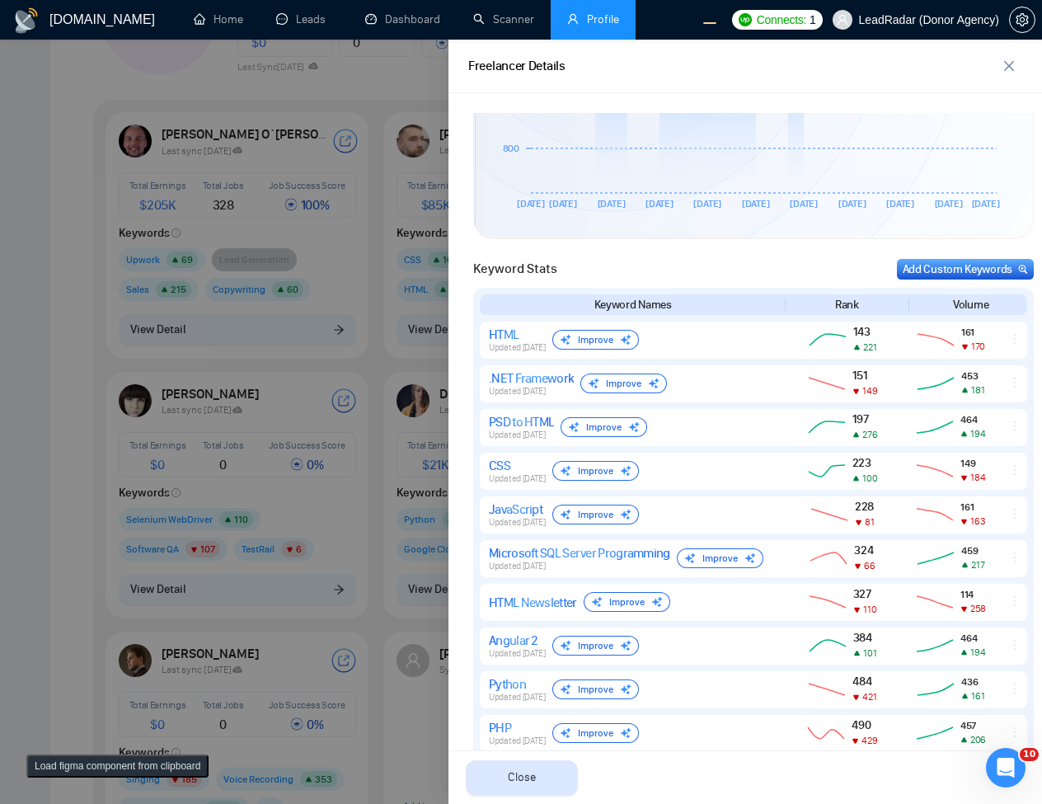
scroll to position [692, 0]
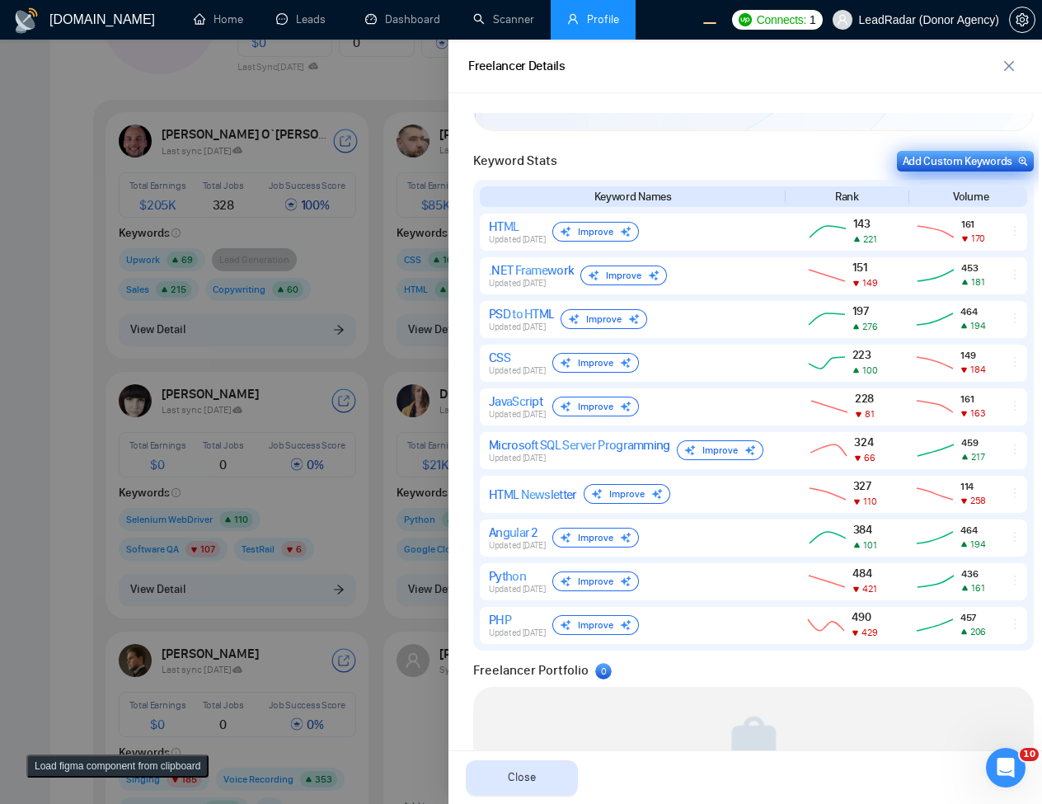
click at [998, 163] on div "Add Custom Keywords" at bounding box center [964, 160] width 125 height 17
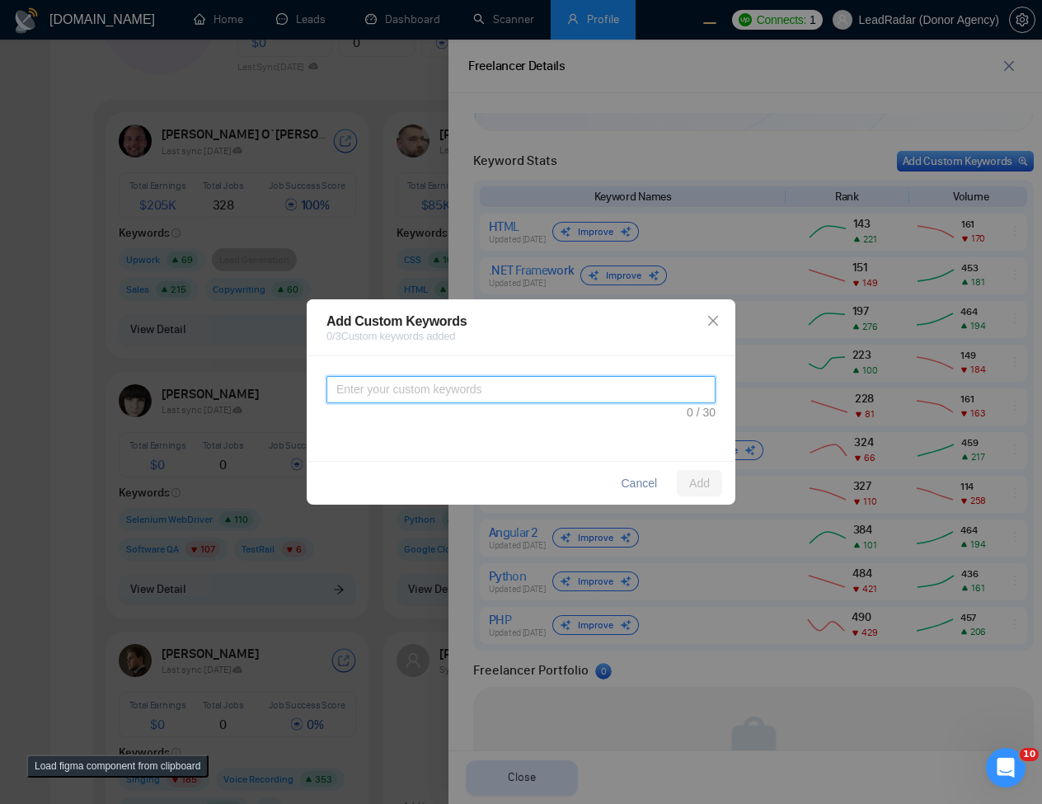
click at [607, 399] on textarea at bounding box center [520, 389] width 389 height 27
type textarea "test"
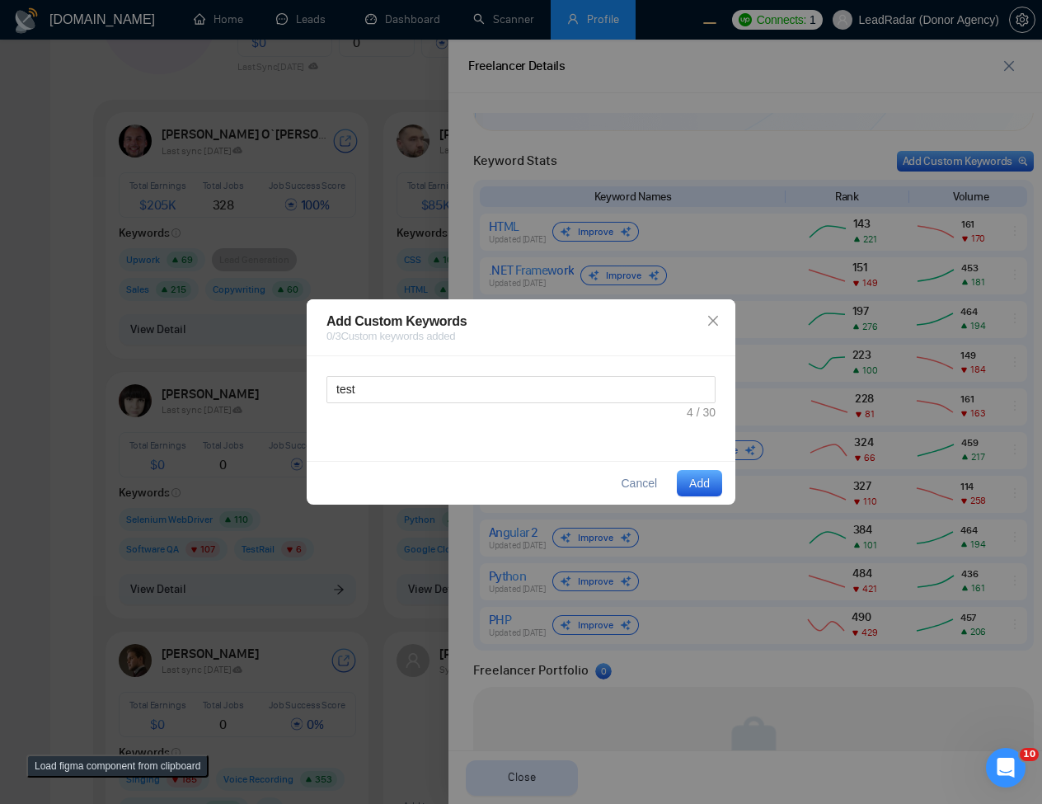
click at [703, 485] on span "Add" at bounding box center [699, 483] width 21 height 18
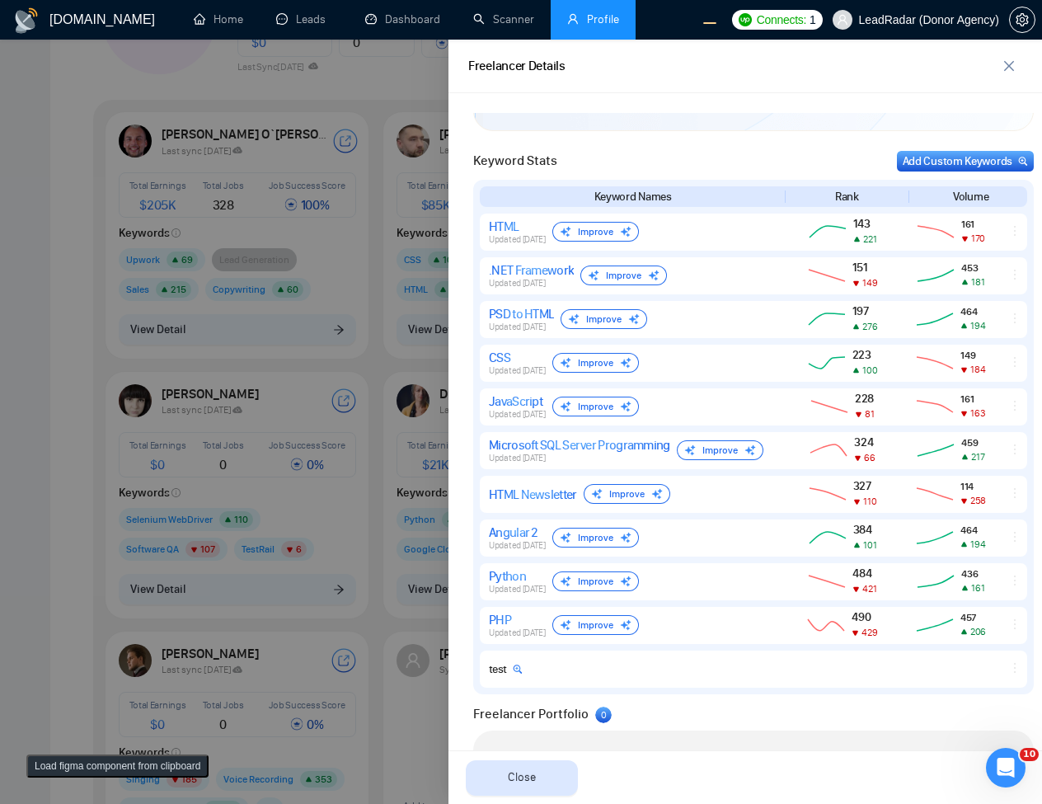
click at [253, 352] on div at bounding box center [521, 422] width 1042 height 764
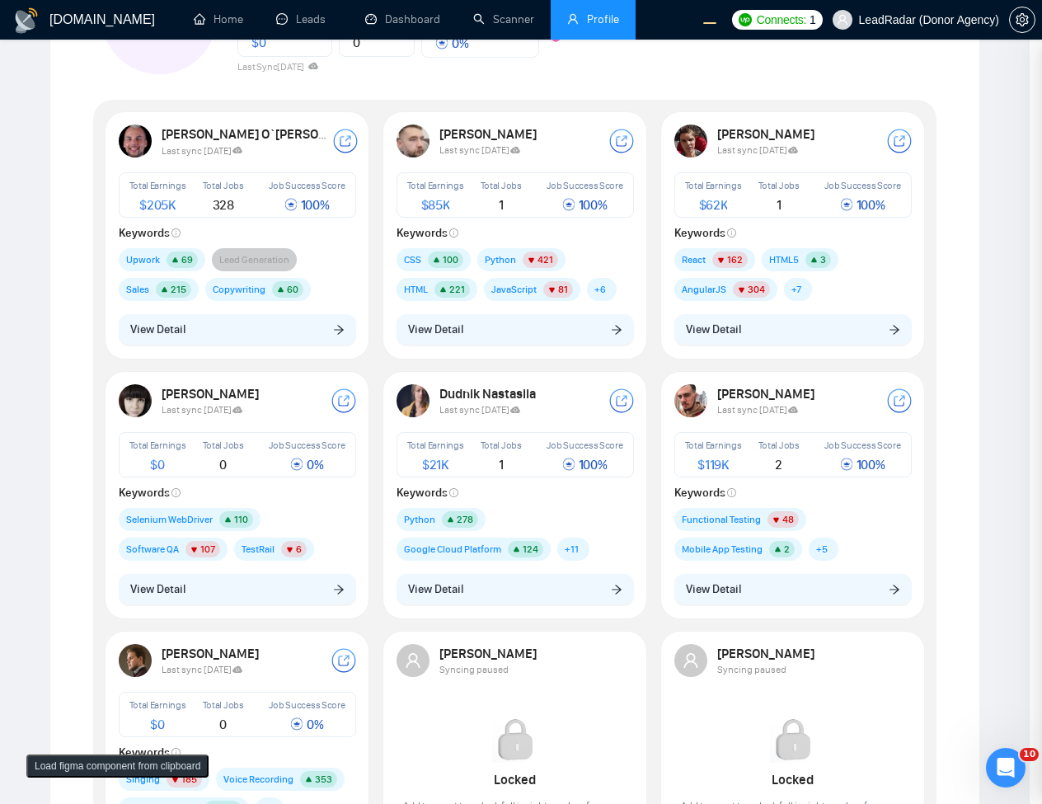
scroll to position [0, 0]
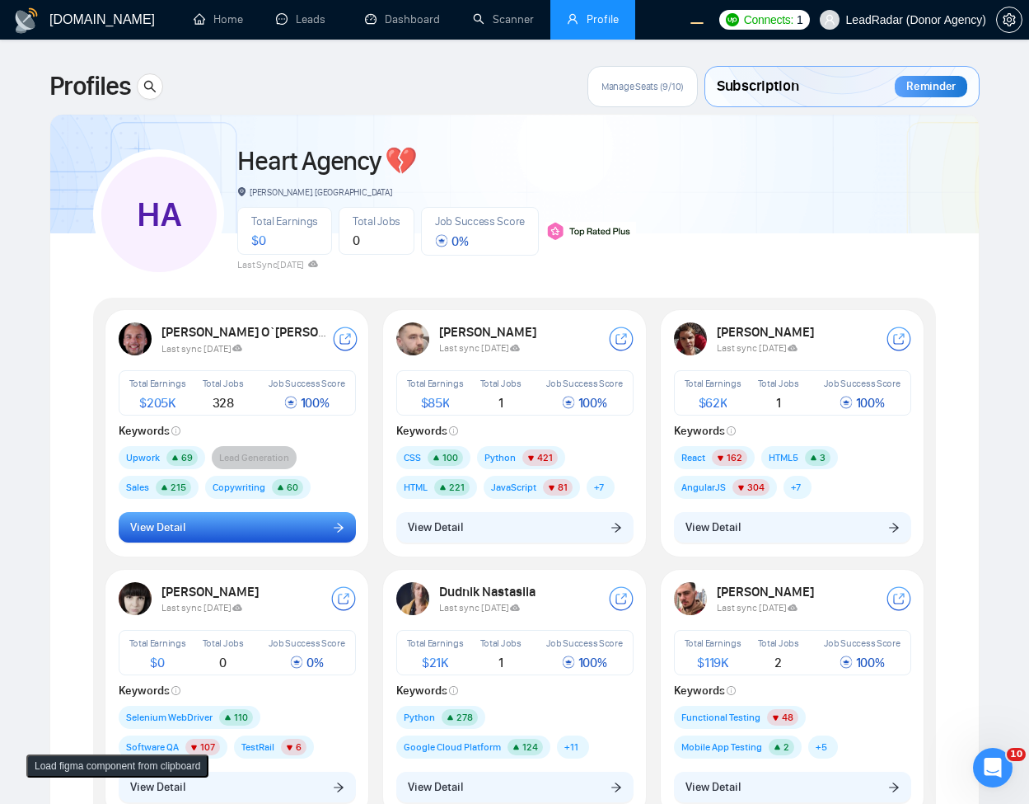
click at [258, 539] on button "View Detail" at bounding box center [237, 527] width 237 height 31
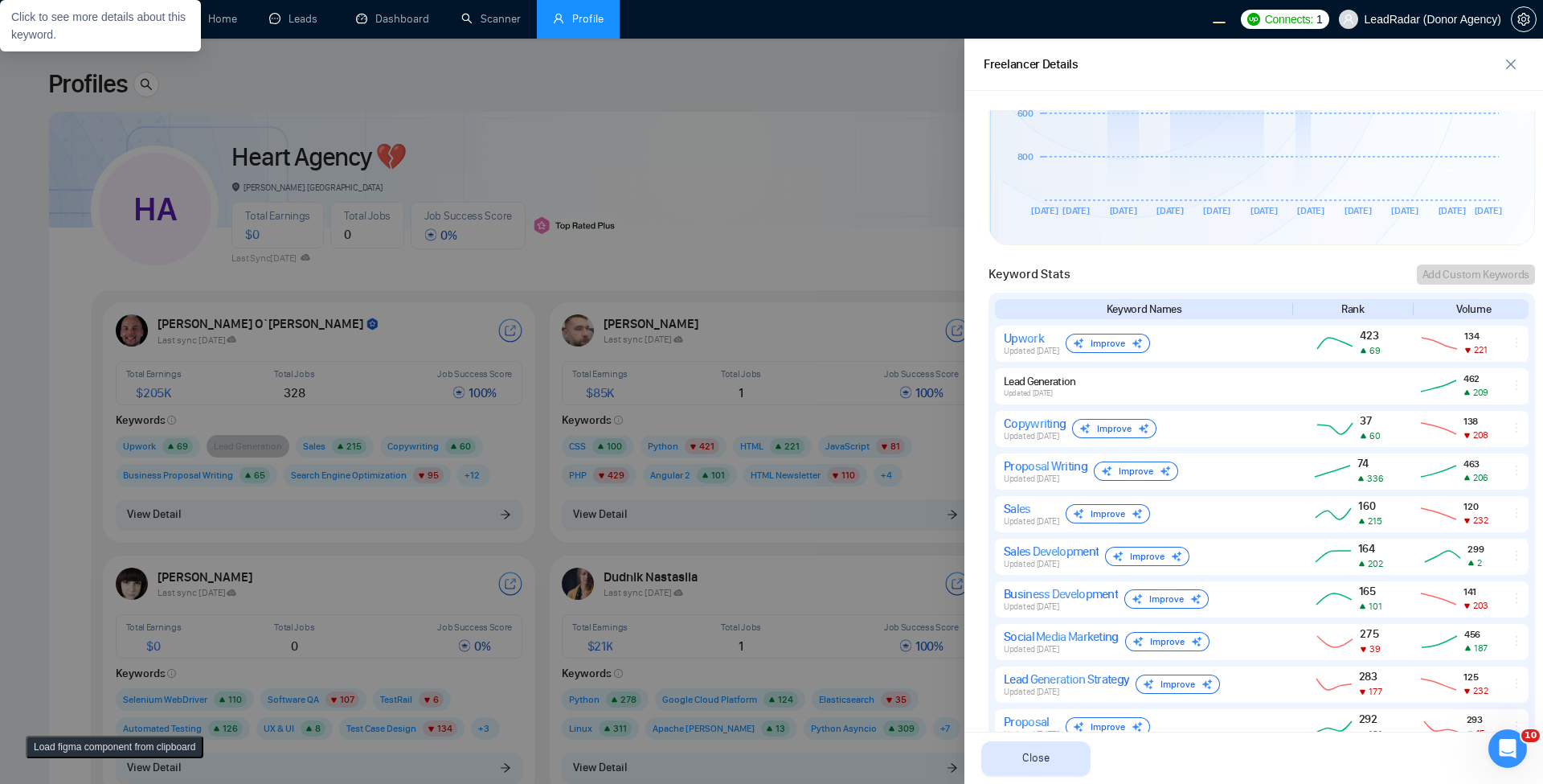
scroll to position [944, 0]
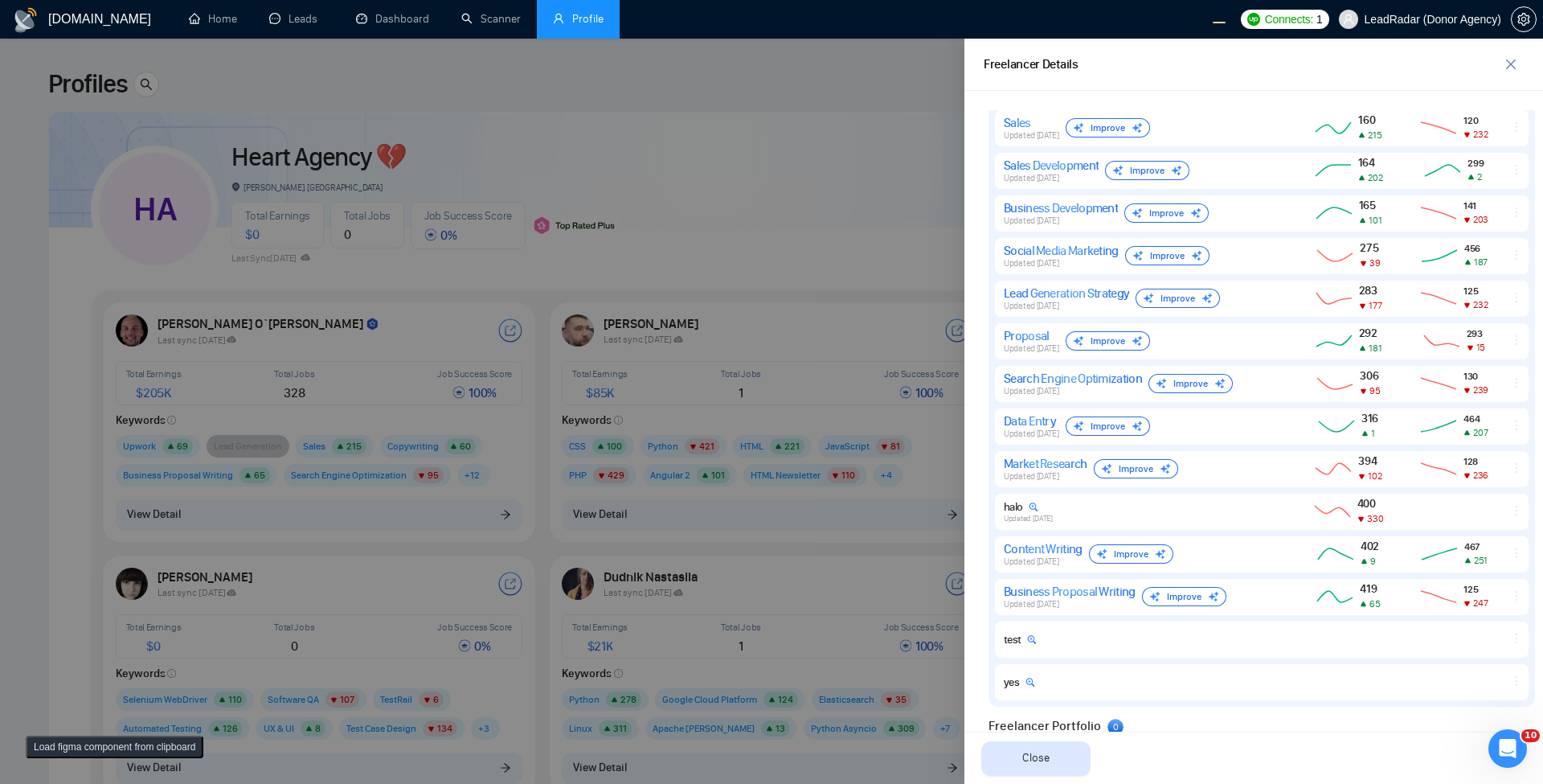
drag, startPoint x: 837, startPoint y: 417, endPoint x: 799, endPoint y: 448, distance: 49.0
click at [837, 416] on div at bounding box center [772, 412] width 1543 height 745
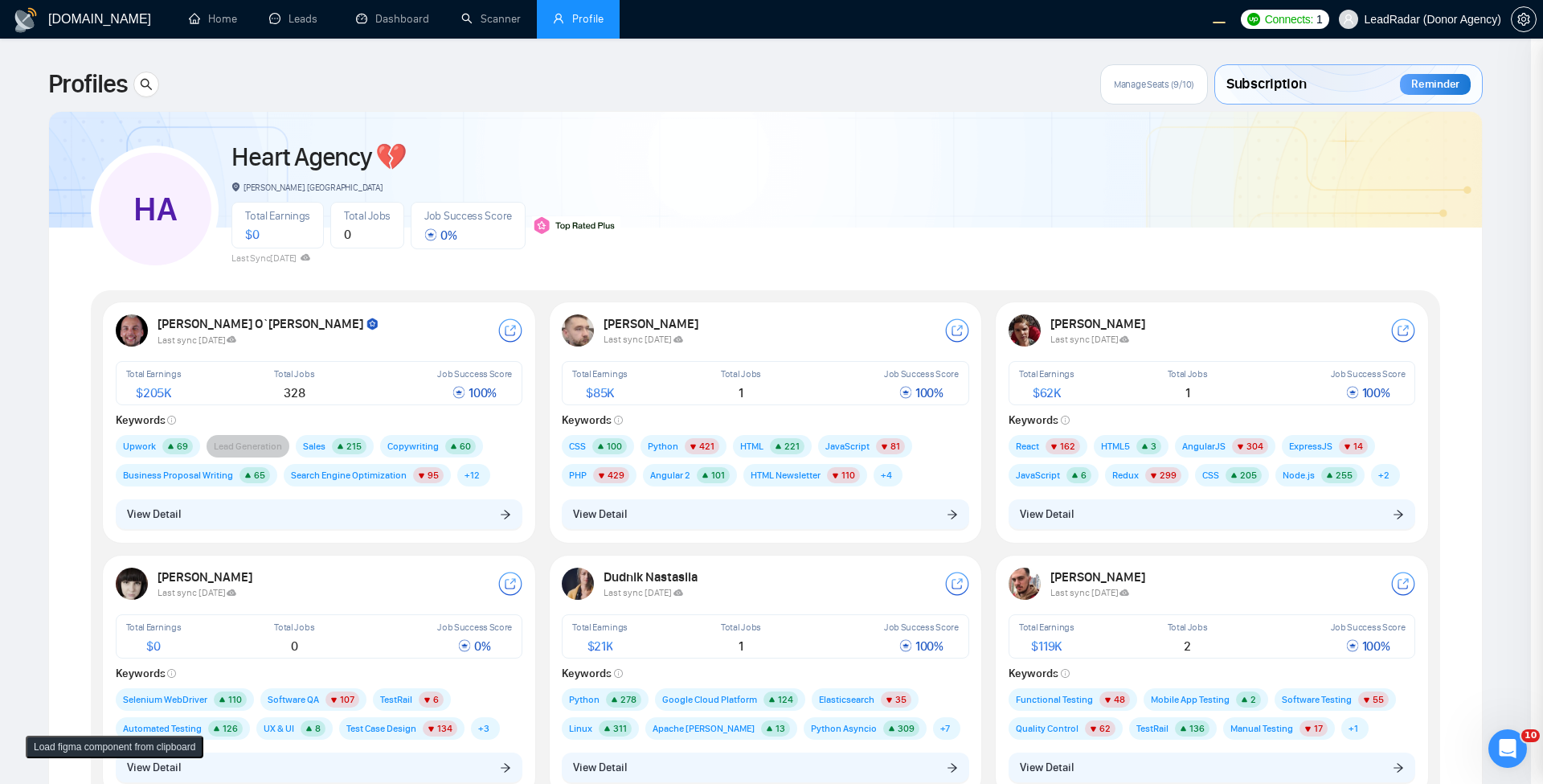
scroll to position [0, 0]
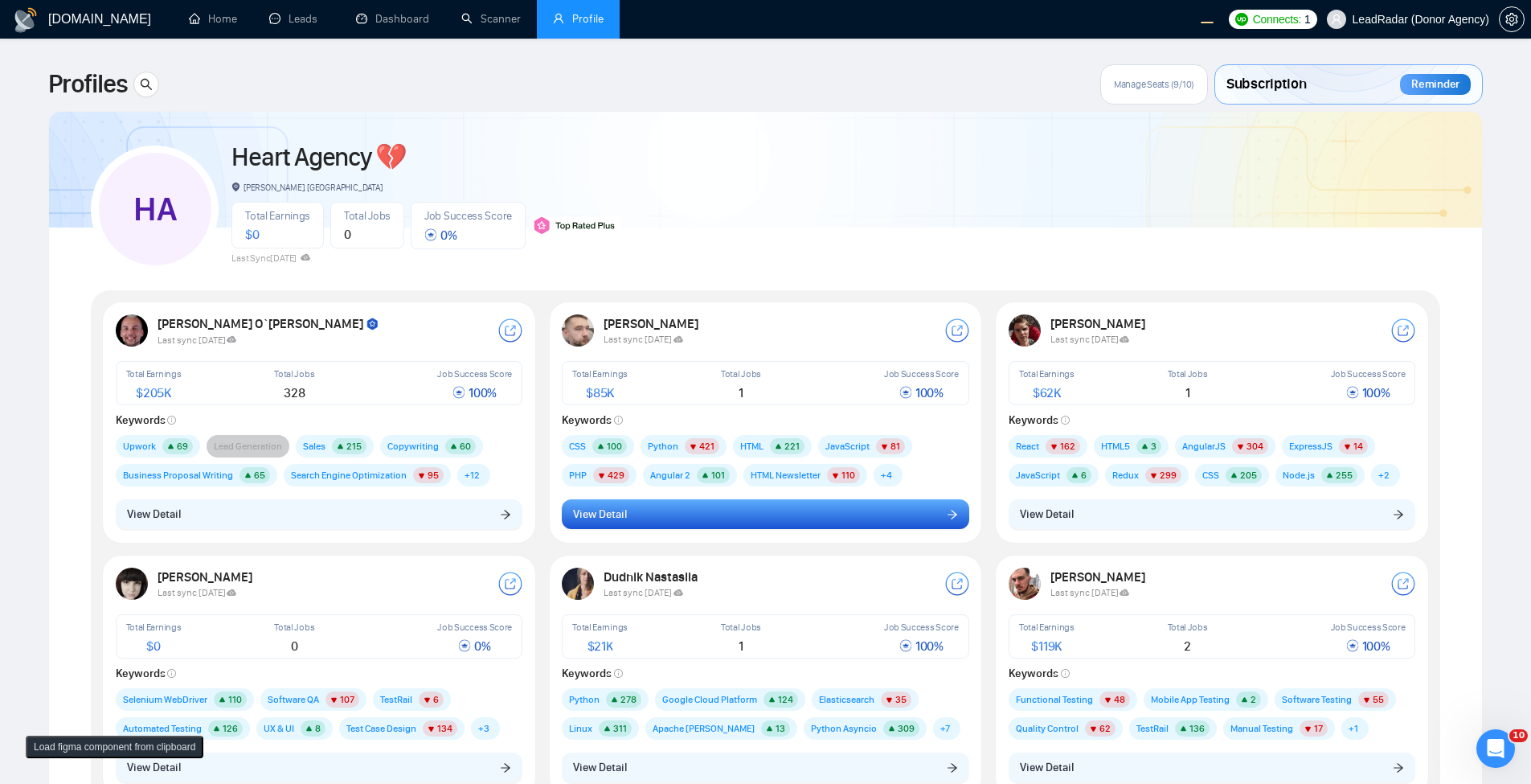
click at [744, 518] on button "View Detail" at bounding box center [766, 514] width 408 height 30
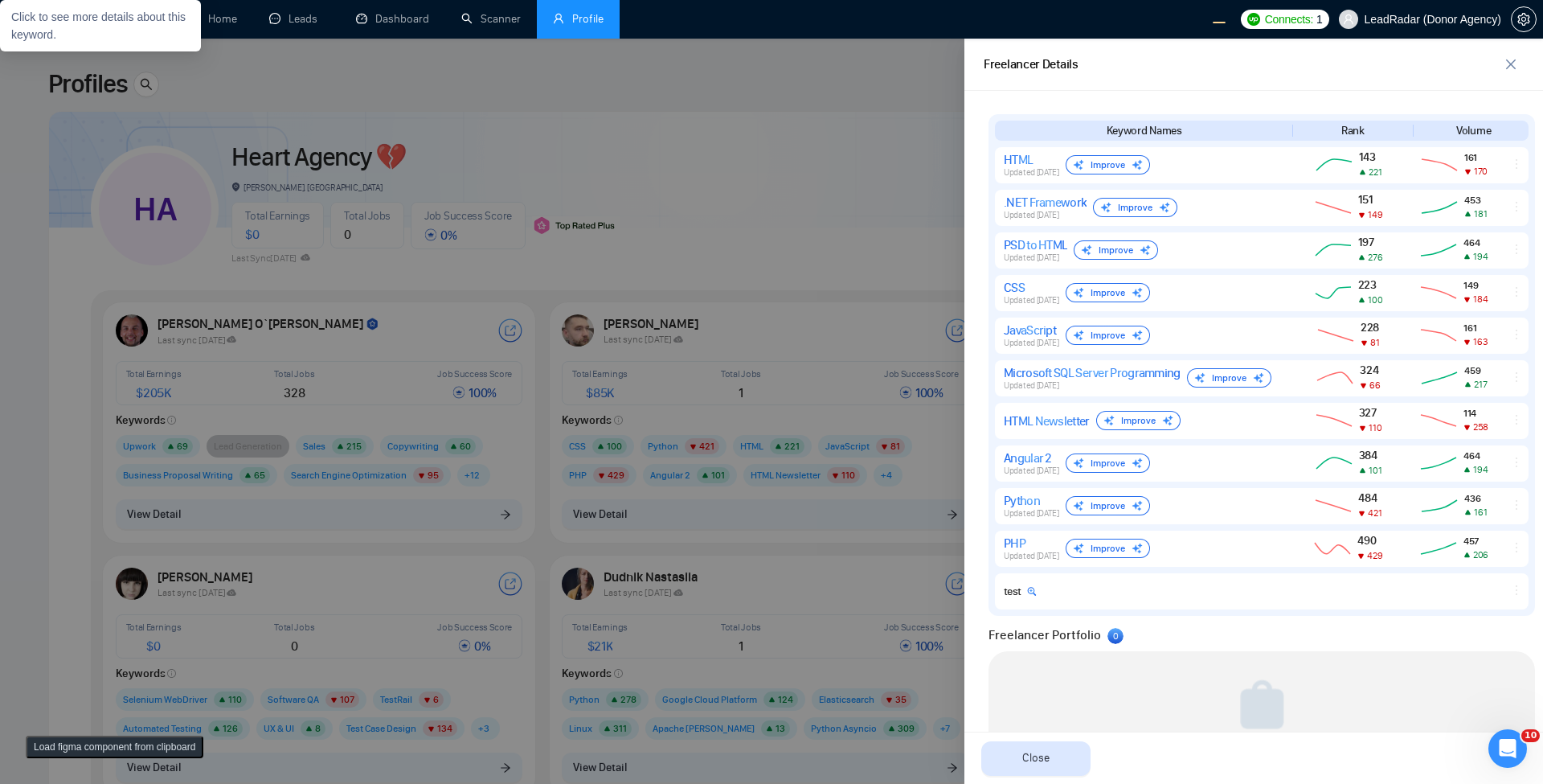
scroll to position [549, 0]
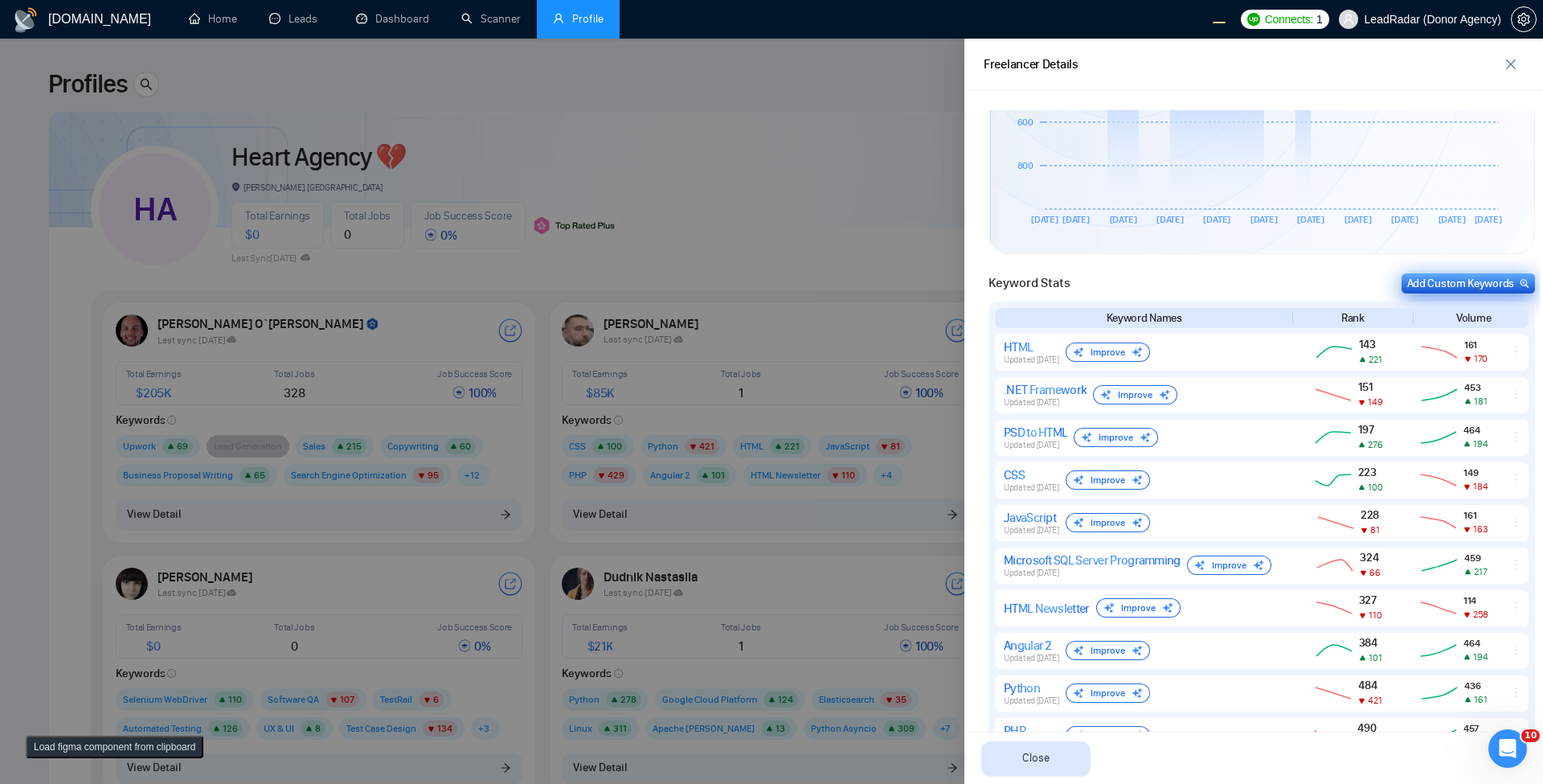
click at [1015, 286] on div "Add Custom Keywords" at bounding box center [1468, 283] width 122 height 17
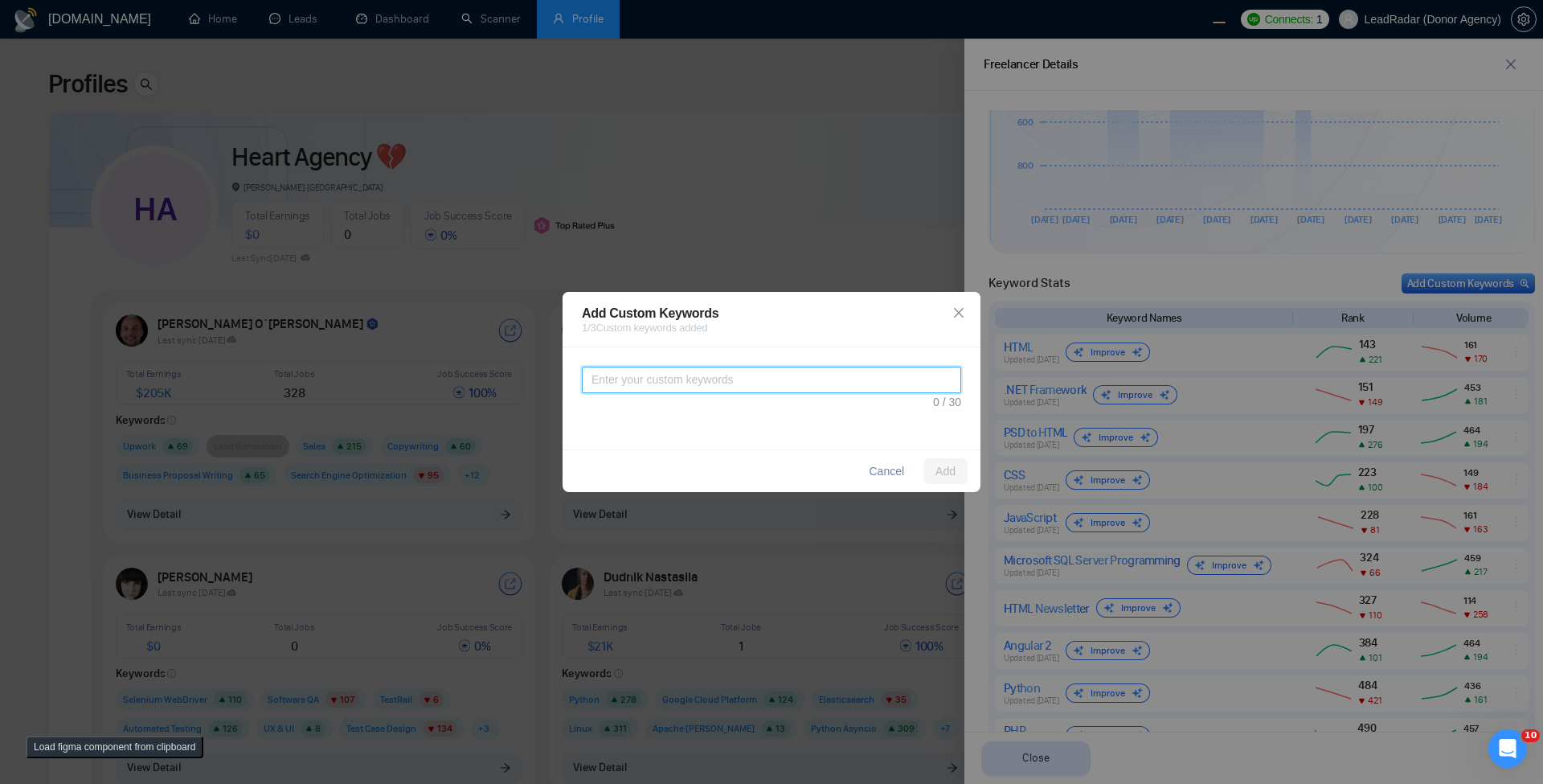
click at [768, 386] on textarea at bounding box center [772, 379] width 379 height 26
type textarea "helllo"
click at [945, 464] on span "Add" at bounding box center [945, 471] width 20 height 18
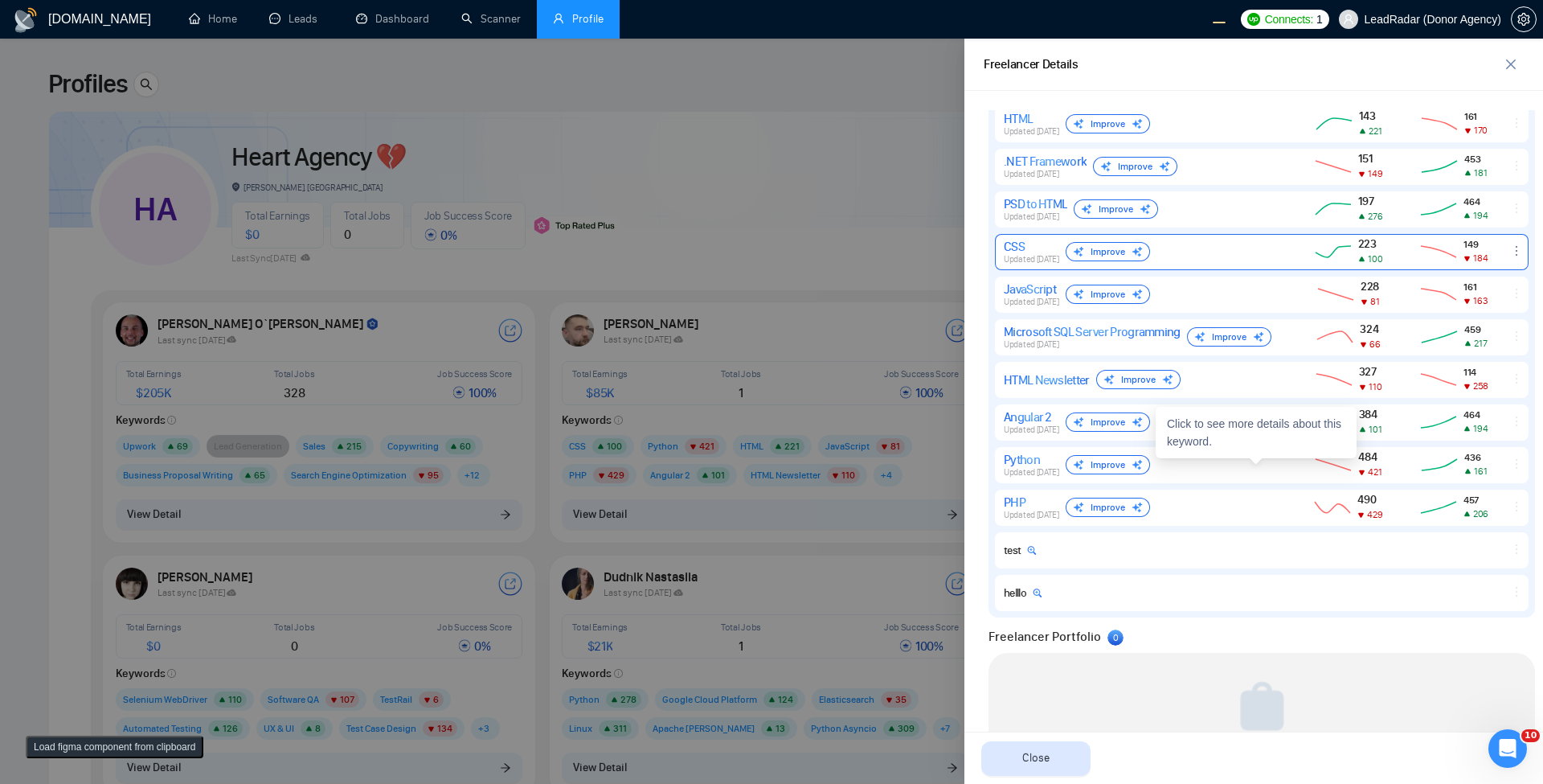
scroll to position [839, 0]
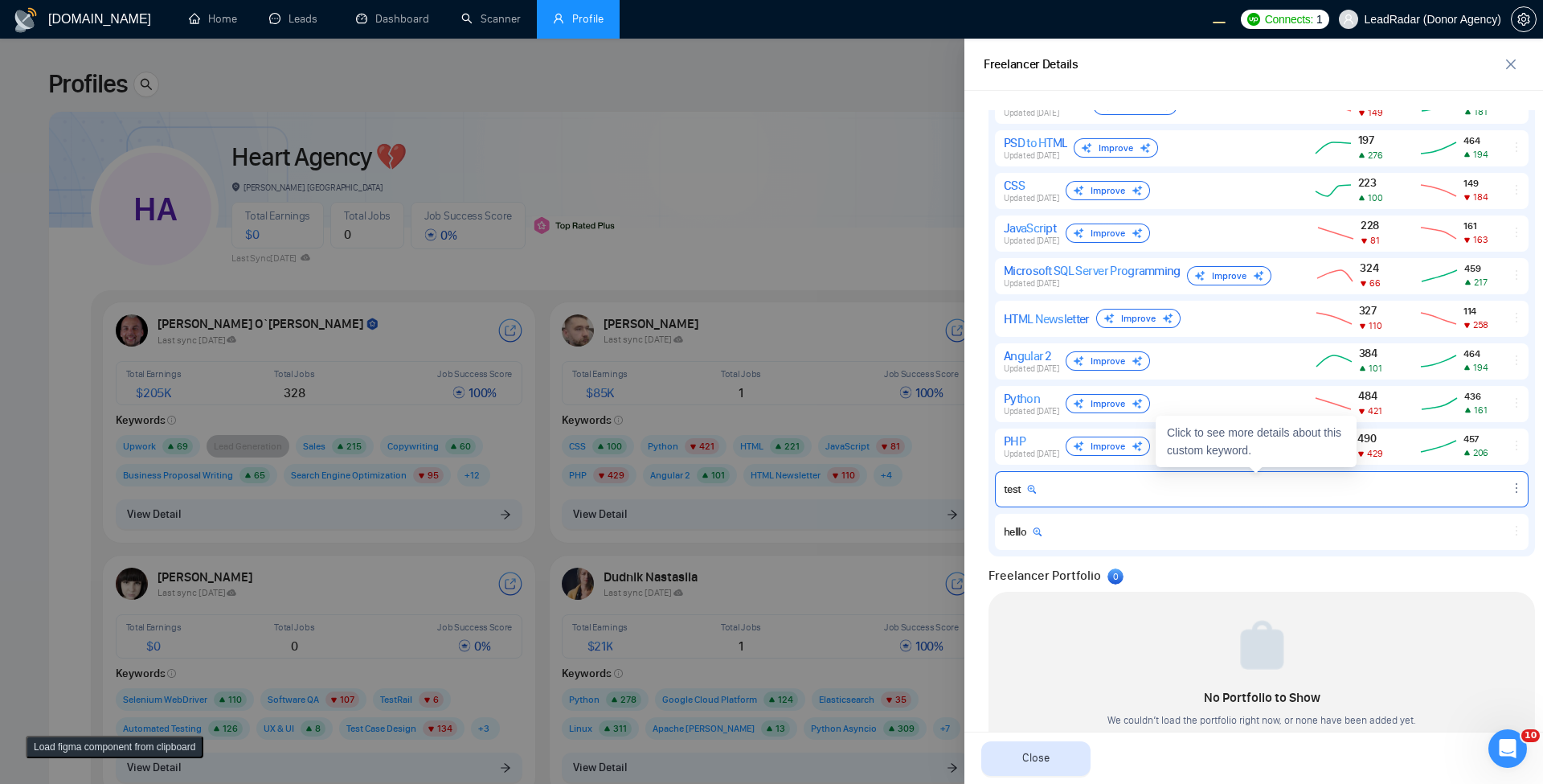
click at [1015, 485] on icon "ellipsis" at bounding box center [1517, 488] width 13 height 13
click at [1015, 463] on button "Delete" at bounding box center [1485, 464] width 68 height 18
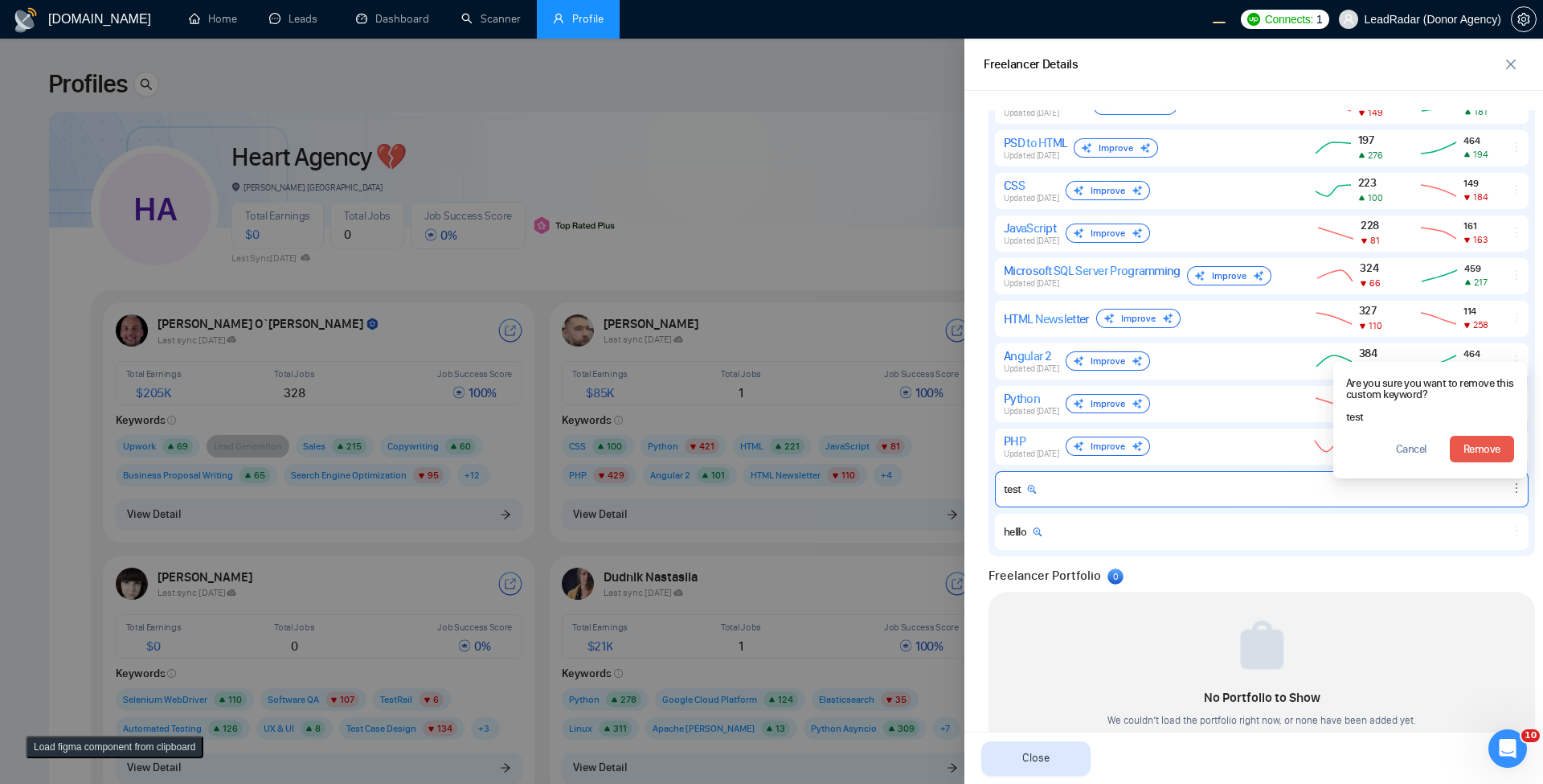
click at [1015, 446] on span "Remove" at bounding box center [1483, 450] width 37 height 18
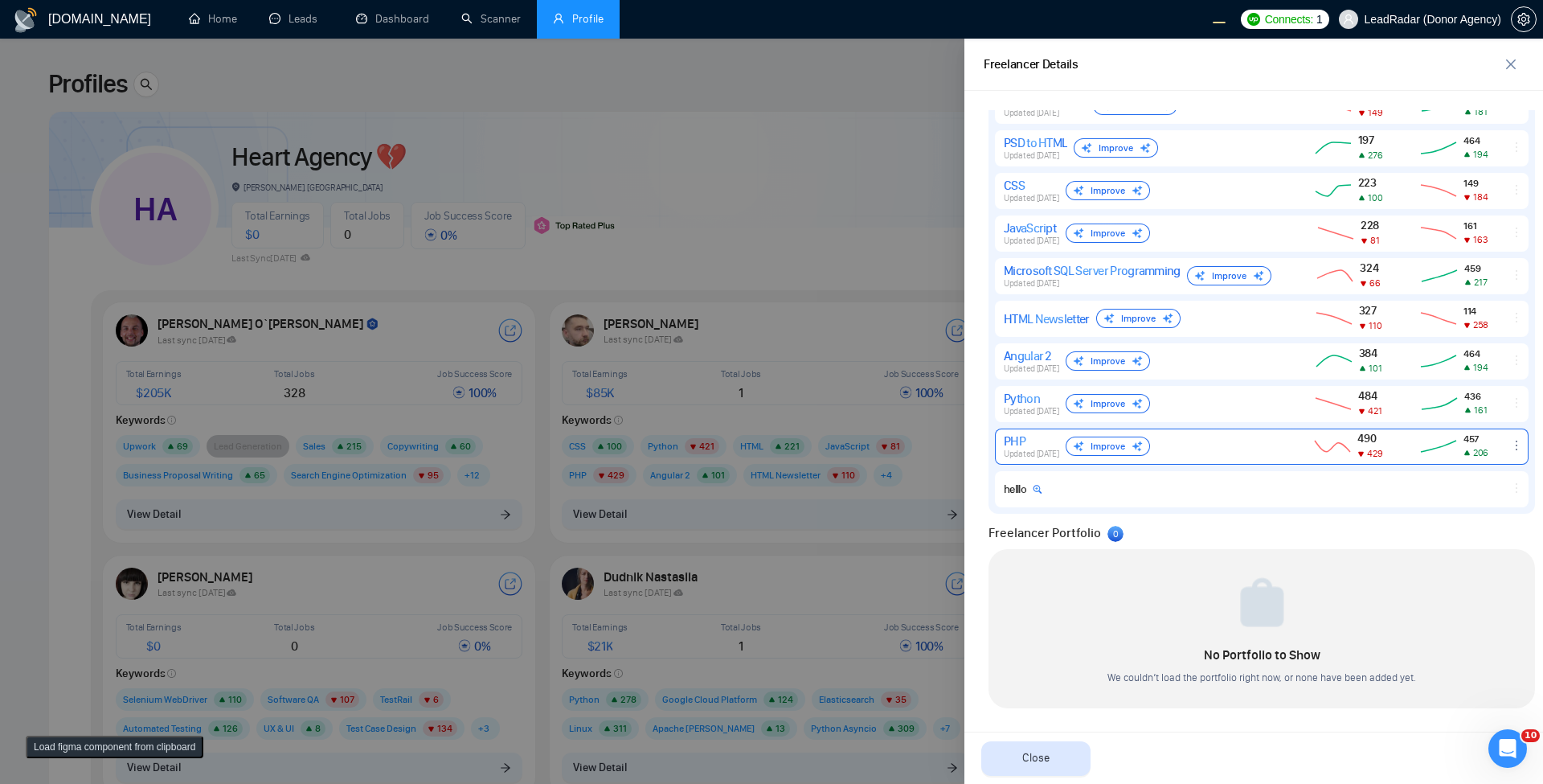
click at [1015, 448] on icon "ellipsis" at bounding box center [1517, 445] width 13 height 13
click at [1015, 426] on button "Delete" at bounding box center [1485, 422] width 68 height 18
click at [1015, 394] on link "Upwork" at bounding box center [1448, 391] width 35 height 14
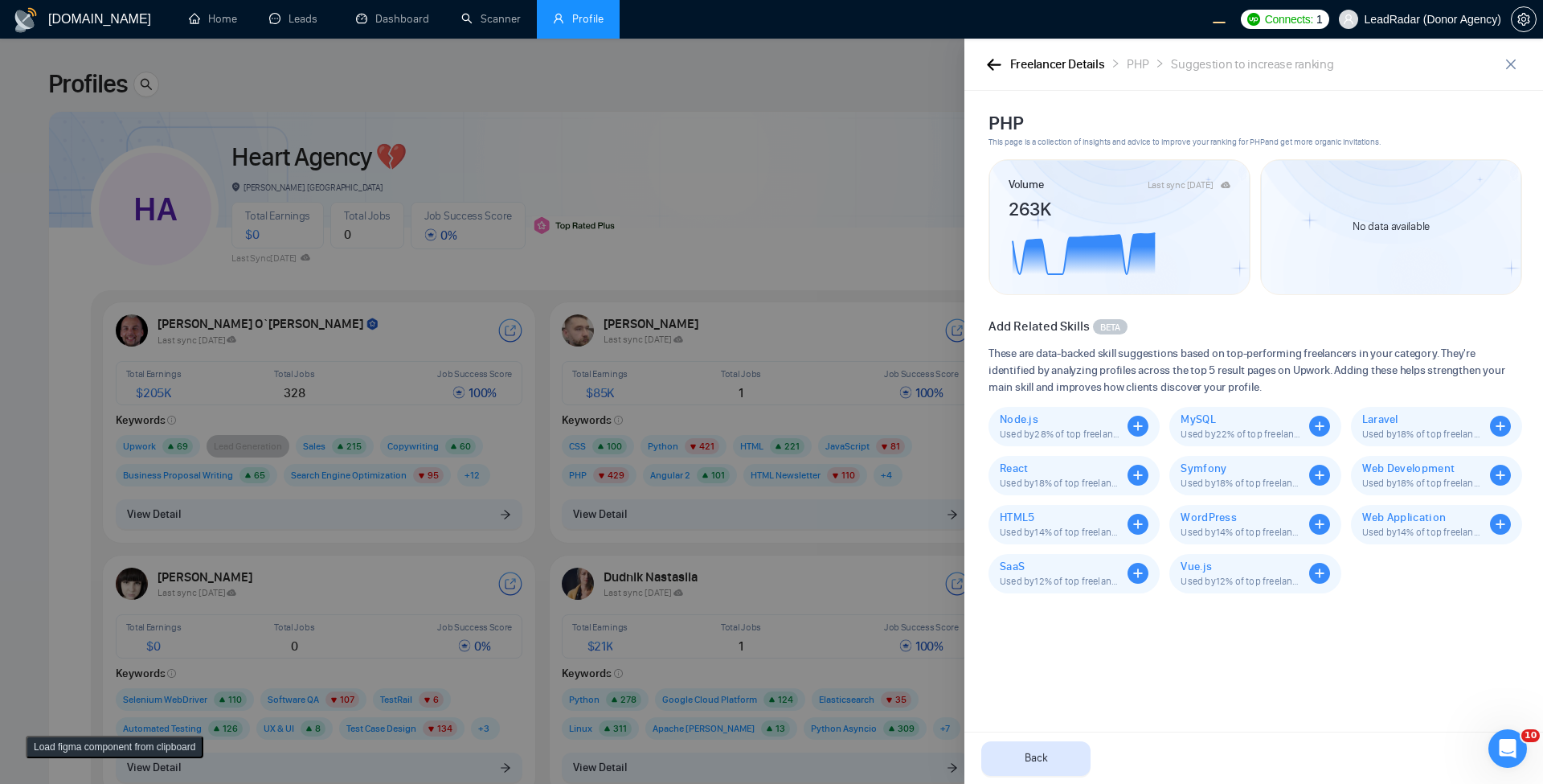
scroll to position [0, 0]
click at [1007, 68] on div "Freelancer Details PHP Suggestion to increase ranking" at bounding box center [1241, 64] width 514 height 20
click at [992, 64] on icon "button" at bounding box center [994, 64] width 14 height 12
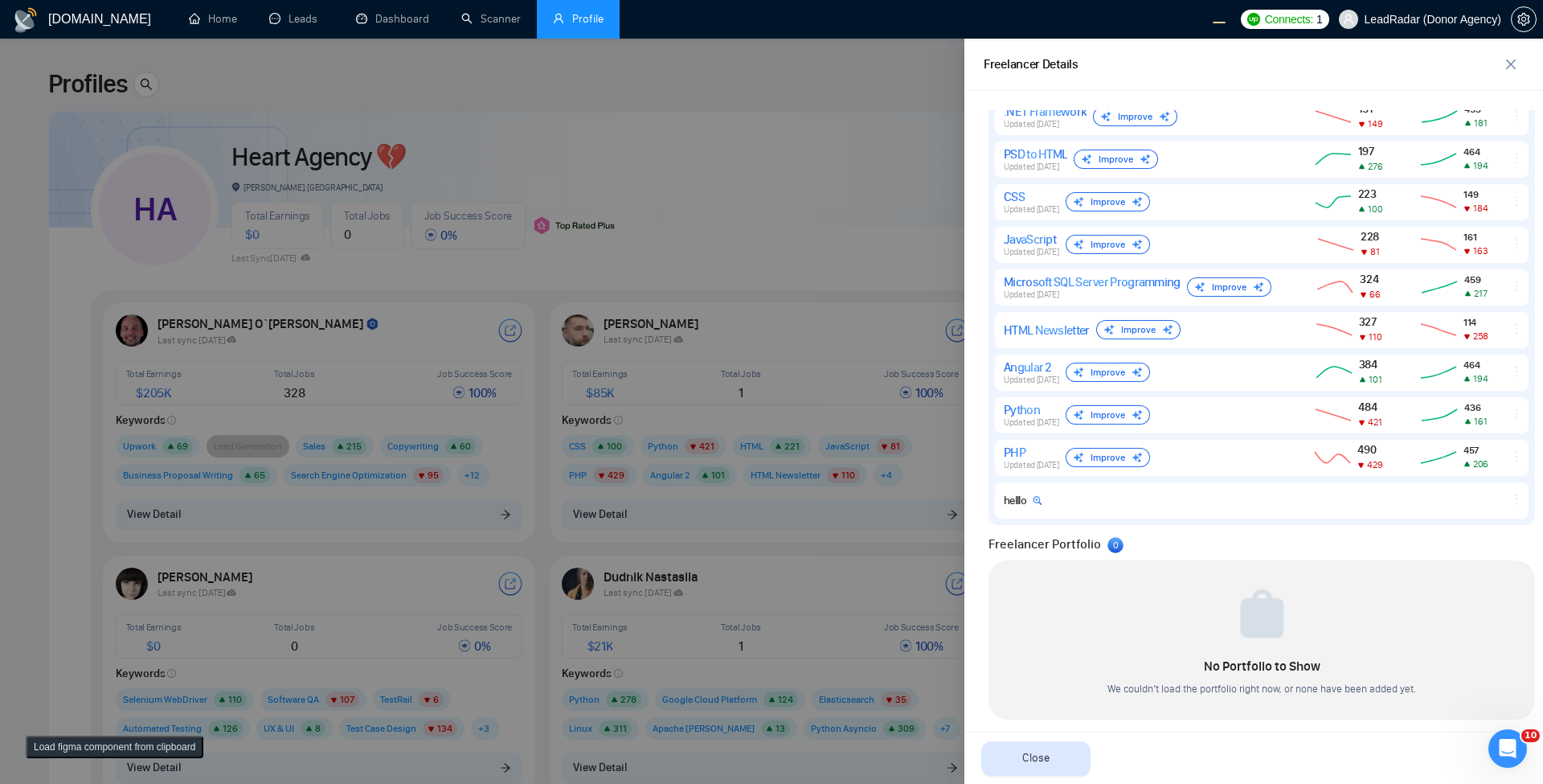
scroll to position [839, 0]
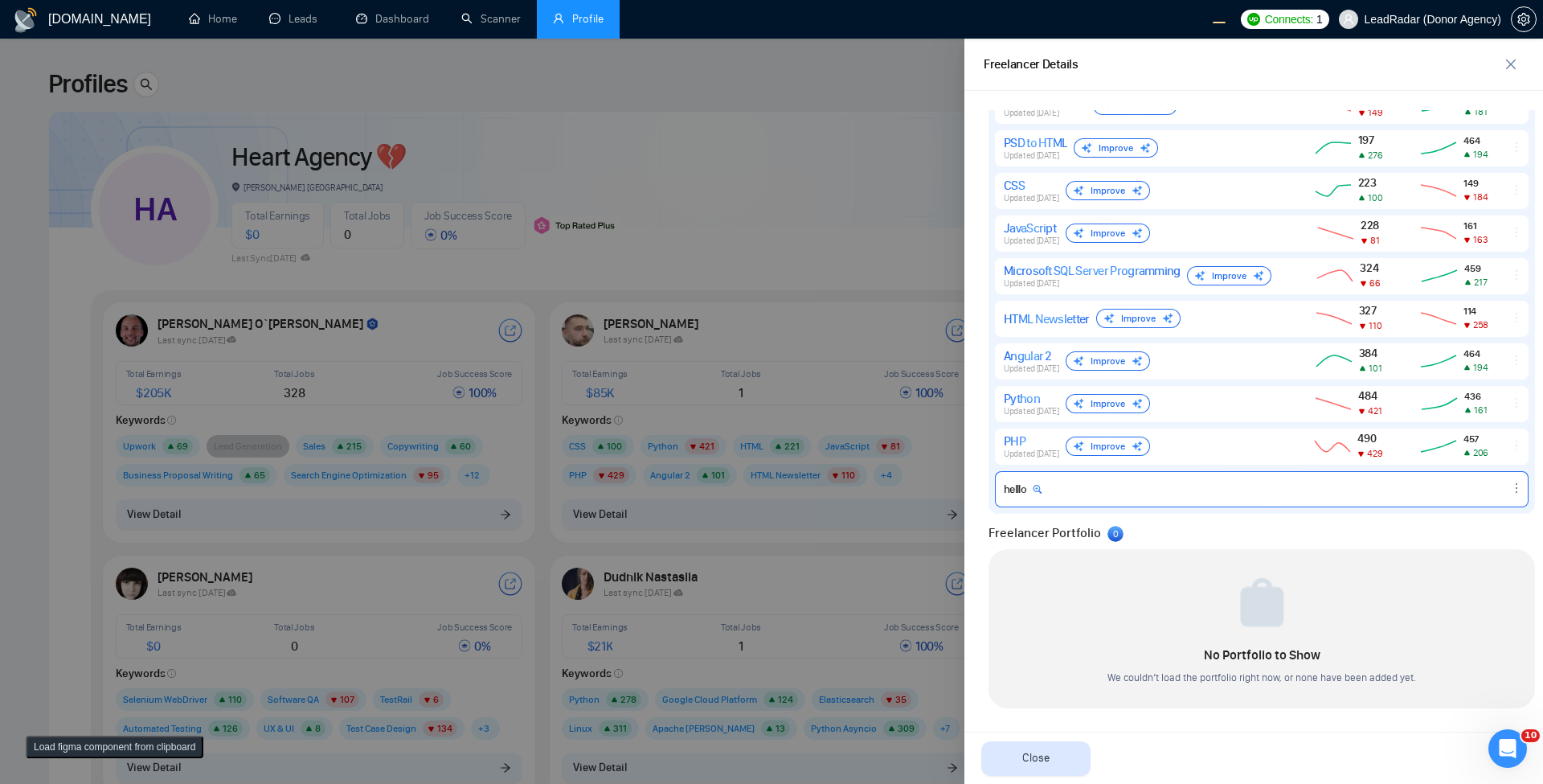
click at [1015, 495] on div "helllo" at bounding box center [1142, 489] width 277 height 14
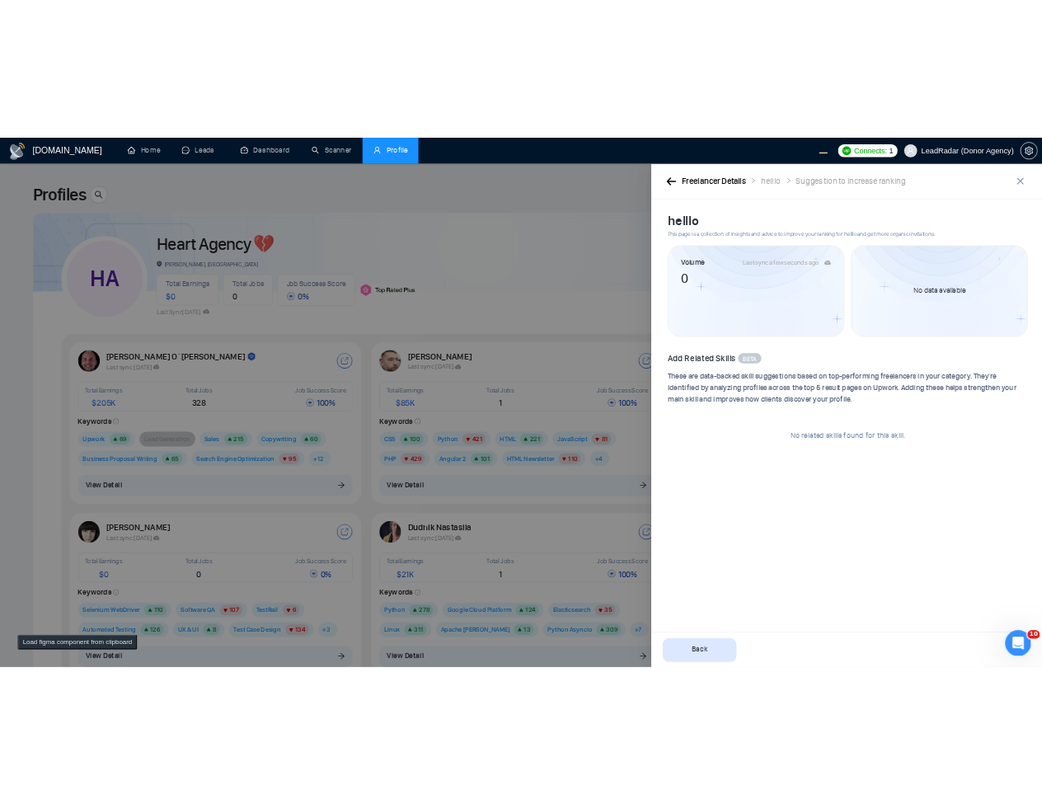
scroll to position [0, 0]
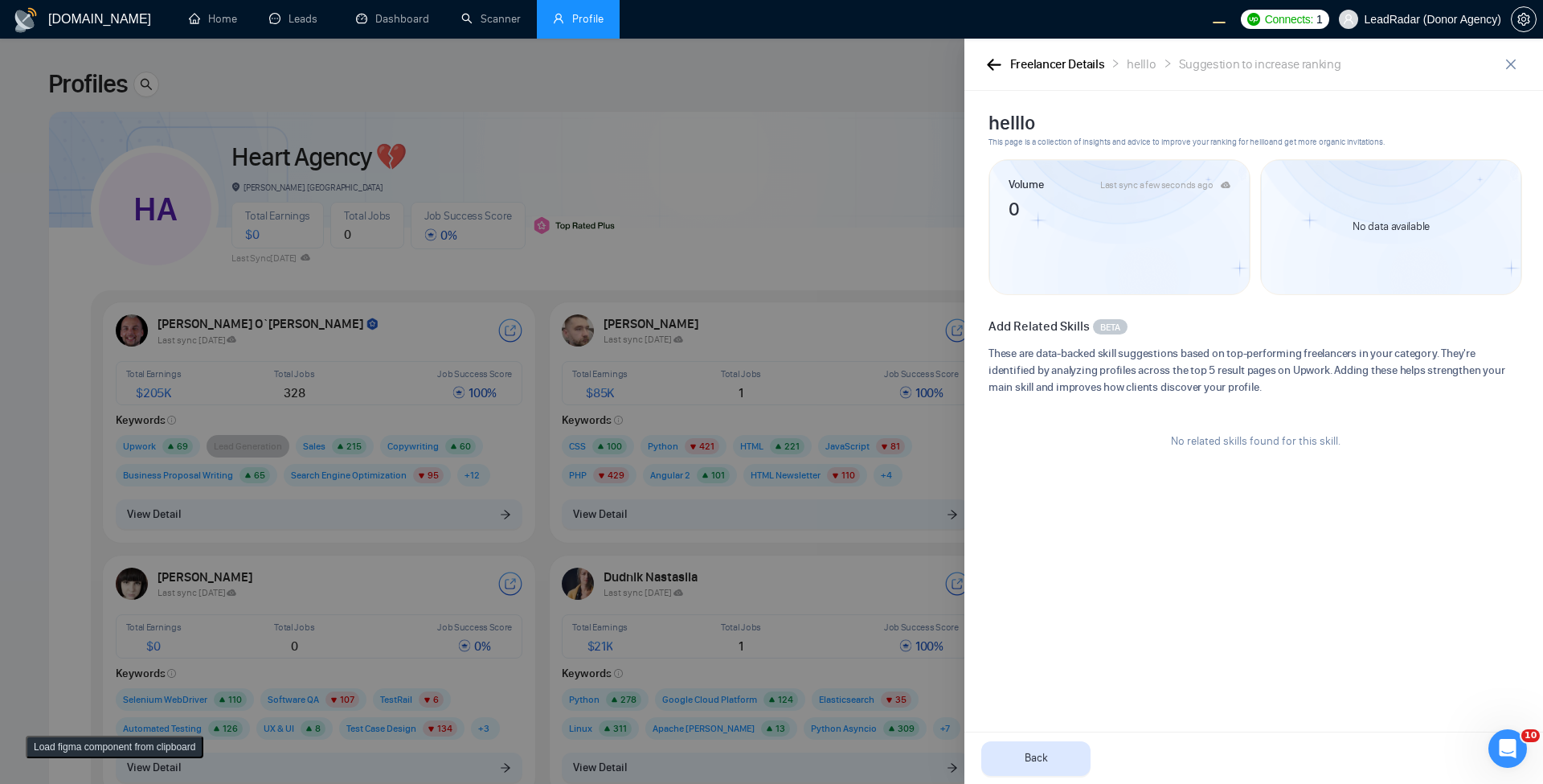
click at [1004, 59] on div "Freelancer Details helllo Suggestion to increase ranking" at bounding box center [1241, 64] width 514 height 20
click at [988, 62] on icon "button" at bounding box center [994, 64] width 15 height 12
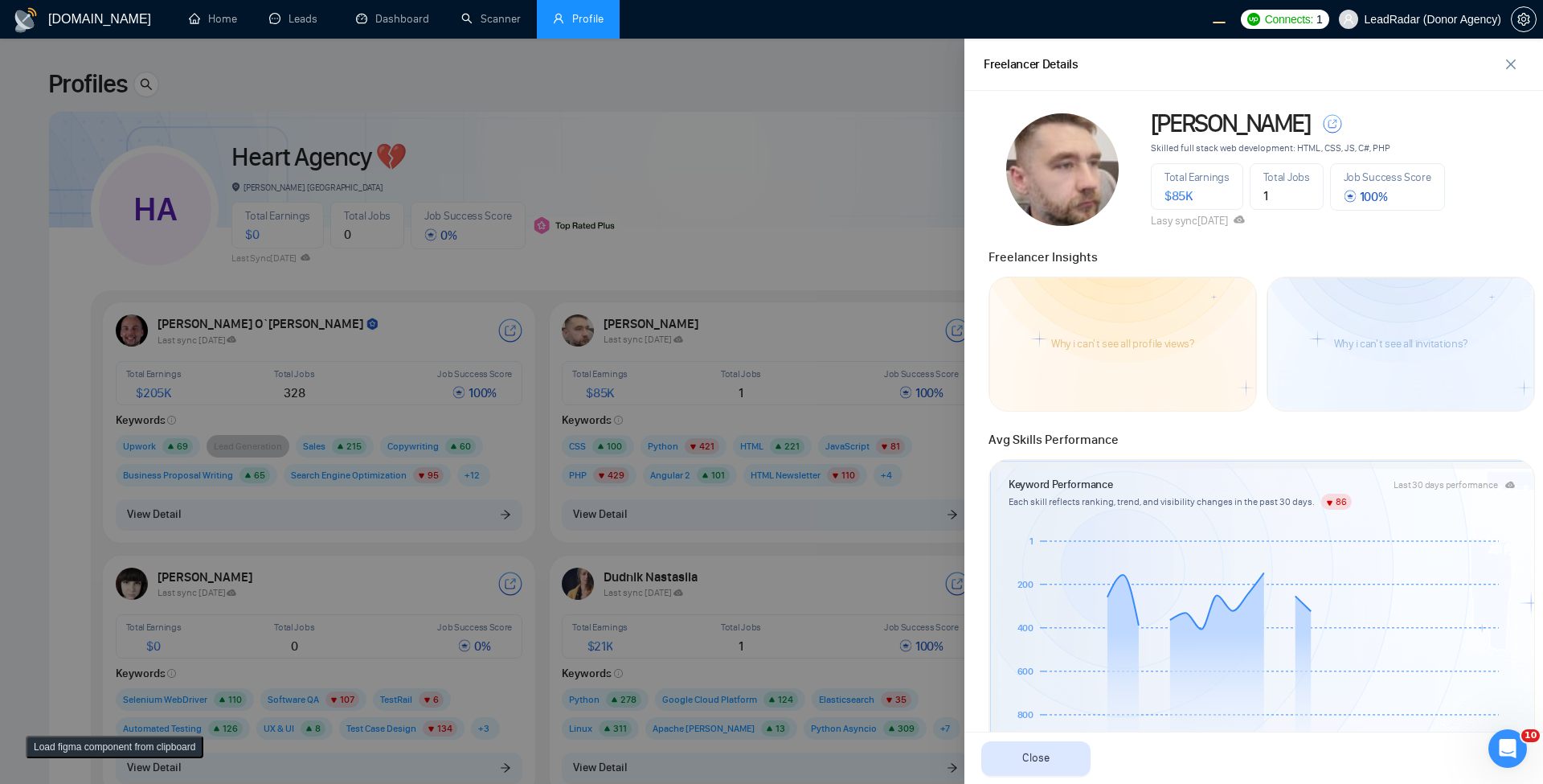
click at [929, 247] on div at bounding box center [772, 412] width 1543 height 745
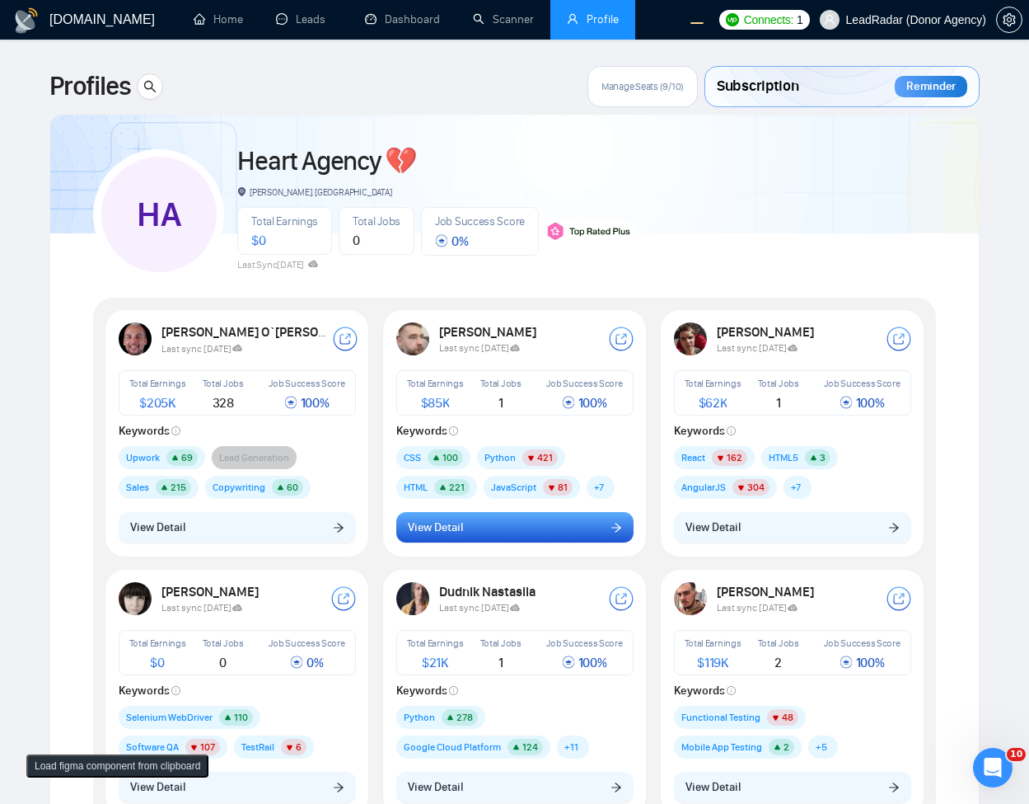
click at [555, 520] on button "View Detail" at bounding box center [514, 527] width 237 height 31
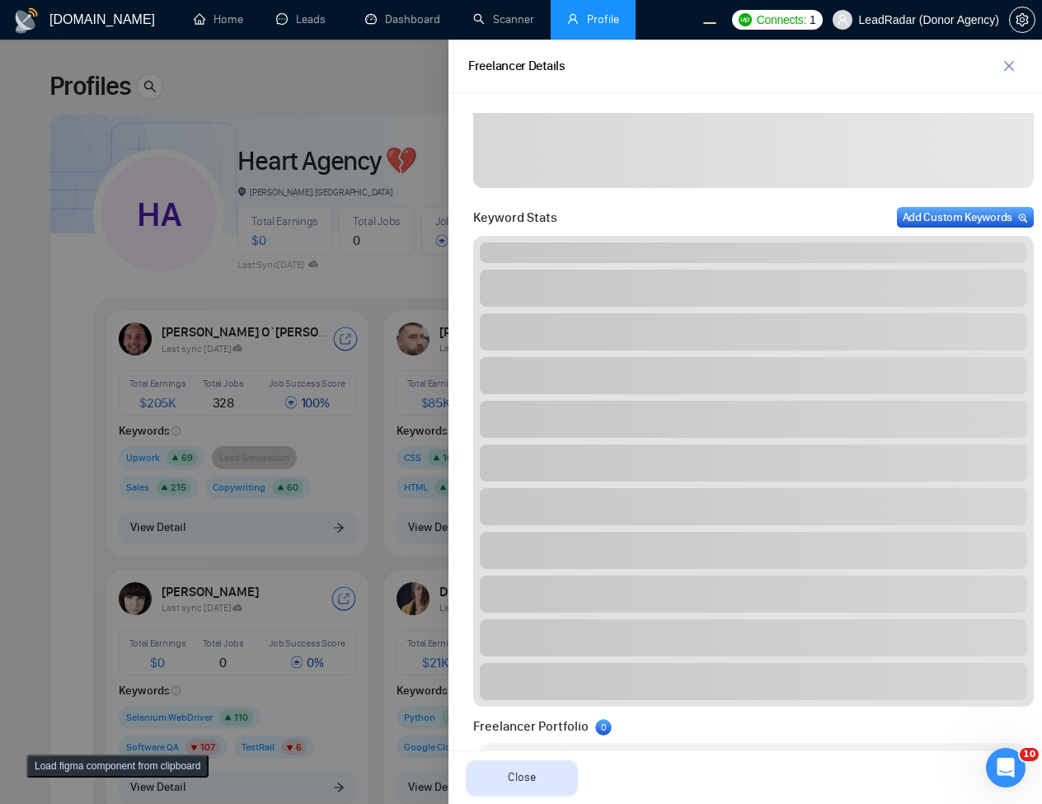
scroll to position [774, 0]
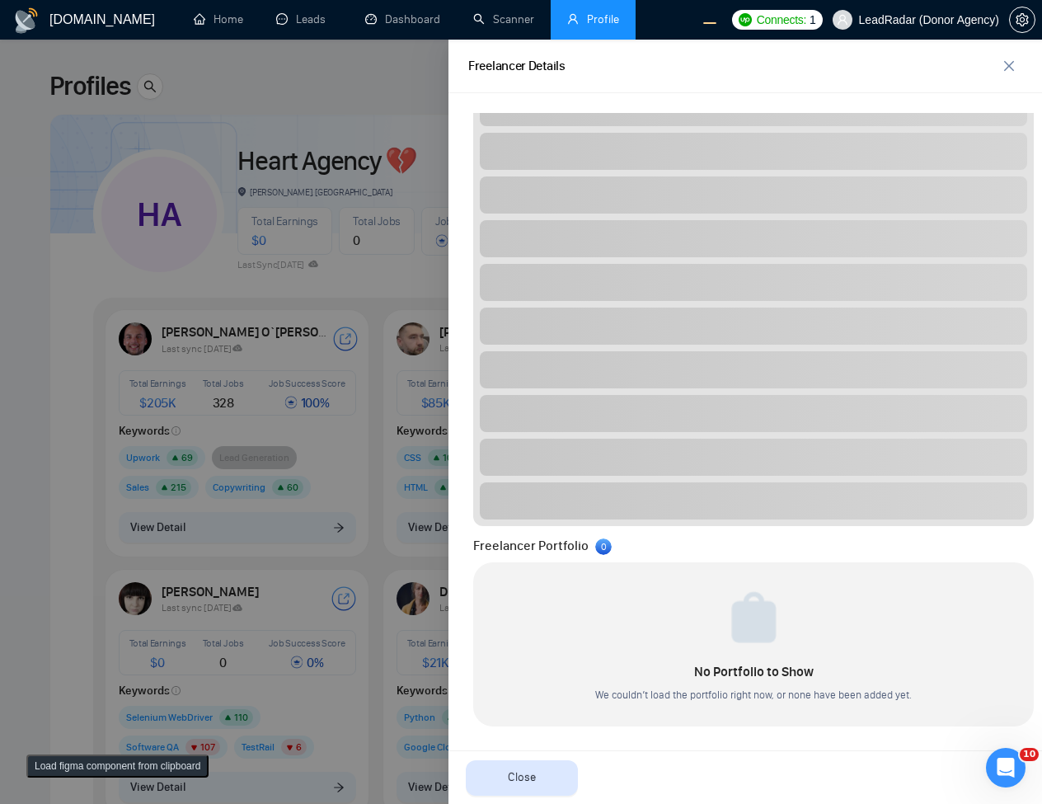
click at [293, 591] on div at bounding box center [521, 422] width 1042 height 764
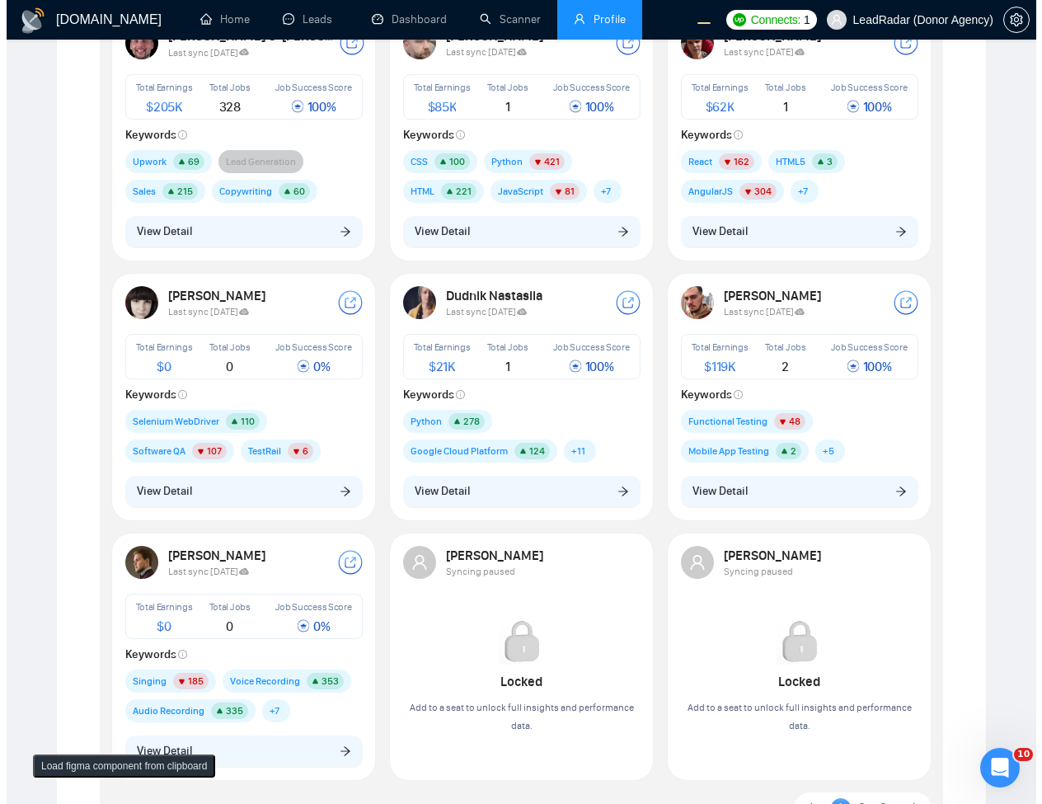
scroll to position [297, 0]
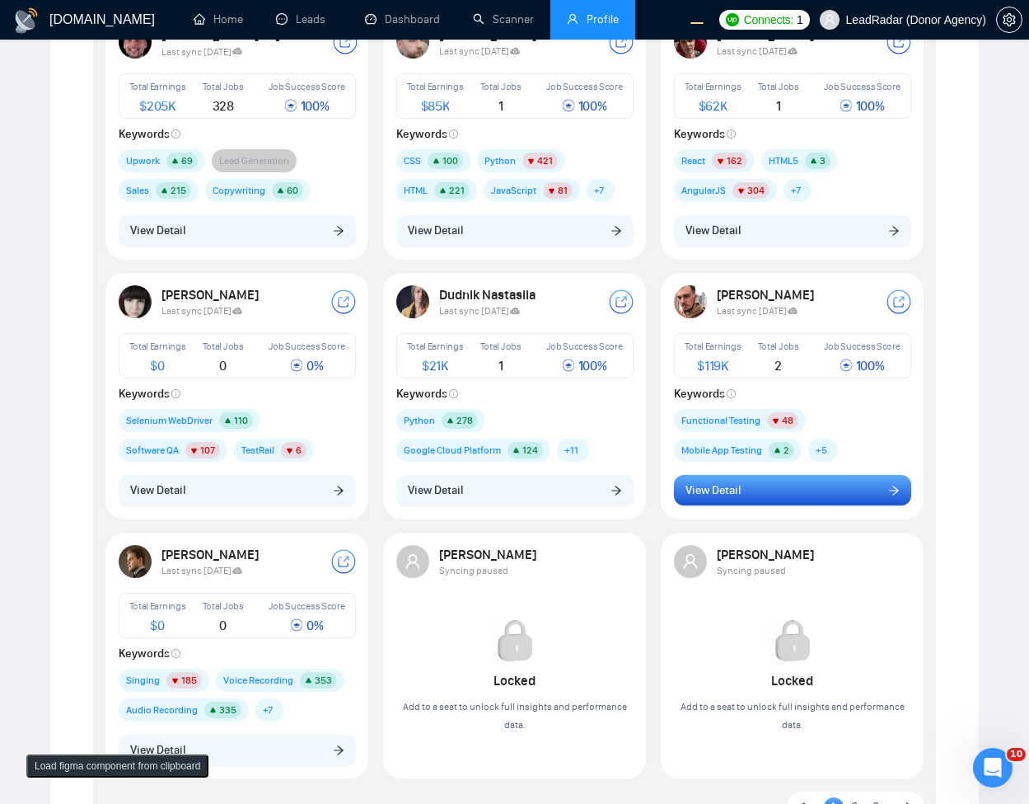
click at [749, 492] on button "View Detail" at bounding box center [792, 490] width 237 height 31
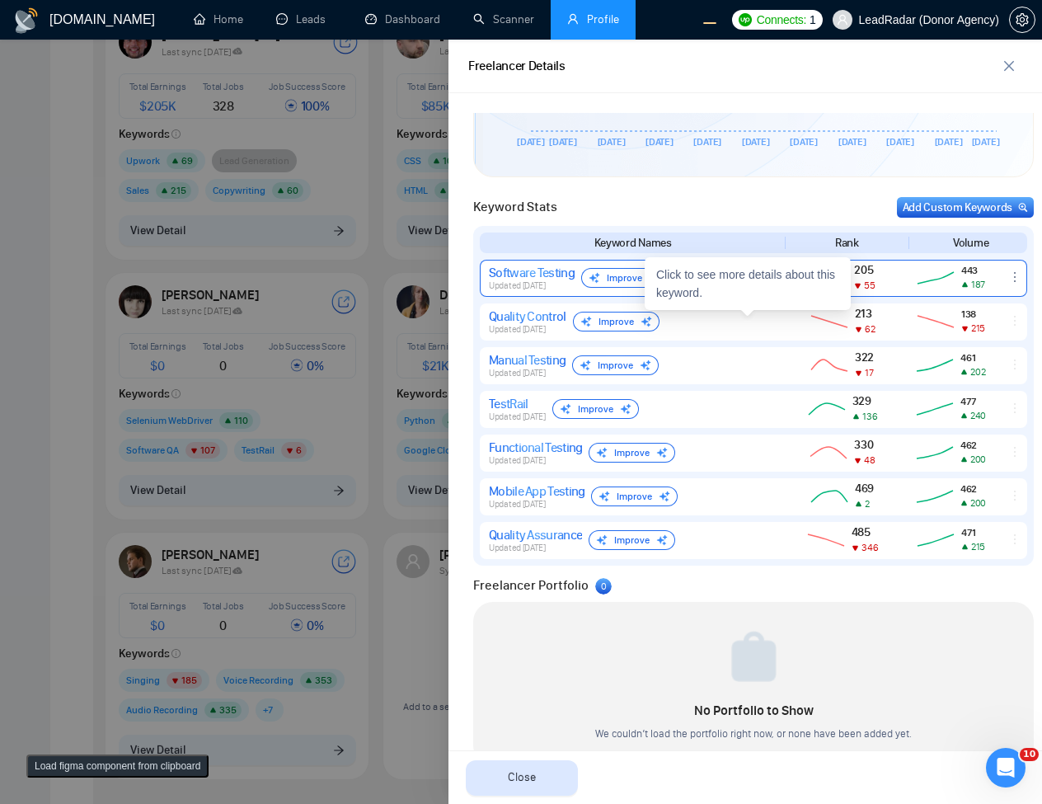
scroll to position [685, 0]
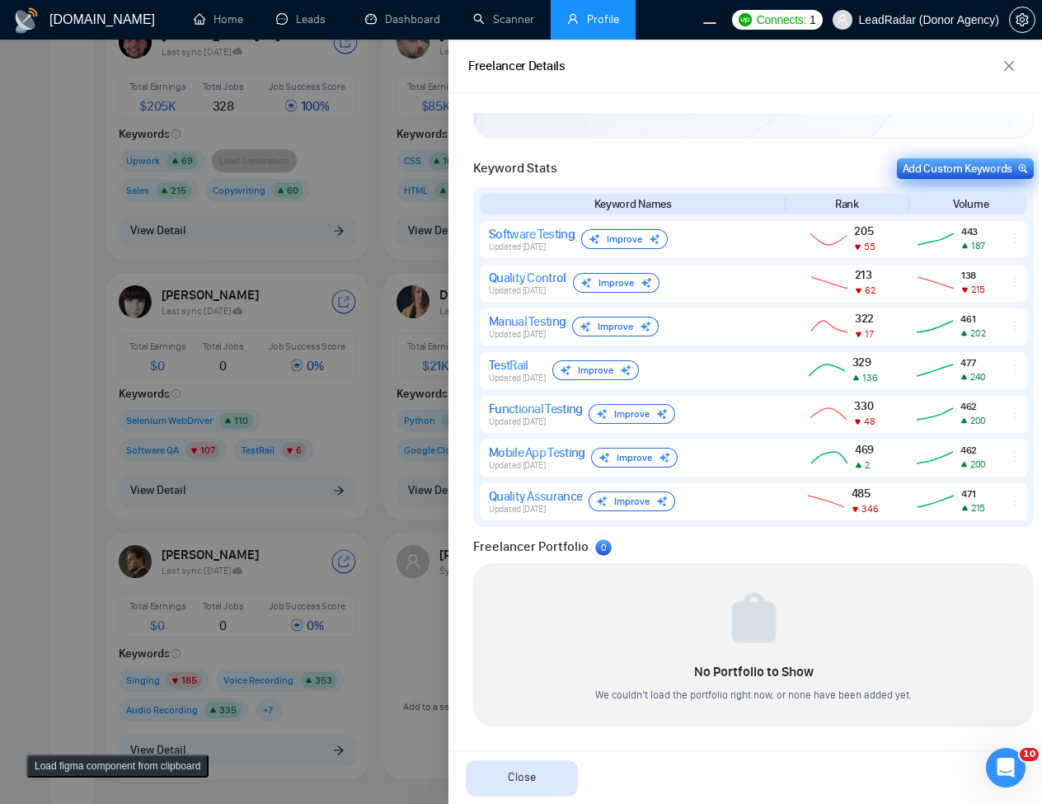
click at [907, 170] on div "Add Custom Keywords" at bounding box center [964, 168] width 125 height 17
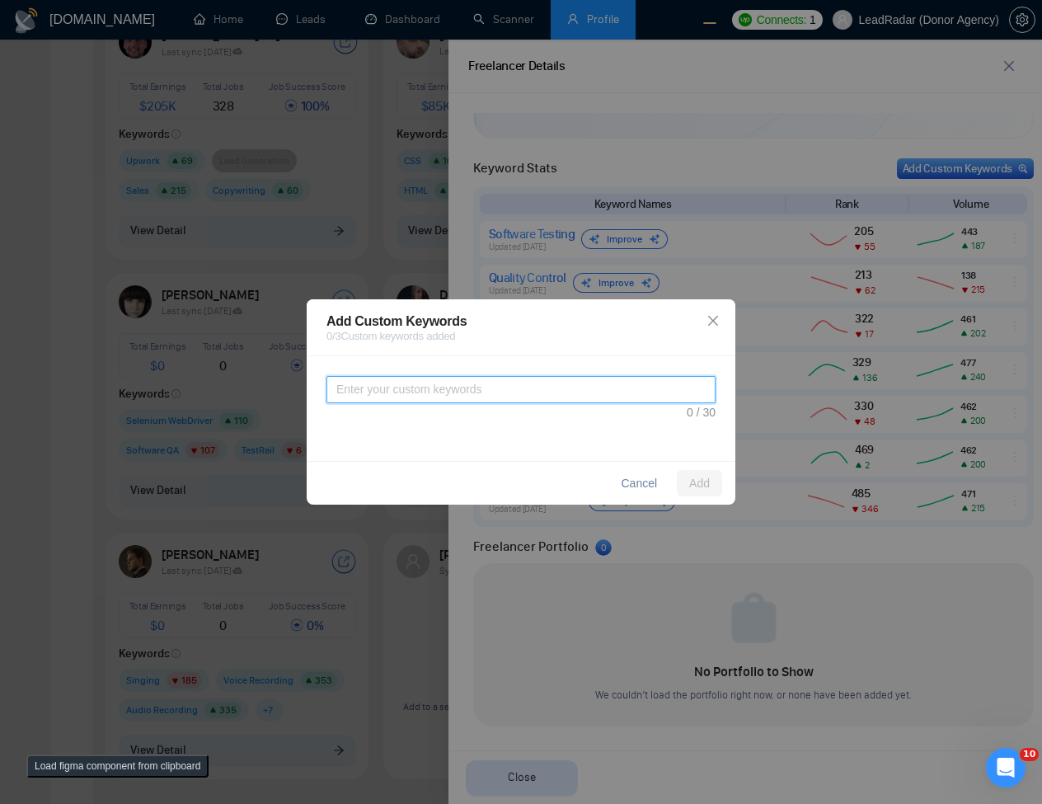
click at [547, 382] on textarea at bounding box center [520, 389] width 389 height 27
type textarea "test"
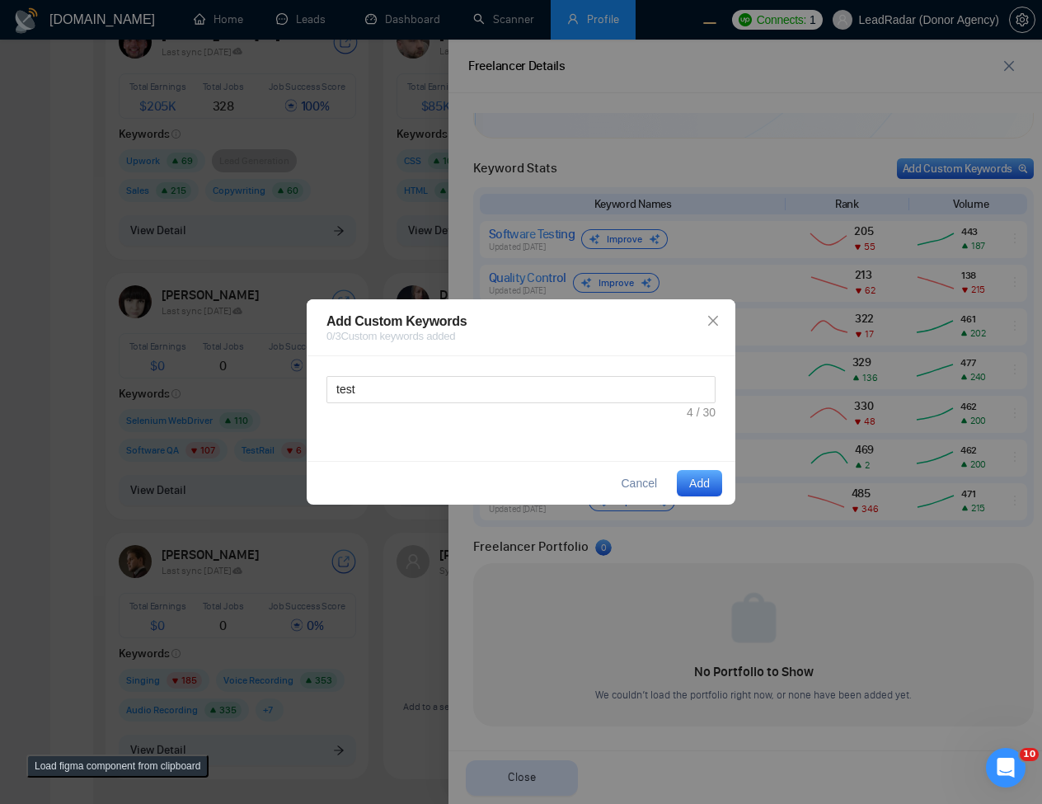
click at [701, 480] on span "Add" at bounding box center [699, 483] width 21 height 18
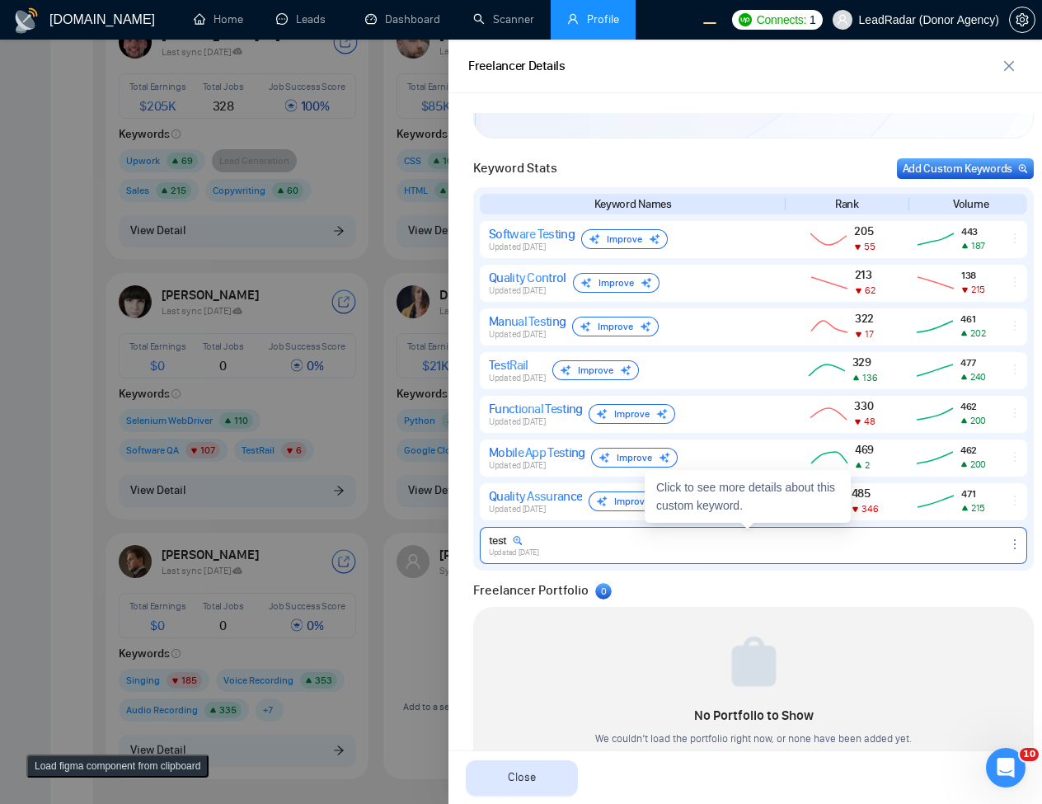
click at [1008, 548] on icon "ellipsis" at bounding box center [1014, 543] width 13 height 13
click at [968, 519] on button "Delete" at bounding box center [982, 520] width 70 height 18
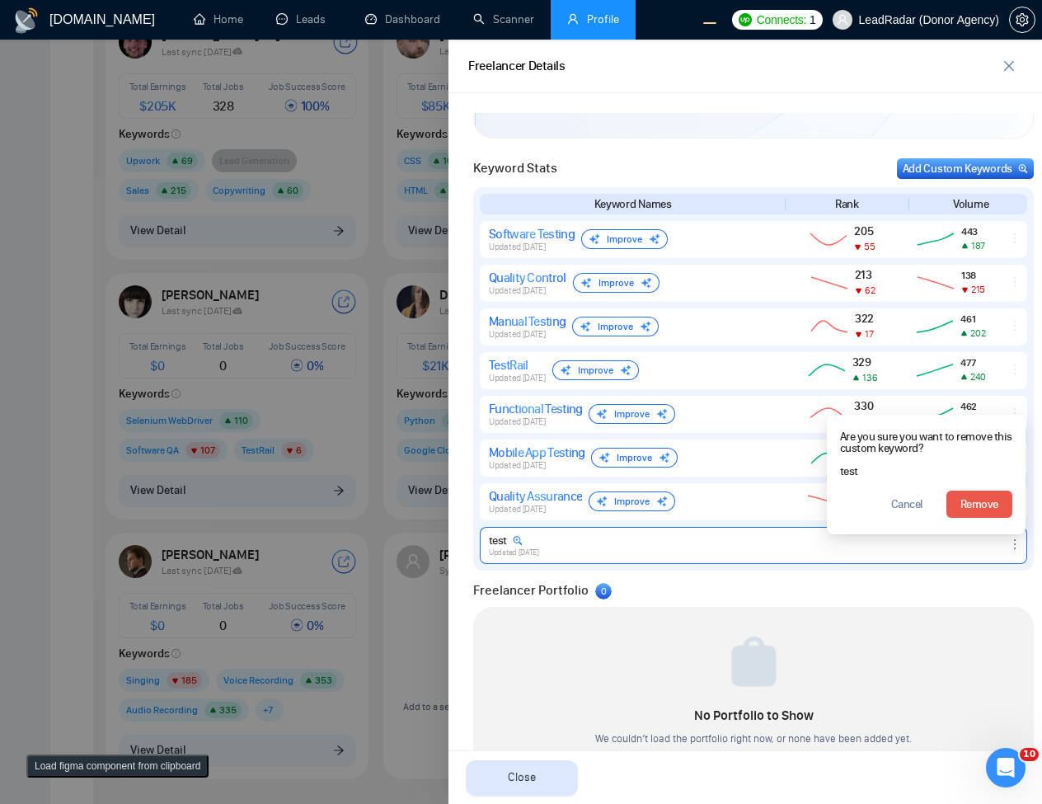
click at [995, 504] on button "Remove" at bounding box center [979, 503] width 66 height 27
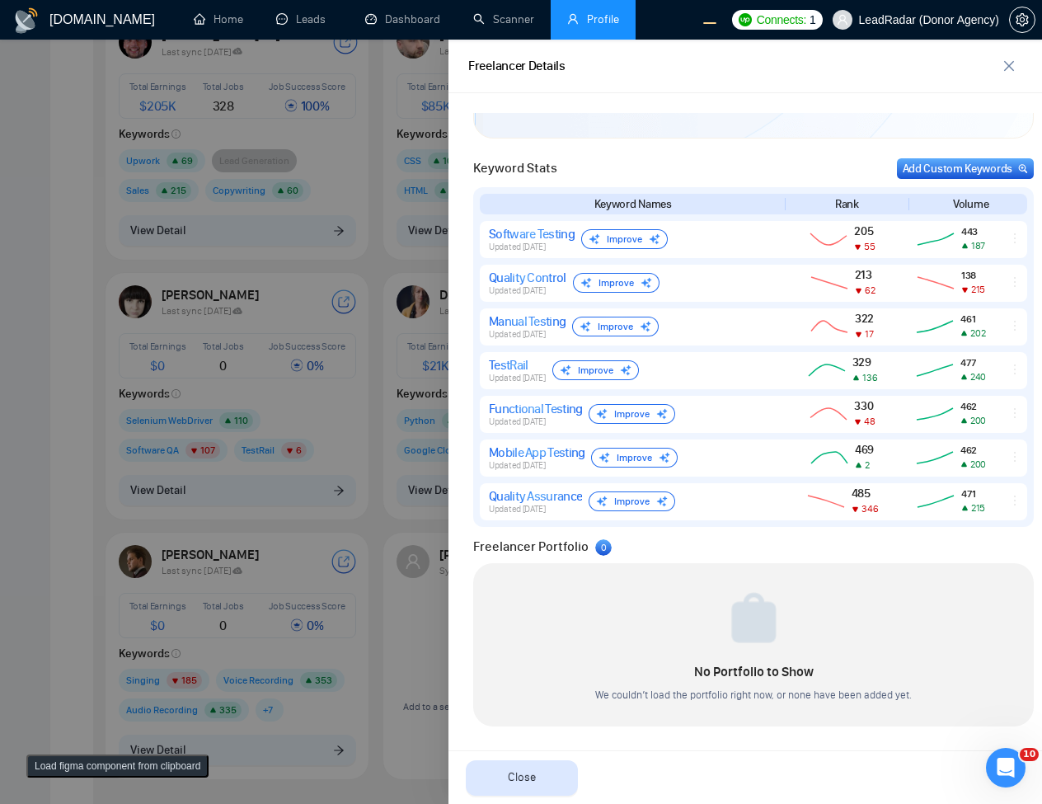
click at [16, 422] on div at bounding box center [521, 422] width 1042 height 764
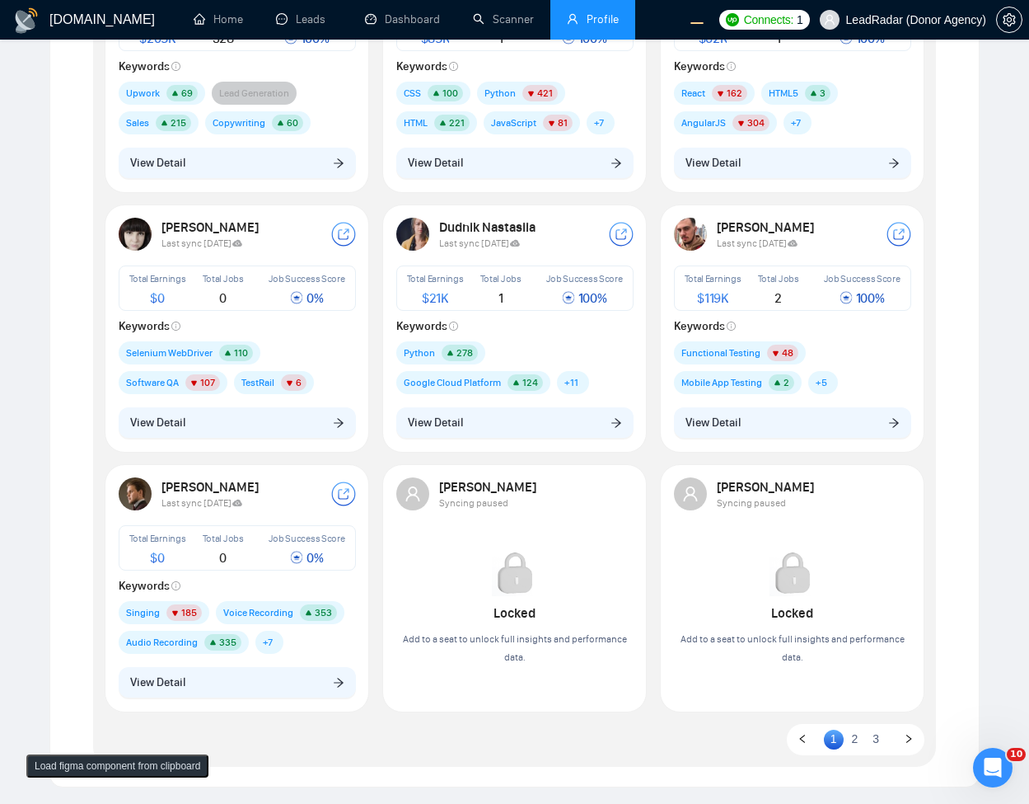
scroll to position [357, 0]
